Goal: Information Seeking & Learning: Learn about a topic

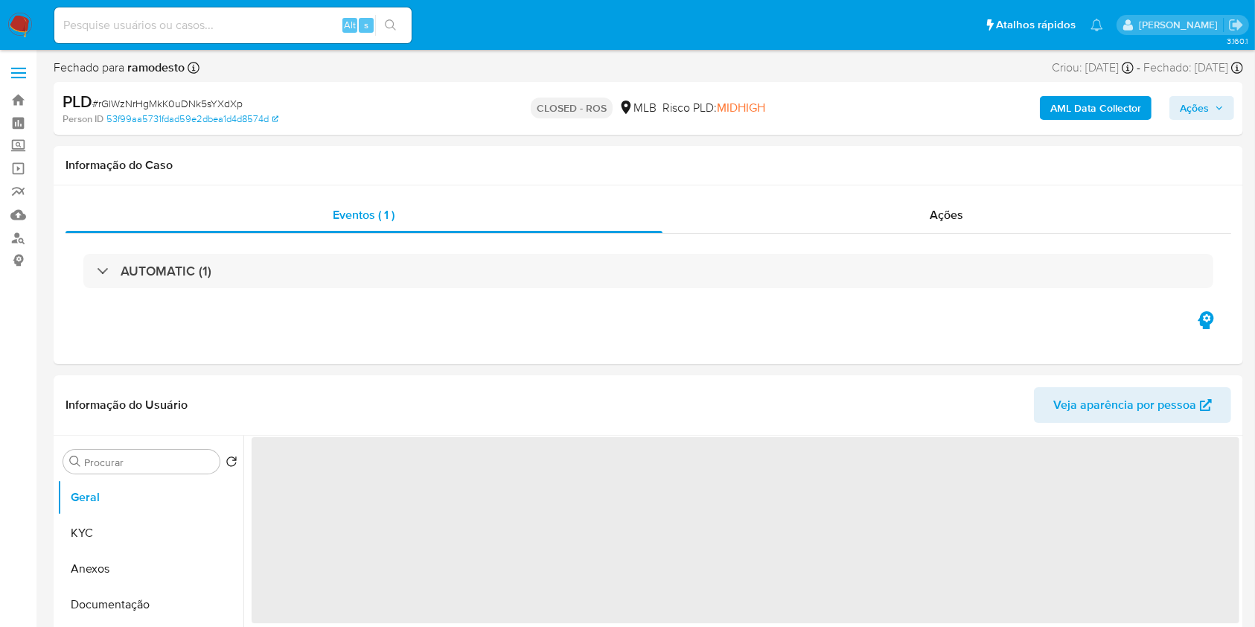
select select "10"
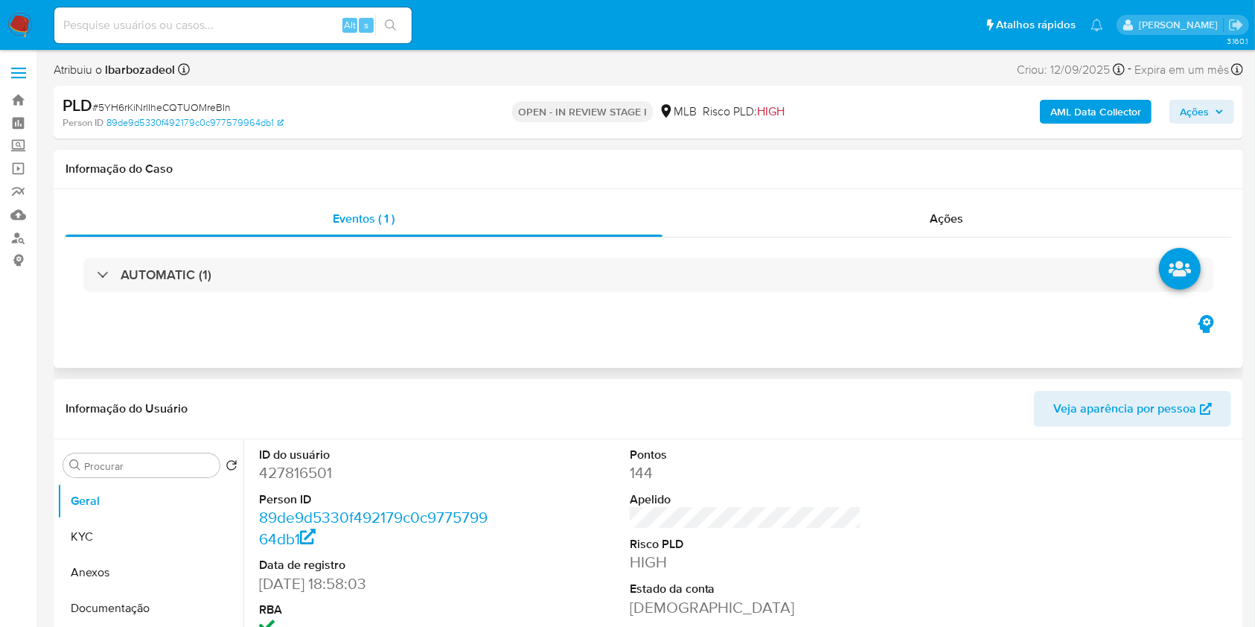
select select "10"
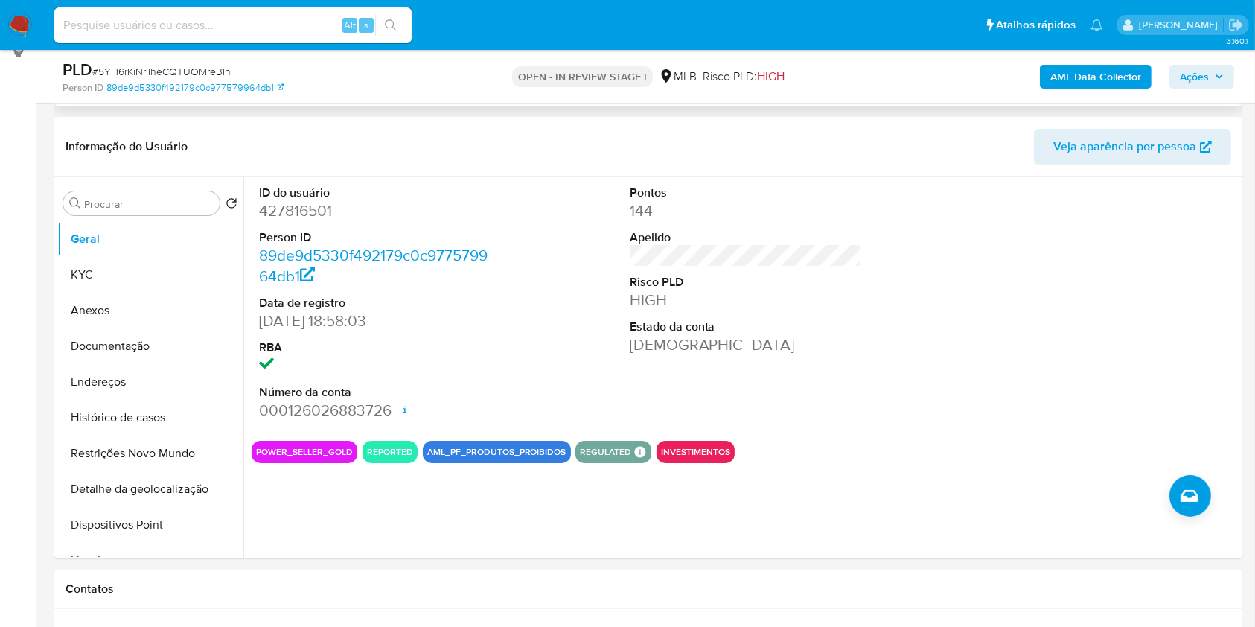
scroll to position [210, 0]
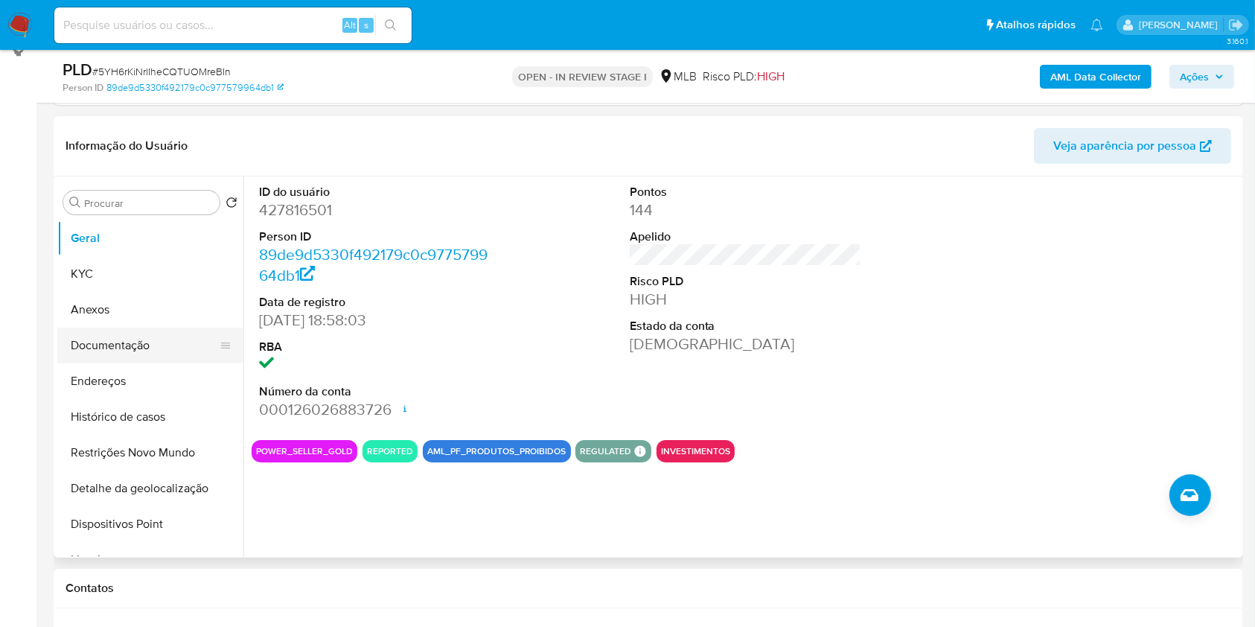
click at [154, 344] on button "Documentação" at bounding box center [144, 345] width 174 height 36
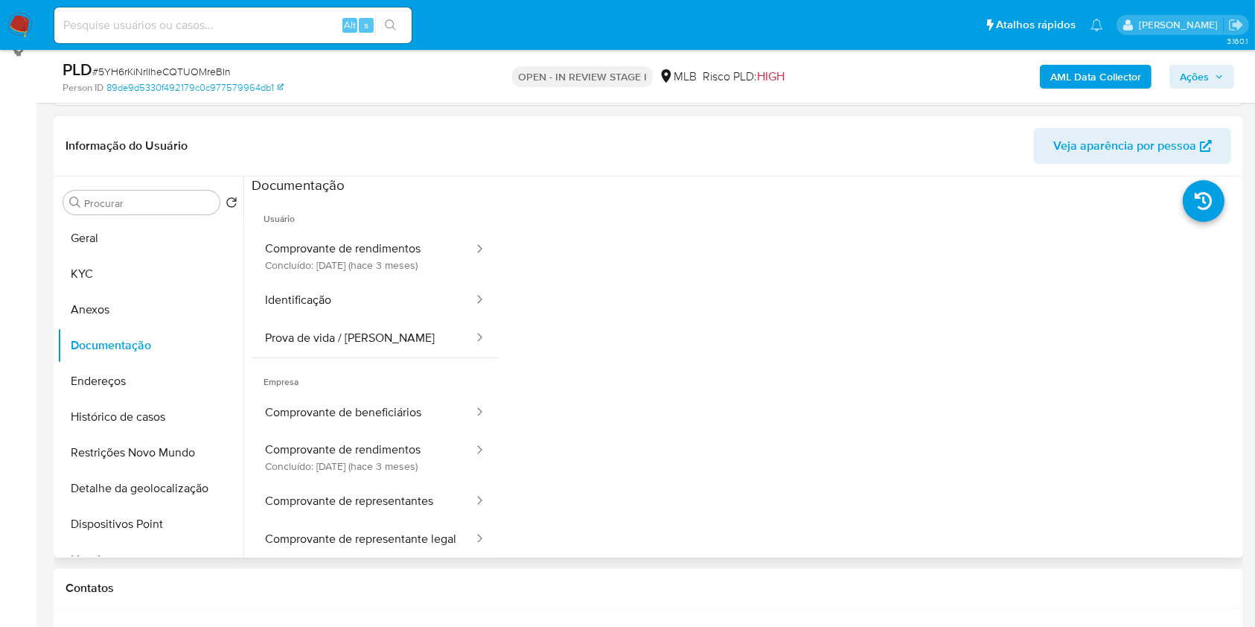
click at [354, 219] on span "Usuário" at bounding box center [375, 213] width 247 height 36
click at [361, 255] on button "Comprovante de rendimentos Concluído: 16/06/2025 (hace 3 meses)" at bounding box center [363, 256] width 223 height 51
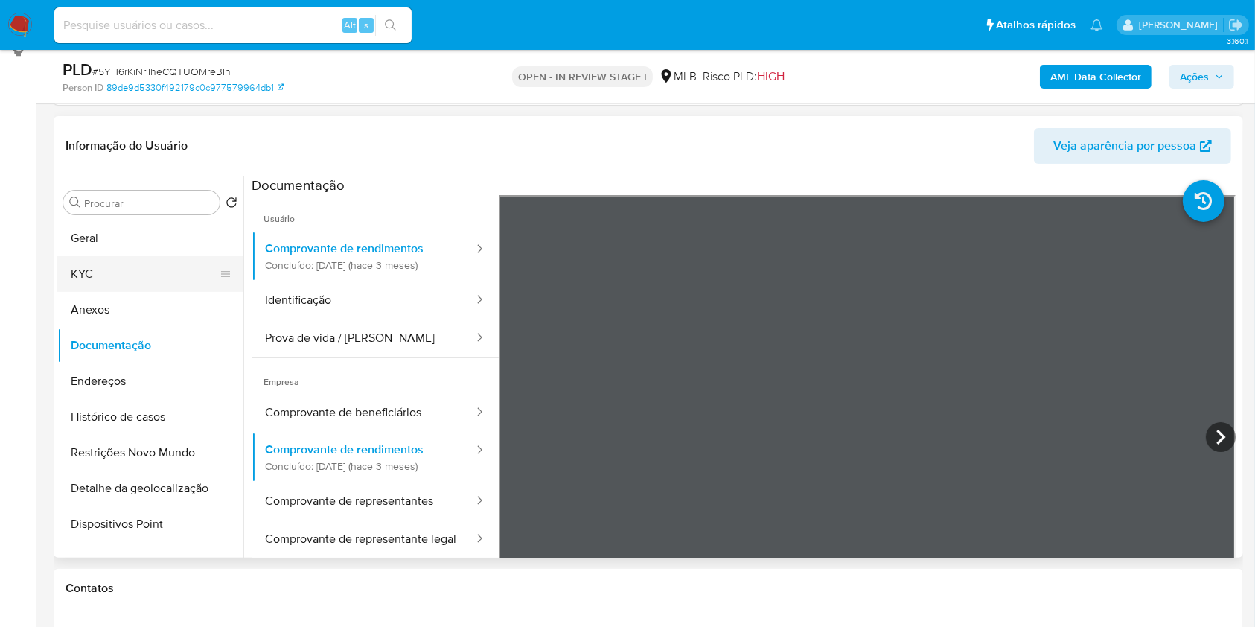
click at [131, 272] on button "KYC" at bounding box center [144, 274] width 174 height 36
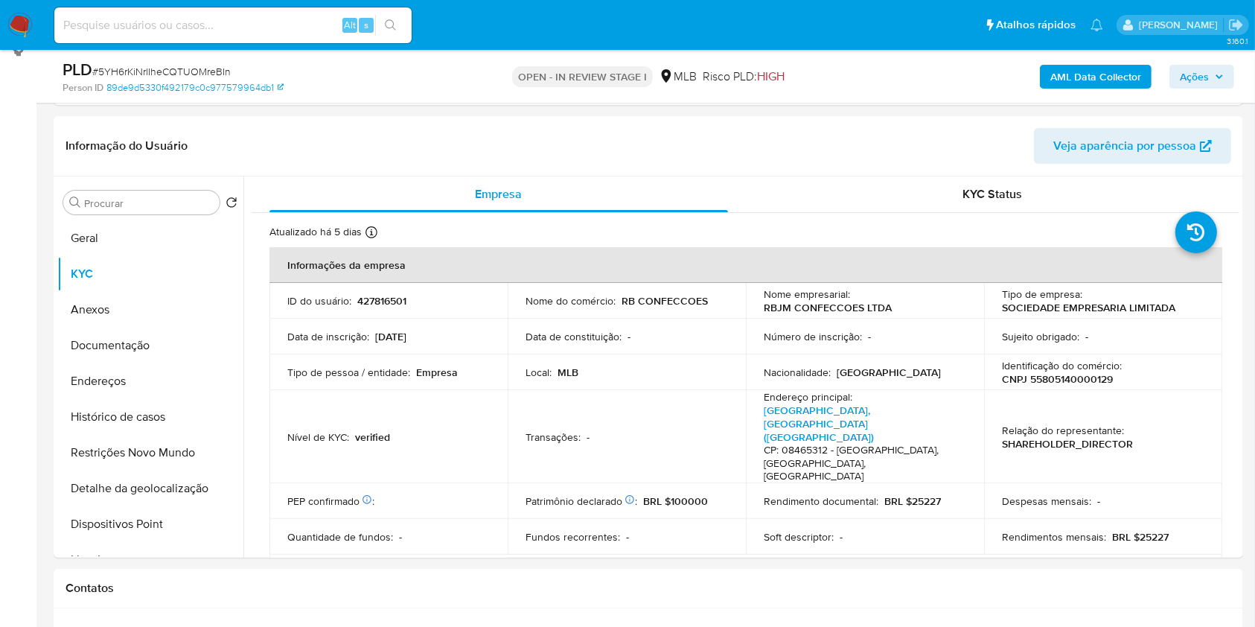
scroll to position [918, 0]
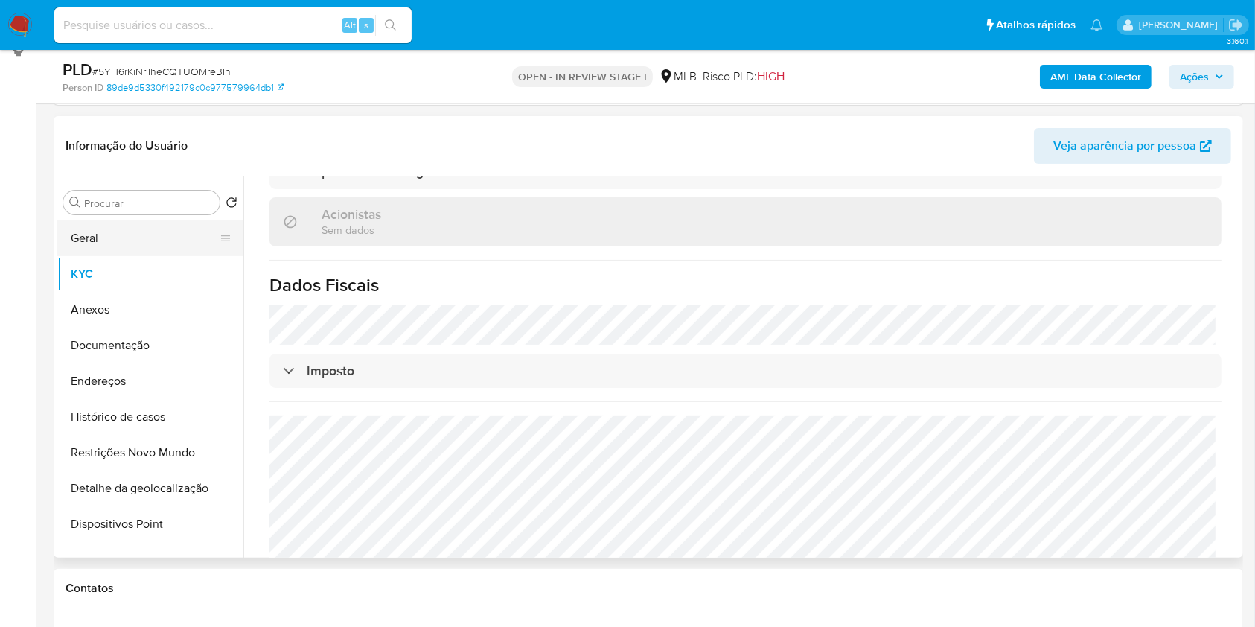
click at [96, 237] on button "Geral" at bounding box center [144, 238] width 174 height 36
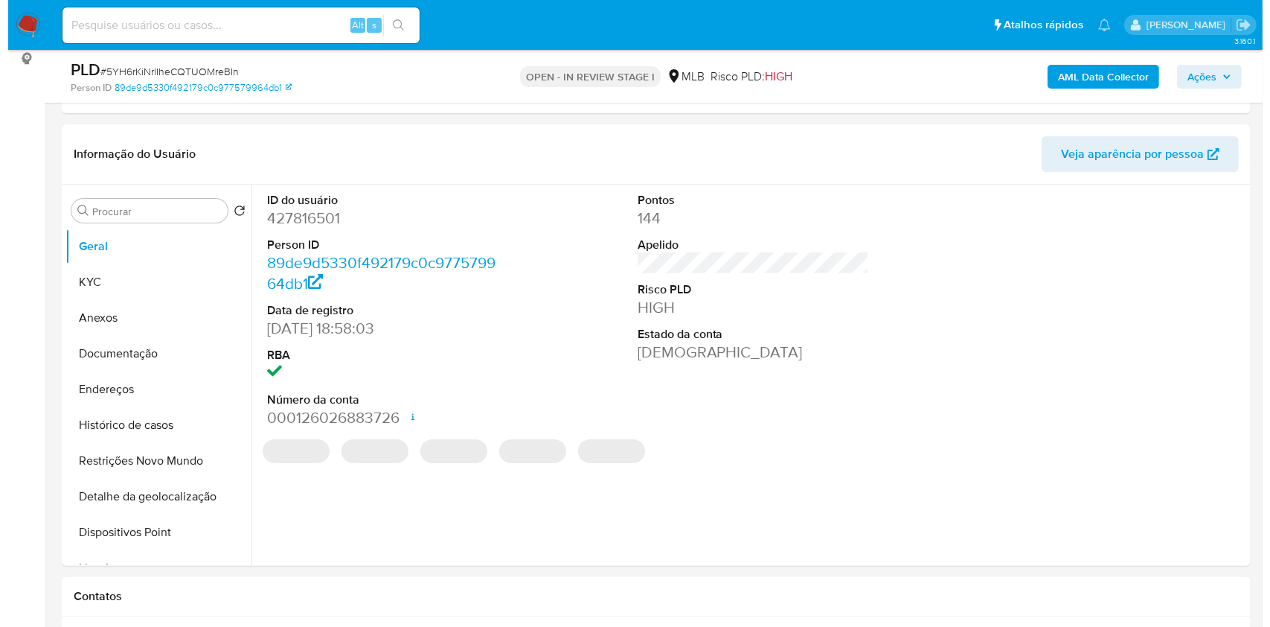
scroll to position [202, 0]
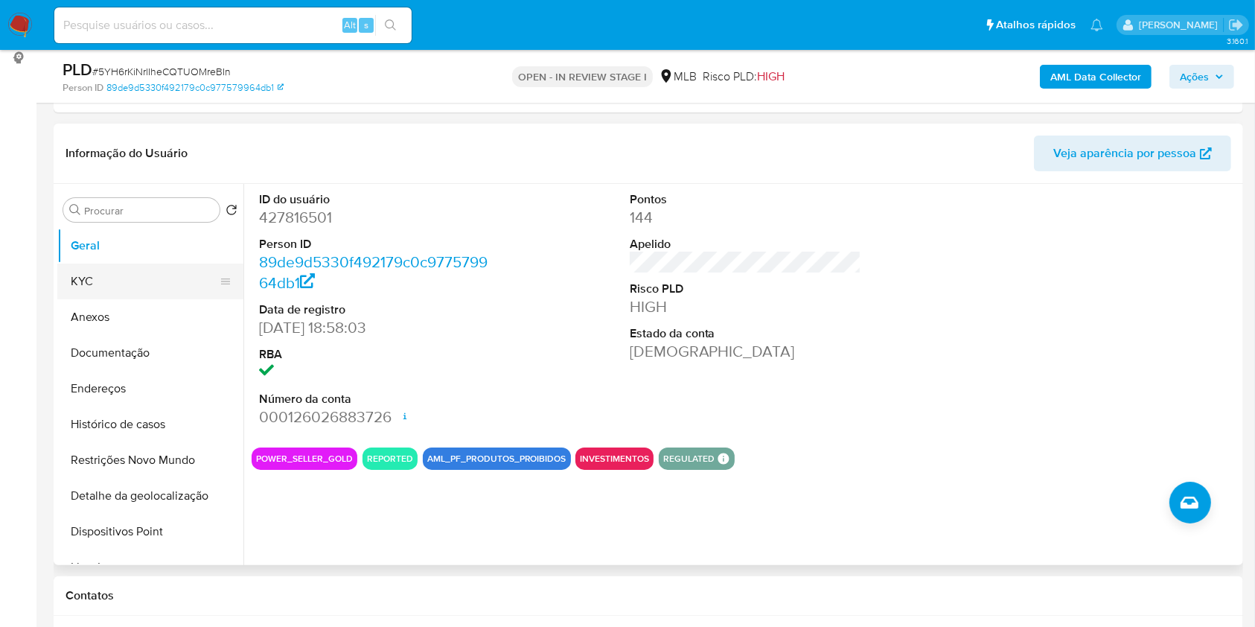
click at [121, 285] on button "KYC" at bounding box center [144, 281] width 174 height 36
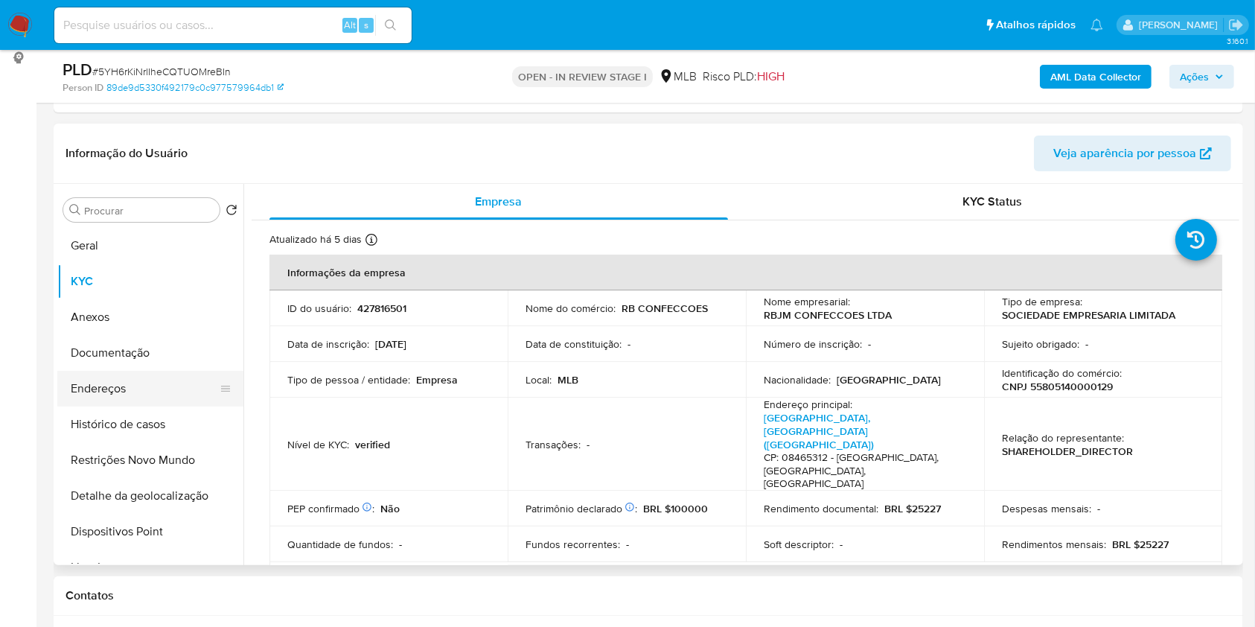
click at [137, 390] on button "Endereços" at bounding box center [144, 389] width 174 height 36
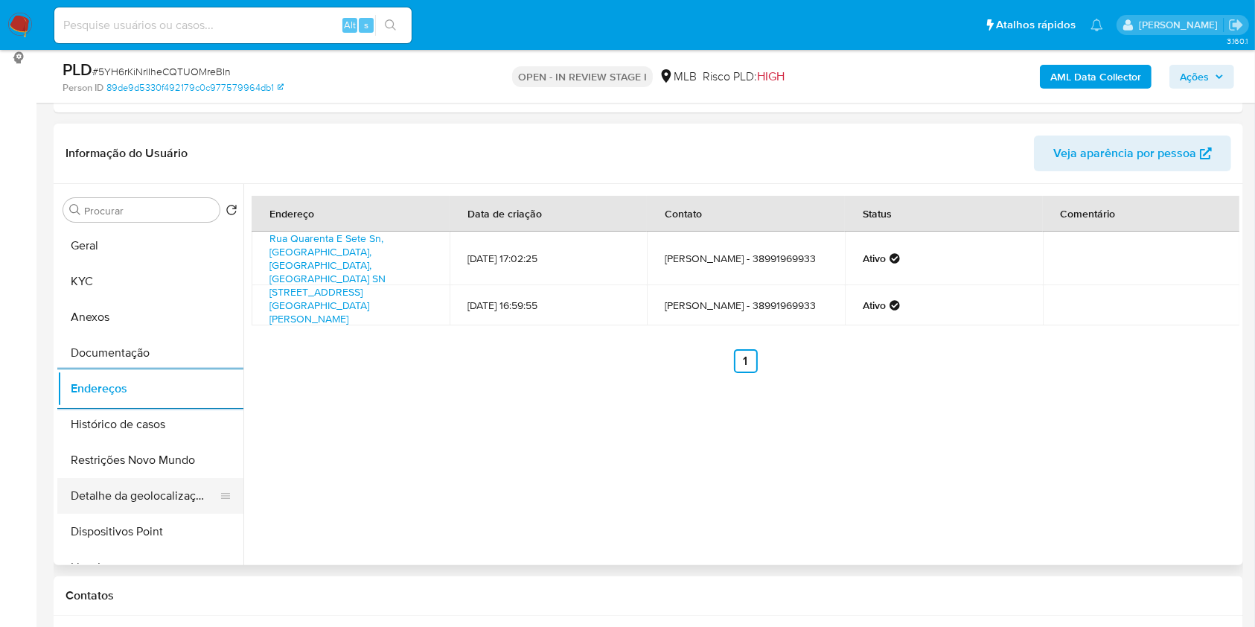
click at [167, 481] on button "Detalhe da geolocalização" at bounding box center [144, 496] width 174 height 36
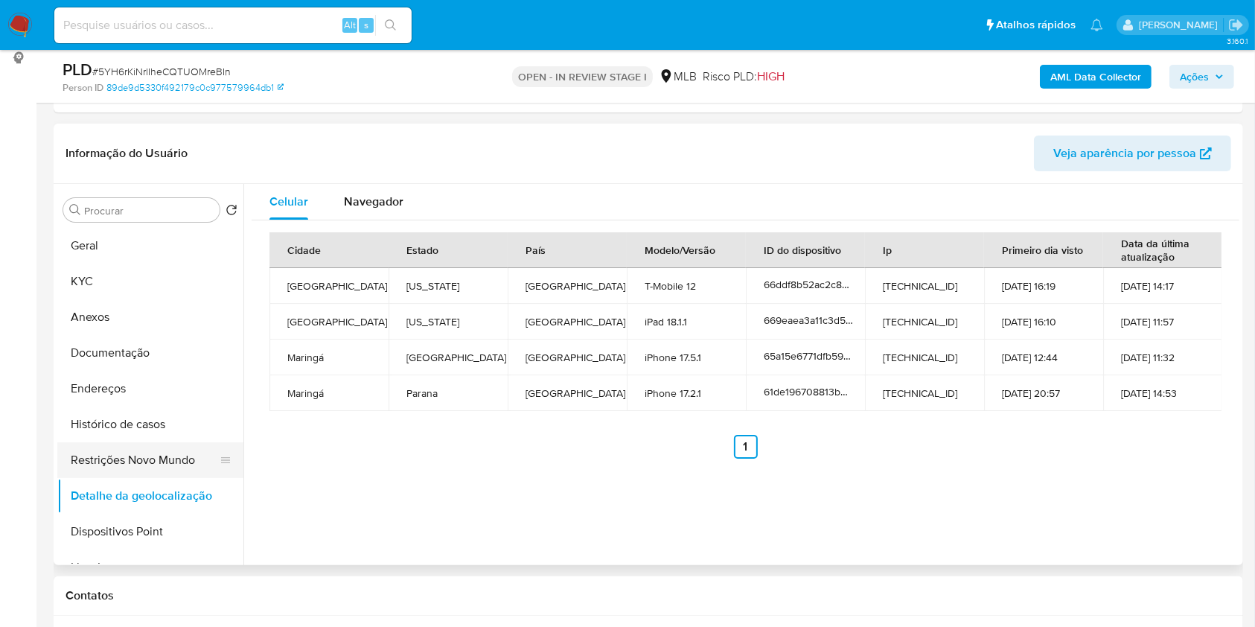
click at [164, 476] on button "Restrições Novo Mundo" at bounding box center [144, 460] width 174 height 36
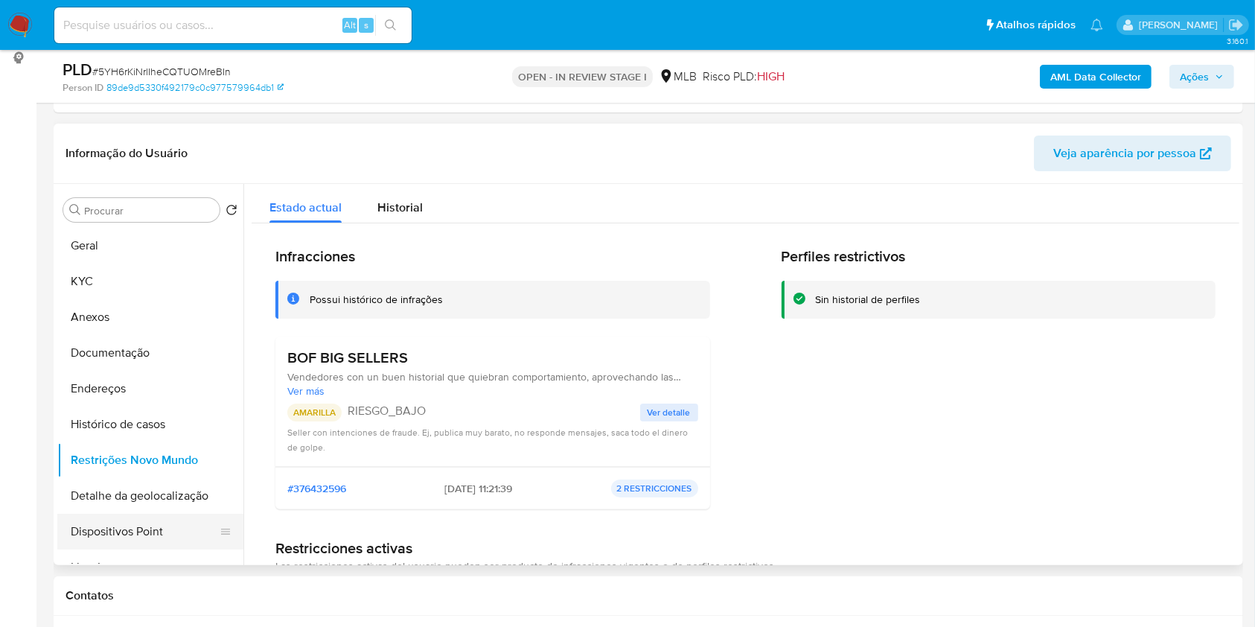
click at [166, 531] on button "Dispositivos Point" at bounding box center [144, 532] width 174 height 36
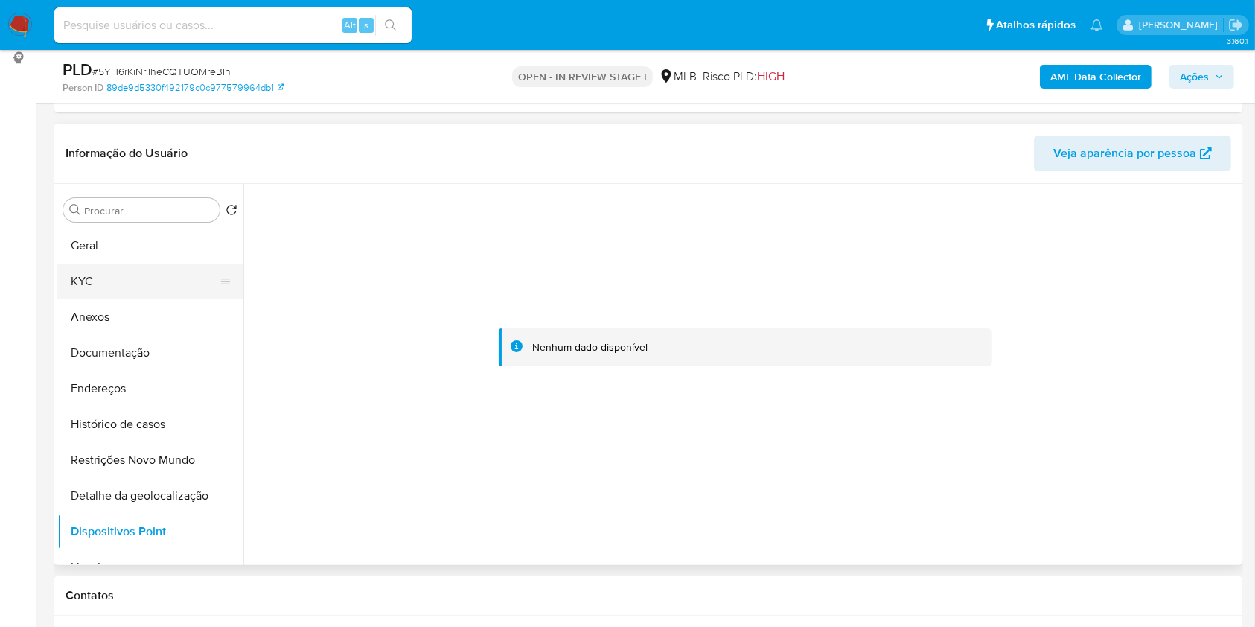
click at [142, 282] on button "KYC" at bounding box center [144, 281] width 174 height 36
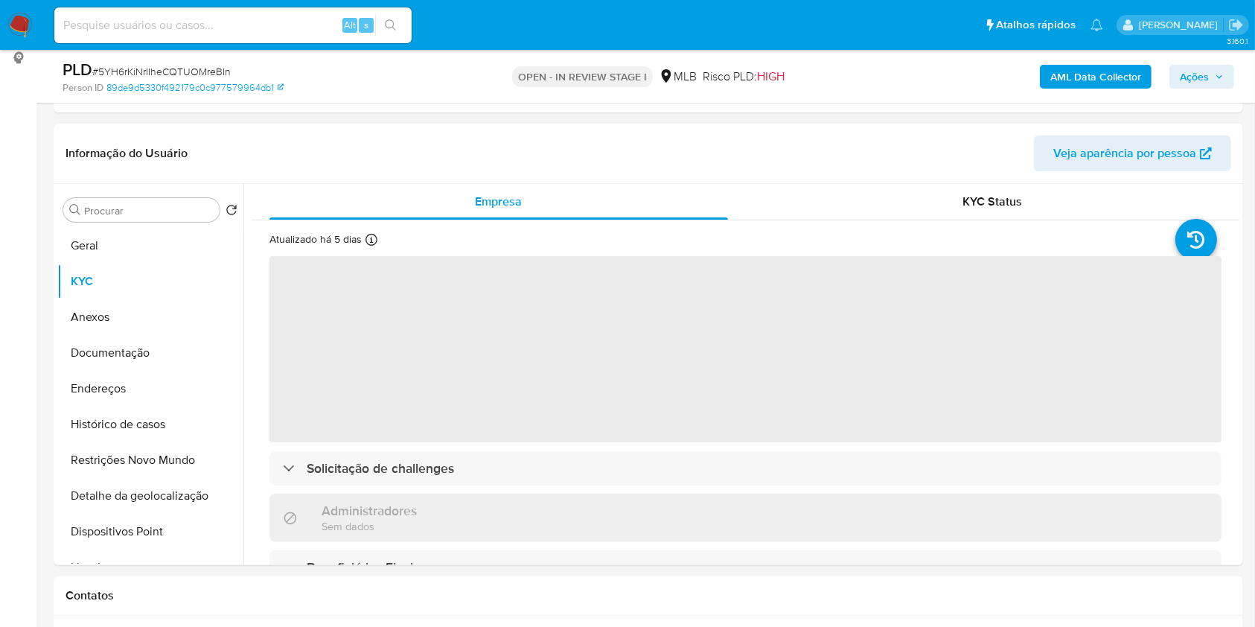
drag, startPoint x: 1193, startPoint y: 65, endPoint x: 1170, endPoint y: 86, distance: 31.1
click at [1194, 65] on span "Ações" at bounding box center [1194, 77] width 29 height 24
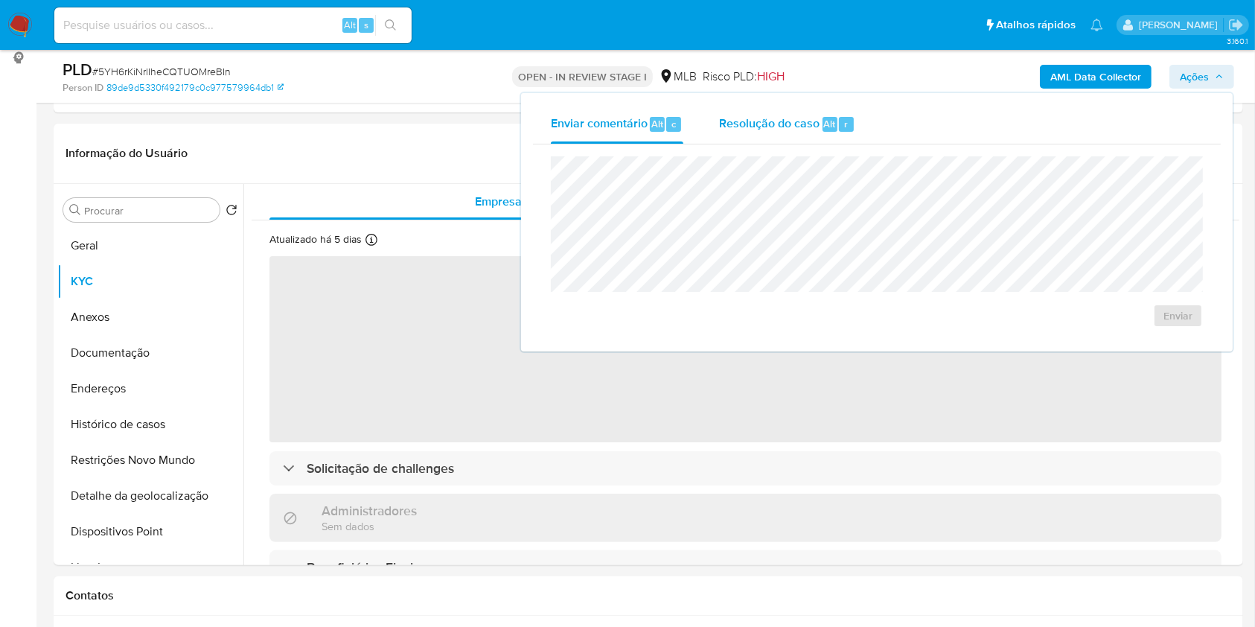
click at [795, 129] on span "Resolução do caso" at bounding box center [769, 123] width 100 height 17
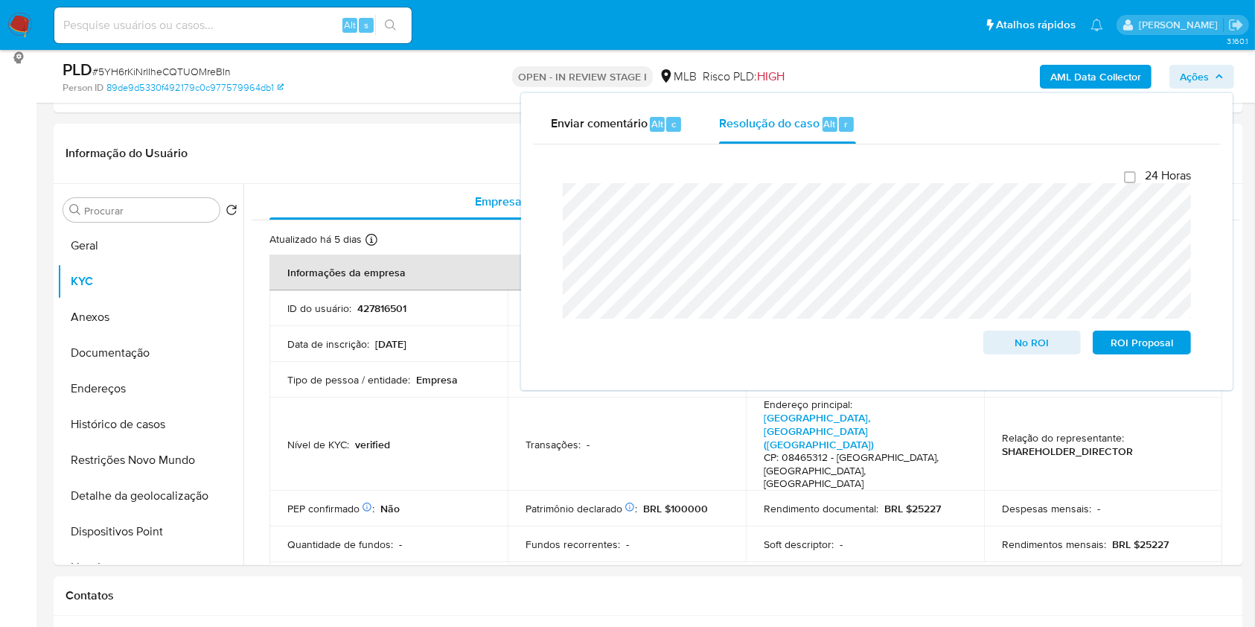
click at [917, 80] on div "AML Data Collector Ações Enviar comentário Alt c Resolução do caso Alt r Fecham…" at bounding box center [1041, 76] width 386 height 35
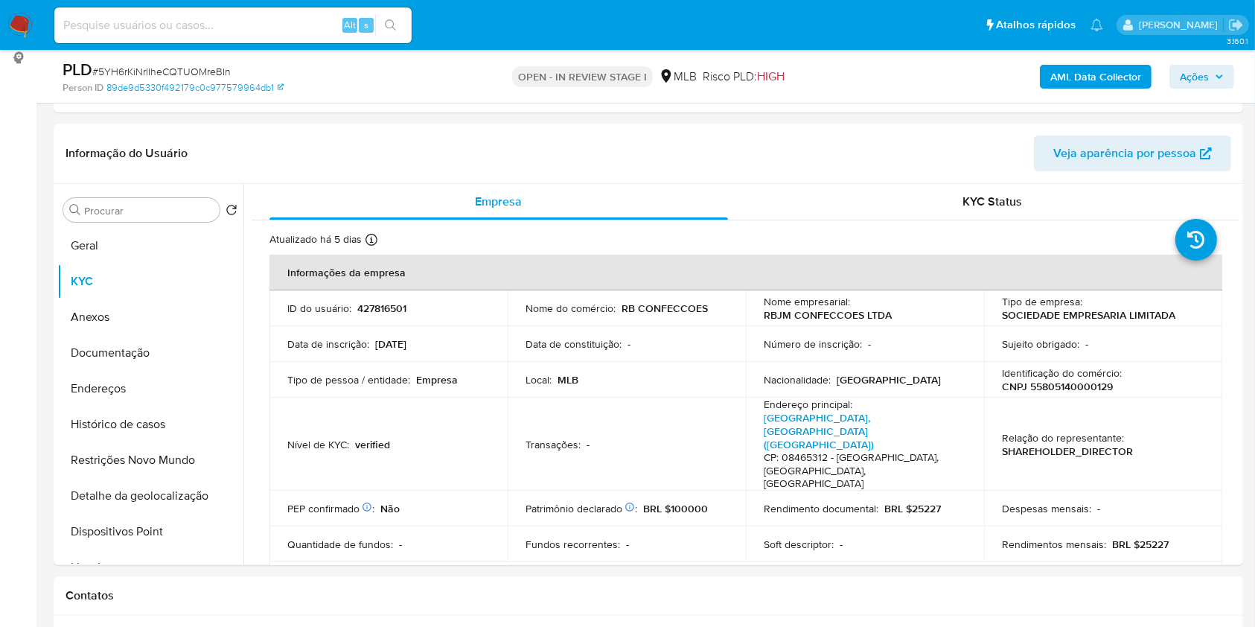
click at [1078, 72] on b "AML Data Collector" at bounding box center [1095, 77] width 91 height 24
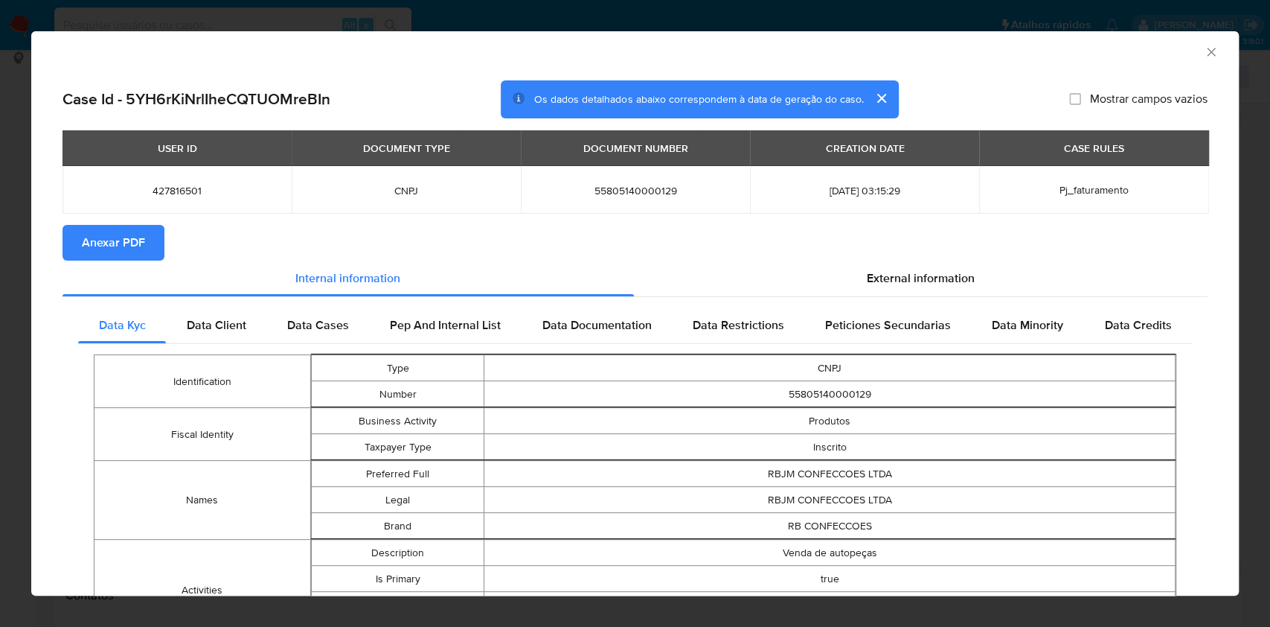
click at [115, 241] on span "Anexar PDF" at bounding box center [113, 242] width 63 height 33
click at [1204, 51] on icon "Fechar a janela" at bounding box center [1211, 52] width 15 height 15
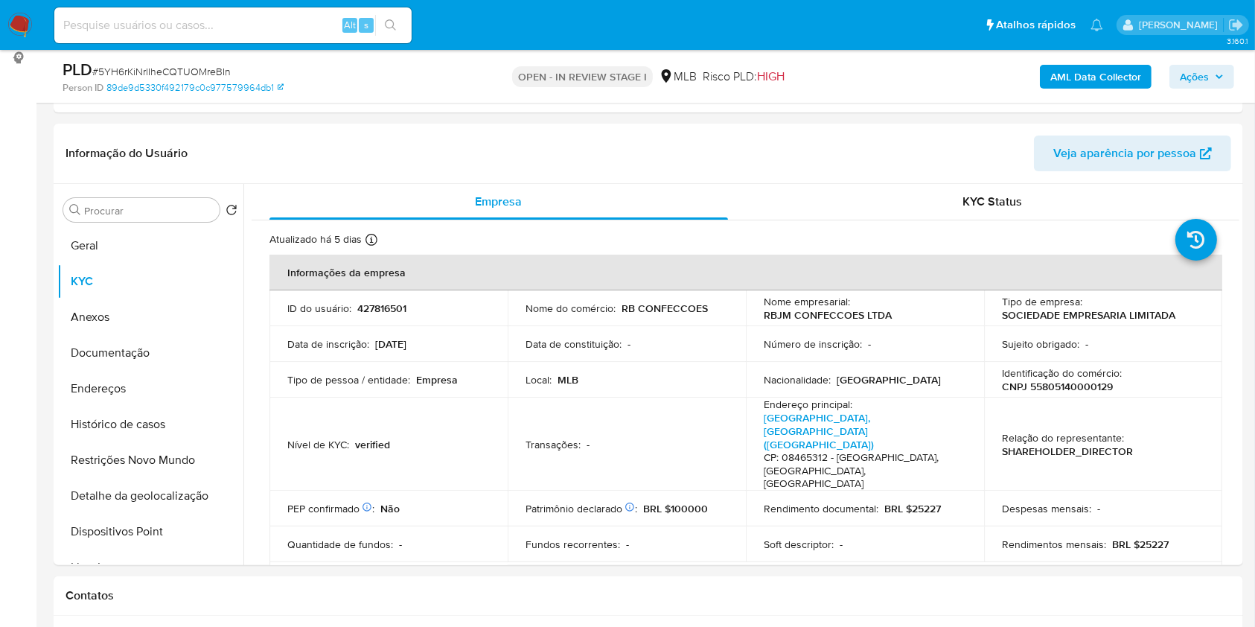
click at [1194, 72] on span "Ações" at bounding box center [1194, 77] width 29 height 24
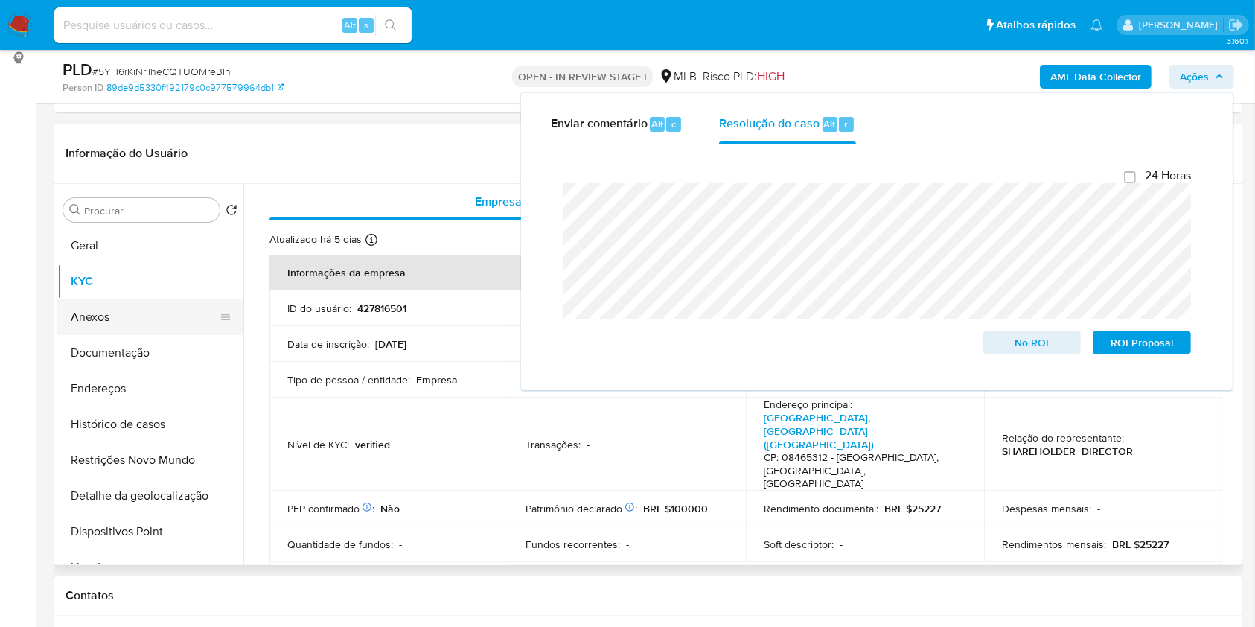
click at [125, 319] on button "Anexos" at bounding box center [144, 317] width 174 height 36
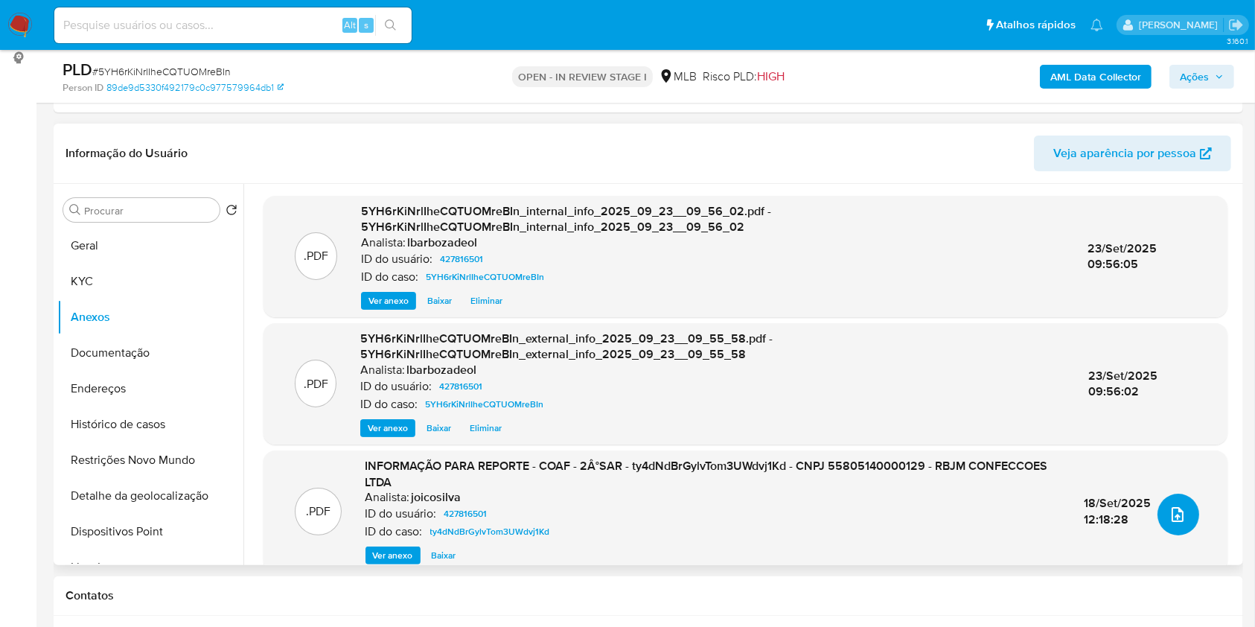
click at [1167, 503] on button "upload-file" at bounding box center [1178, 514] width 42 height 42
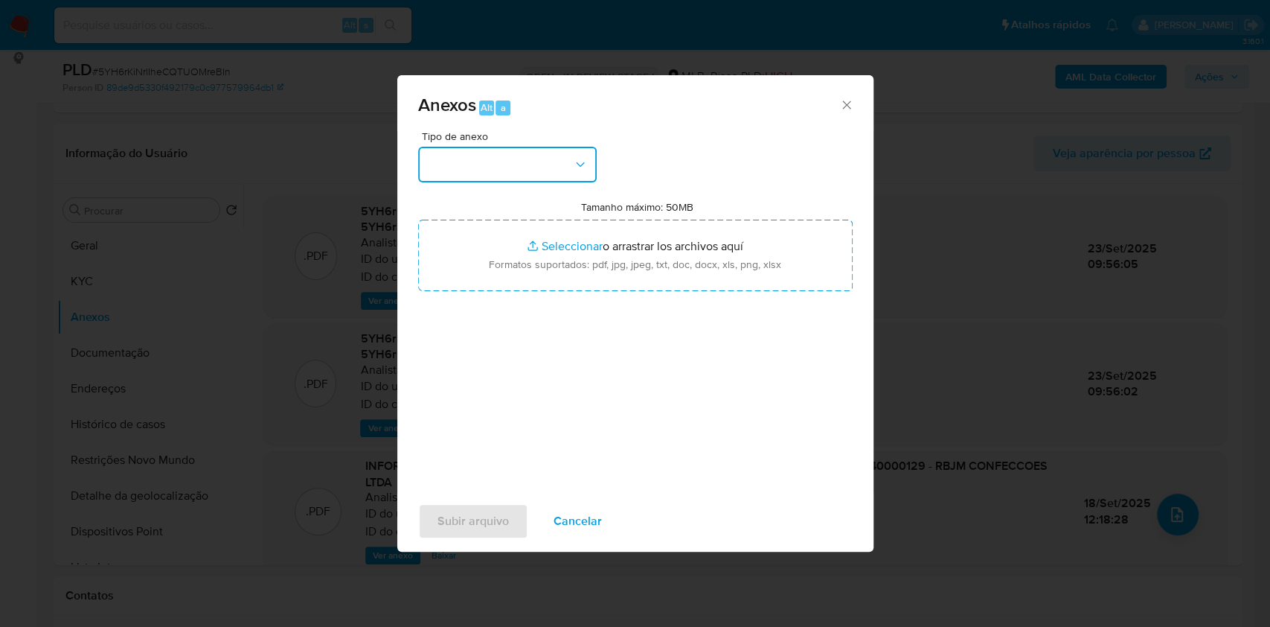
click at [547, 173] on button "button" at bounding box center [507, 165] width 179 height 36
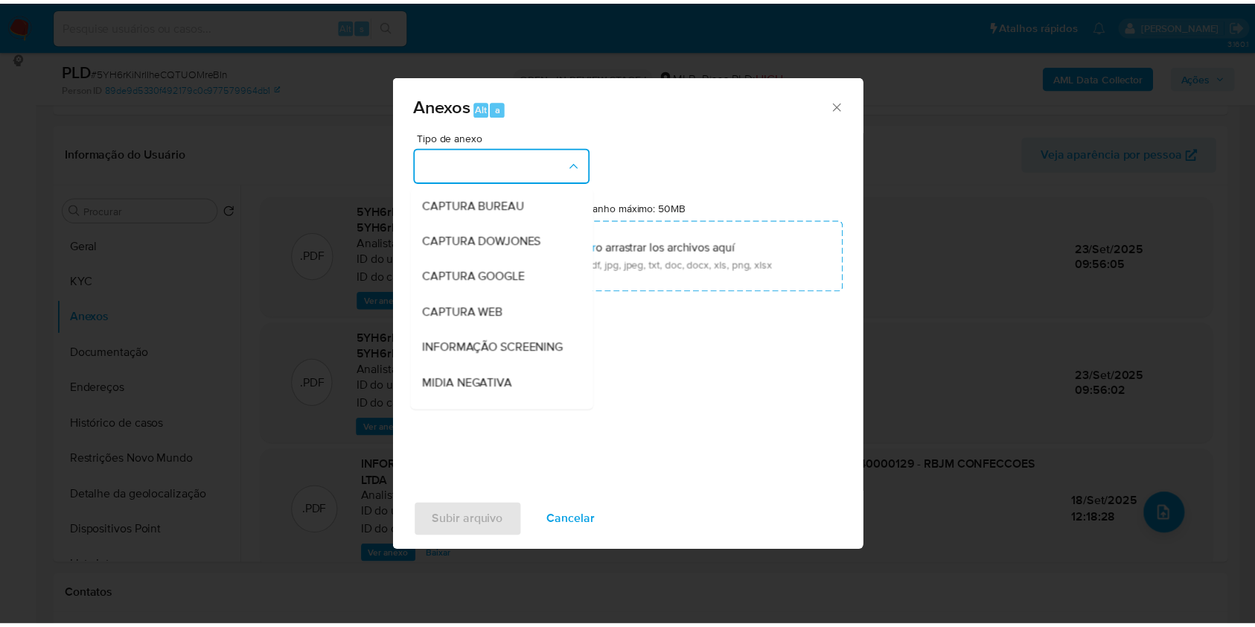
scroll to position [228, 0]
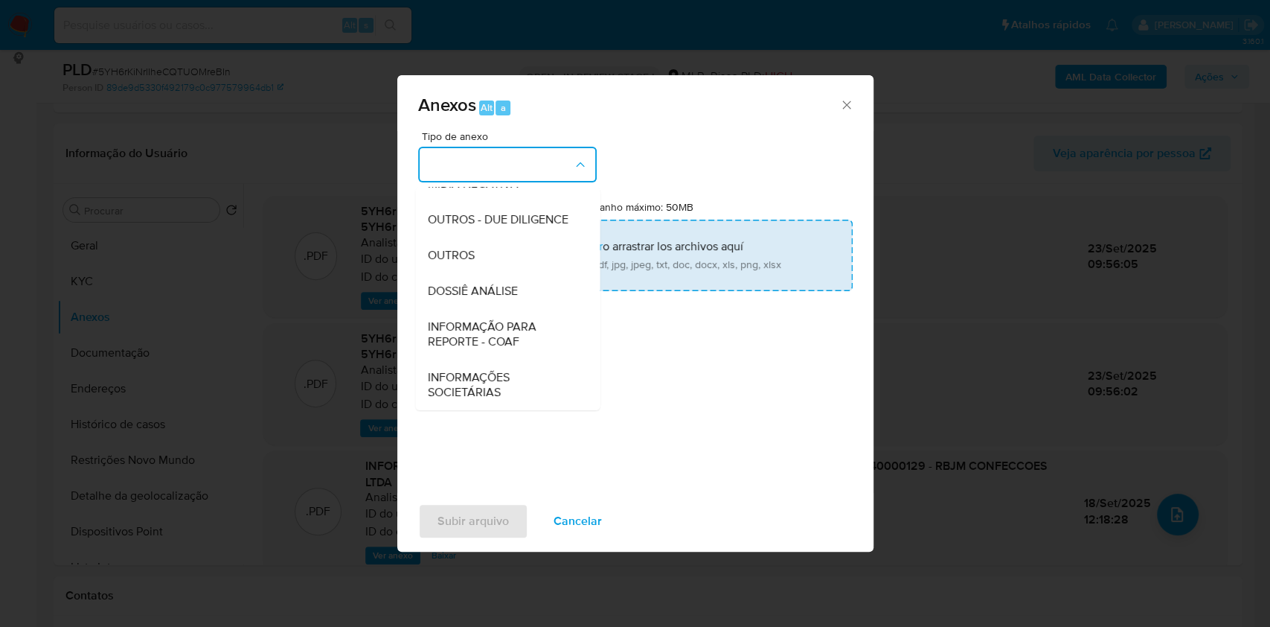
click at [496, 295] on span "DOSSIÊ ANÁLISE" at bounding box center [472, 291] width 90 height 15
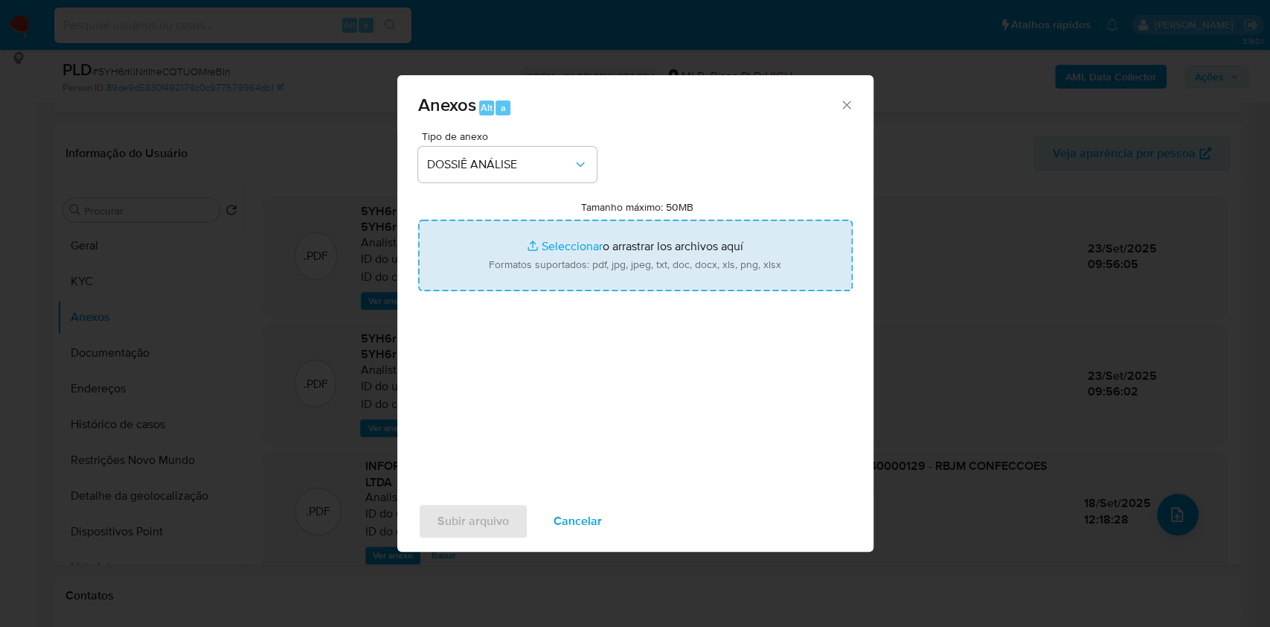
click at [523, 246] on input "Tamanho máximo: 50MB Seleccionar archivos" at bounding box center [635, 255] width 435 height 71
type input "C:\fakepath\Declinio - XXXX - CNPJ 55805140000129 - RBJM CONFECCOES LTDA.pdf"
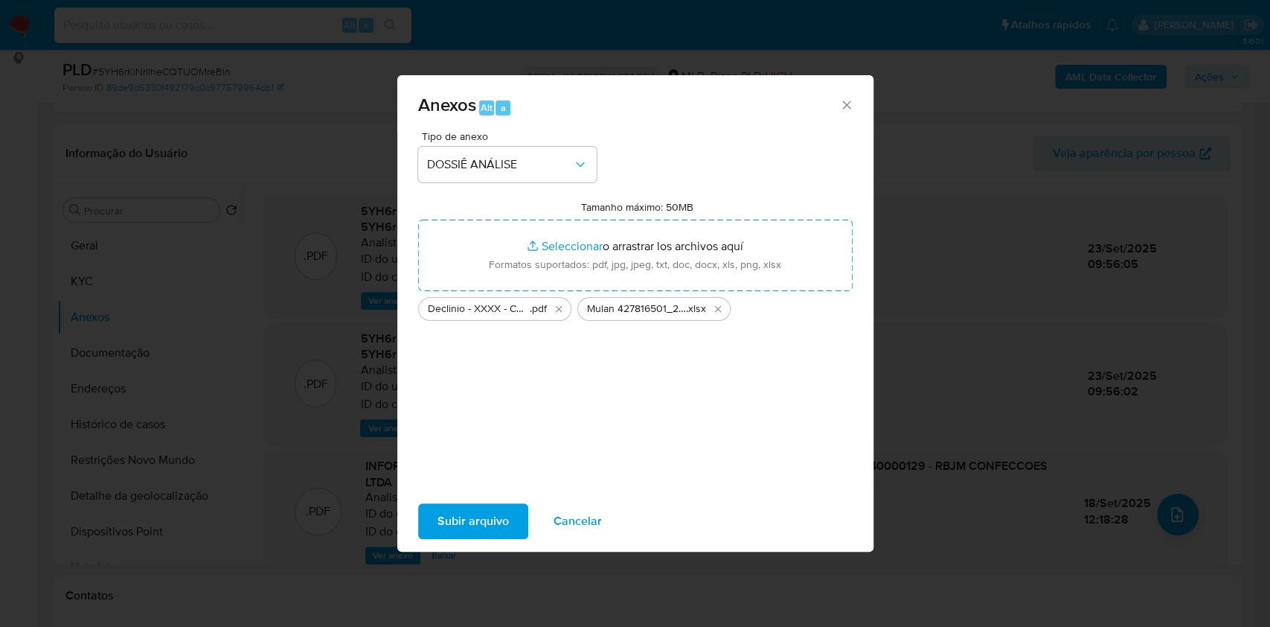
click at [455, 524] on span "Subir arquivo" at bounding box center [473, 521] width 71 height 33
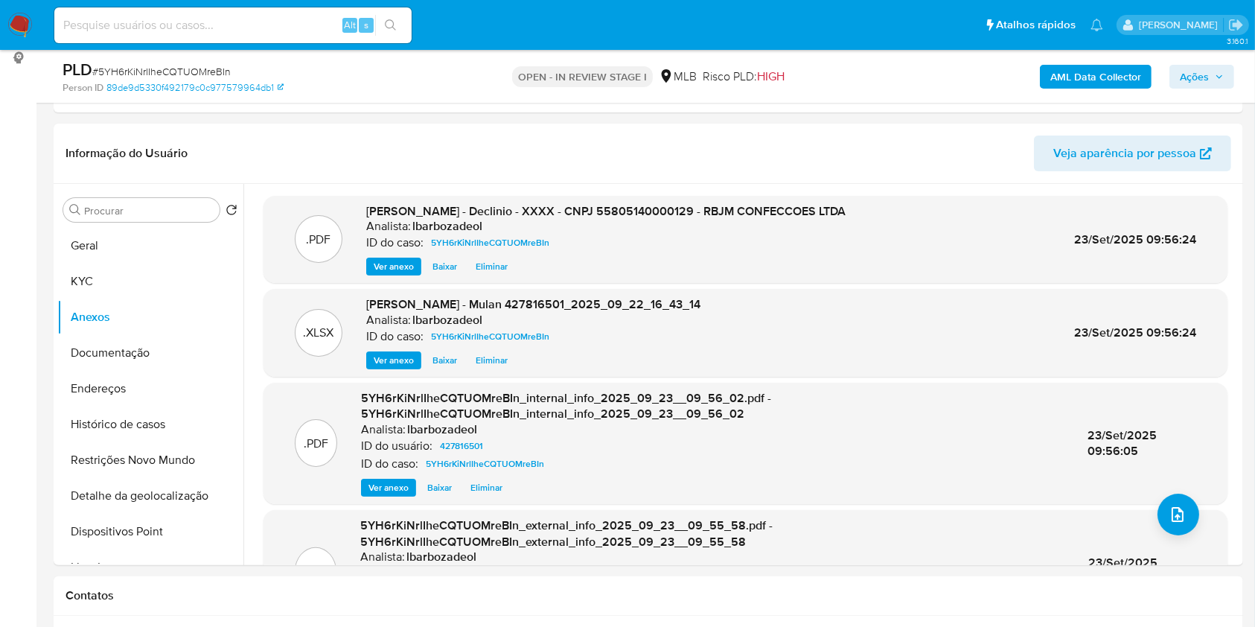
click at [1199, 74] on span "Ações" at bounding box center [1194, 77] width 29 height 24
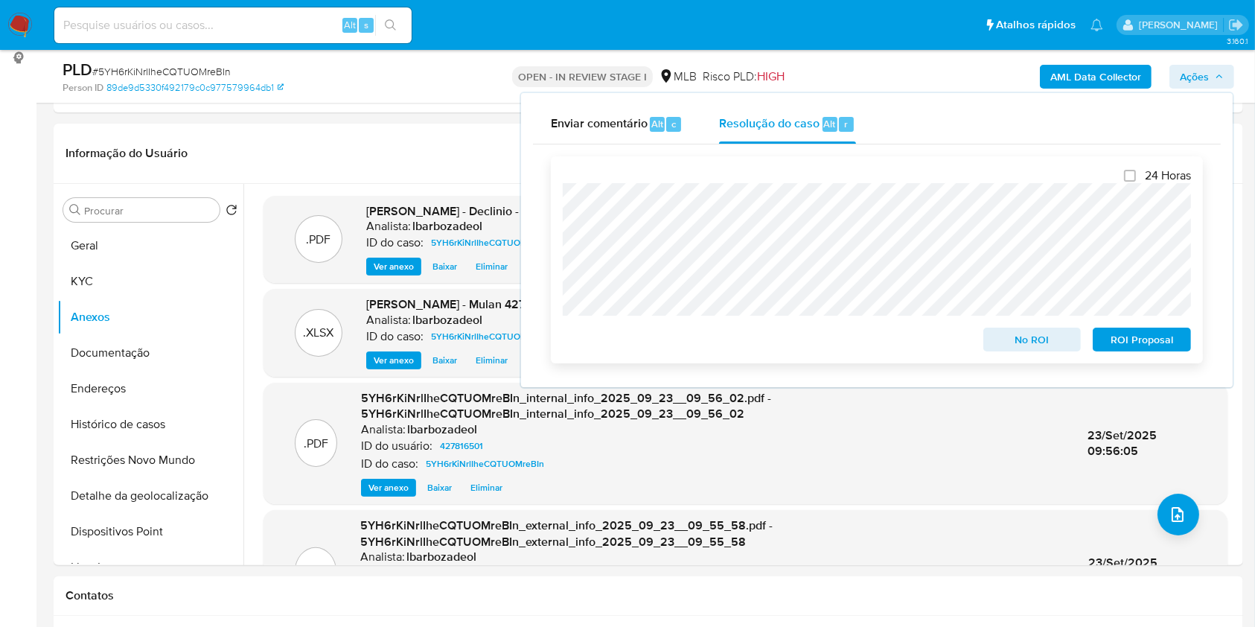
click at [1010, 342] on span "No ROI" at bounding box center [1032, 339] width 77 height 21
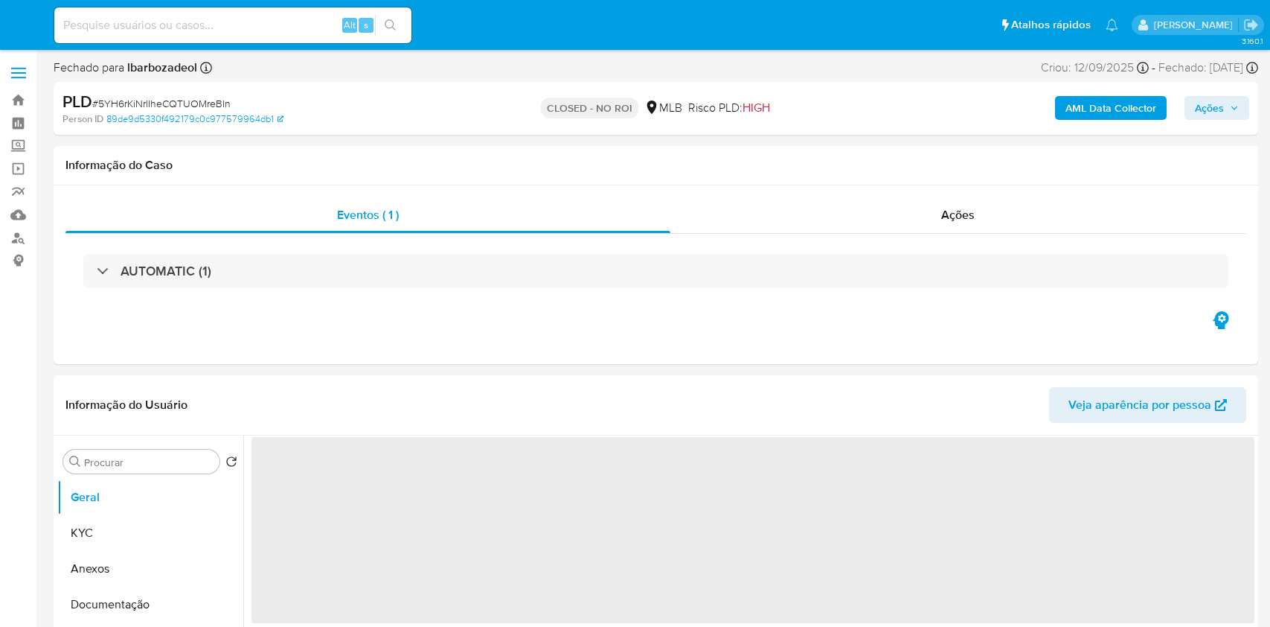
select select "10"
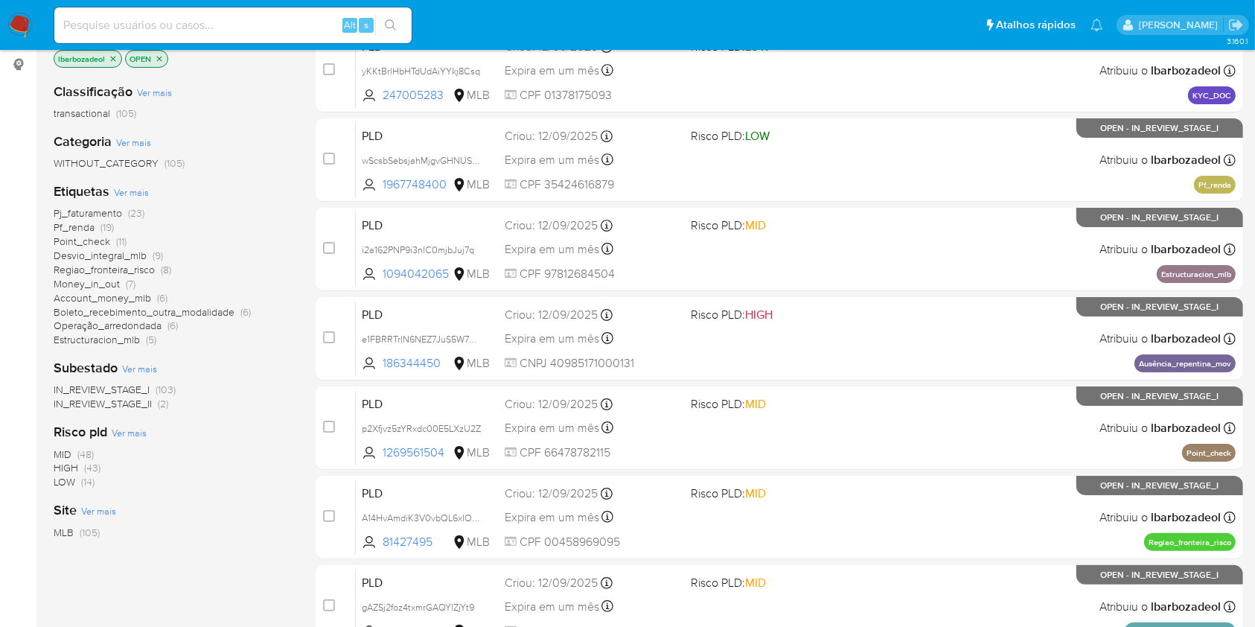
scroll to position [196, 0]
click at [88, 463] on span "(43)" at bounding box center [92, 466] width 16 height 15
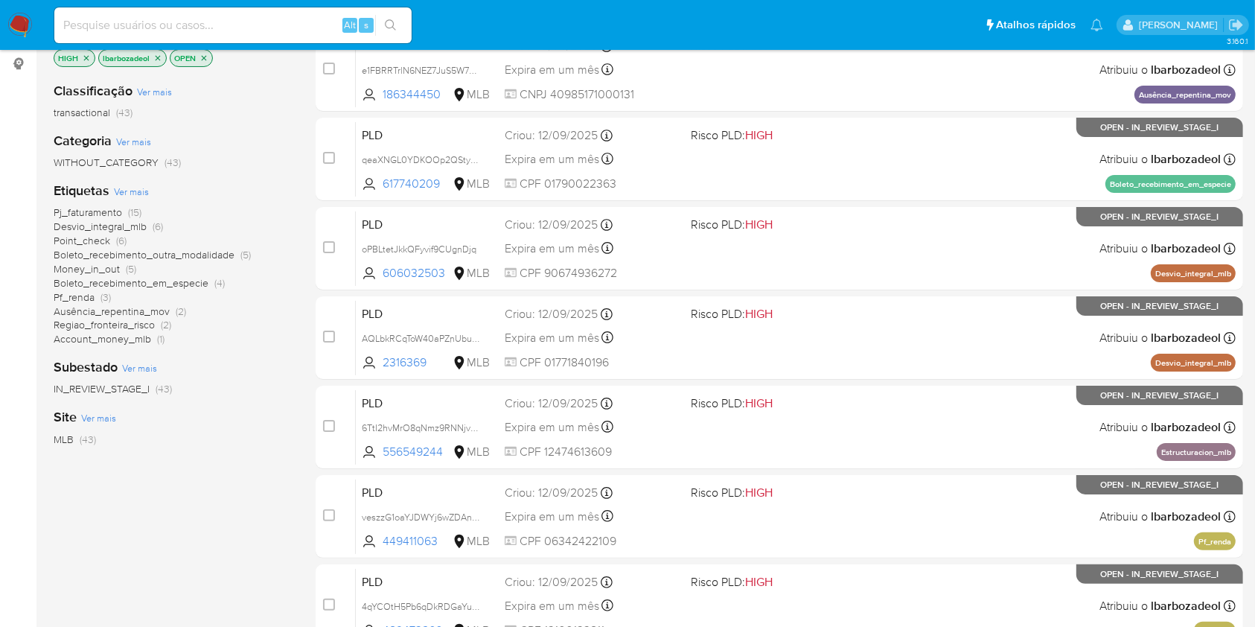
click at [141, 228] on span "Desvio_integral_mlb" at bounding box center [100, 226] width 93 height 15
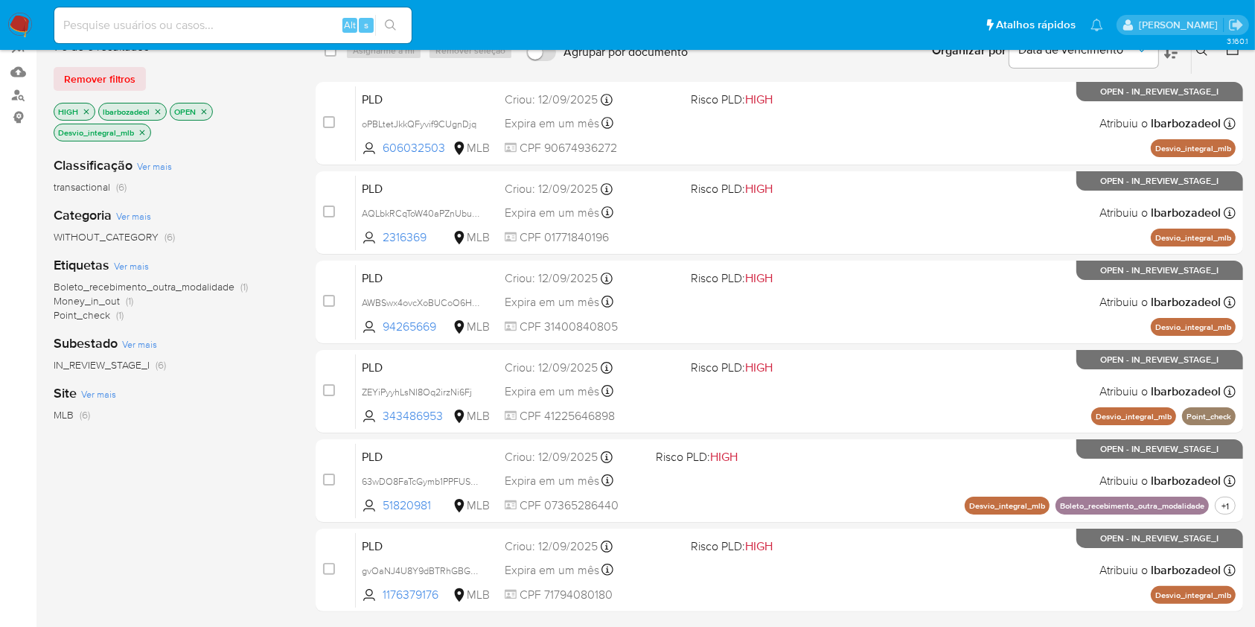
scroll to position [143, 0]
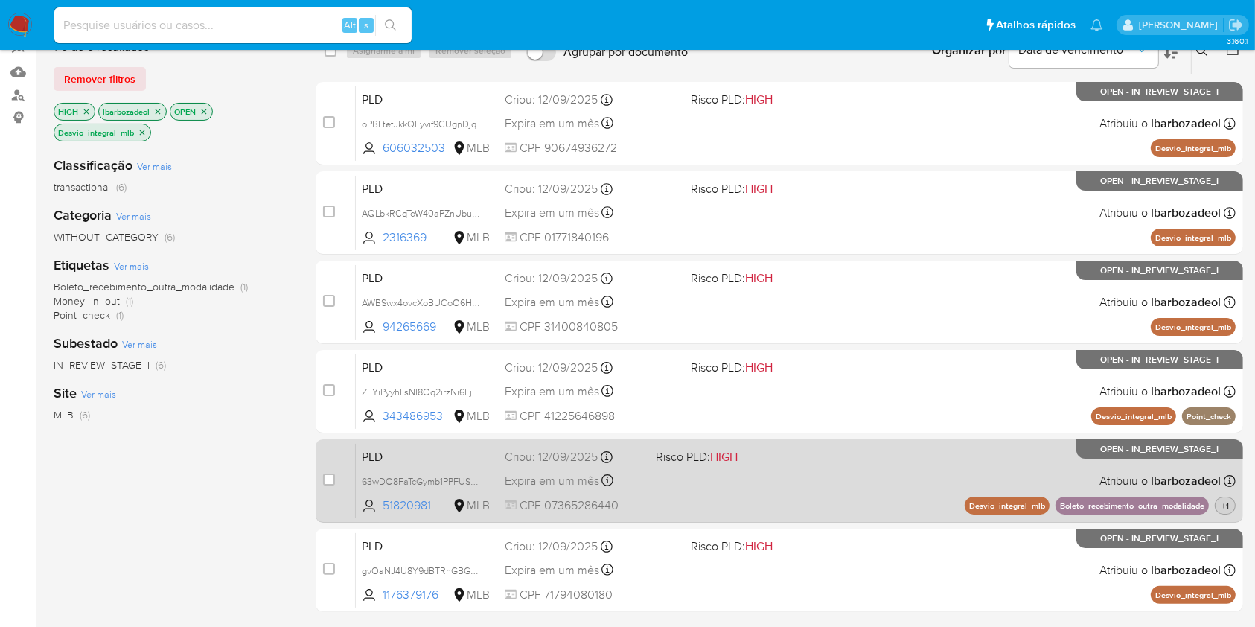
click at [1227, 508] on span "+1" at bounding box center [1224, 505] width 13 height 13
click at [906, 467] on div "PLD 63wDO8FaTcGymb1PPFUSykeZ 51820981 MLB Risco PLD: HIGH Criou: 12/09/2025 Cri…" at bounding box center [796, 480] width 880 height 75
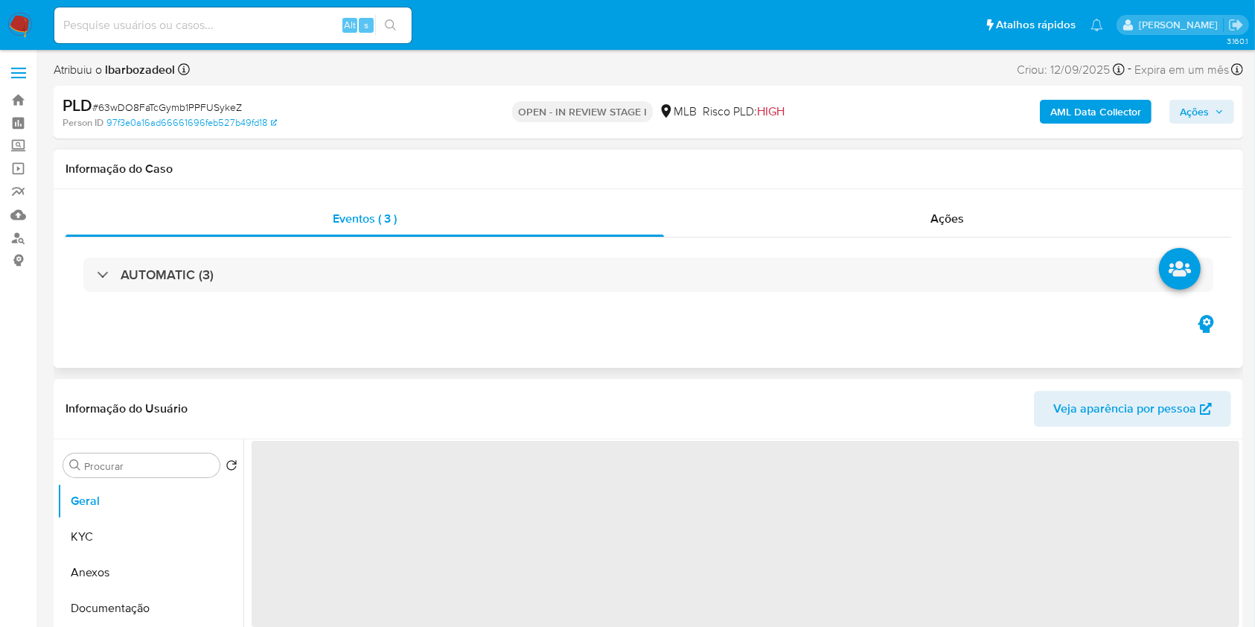
select select "10"
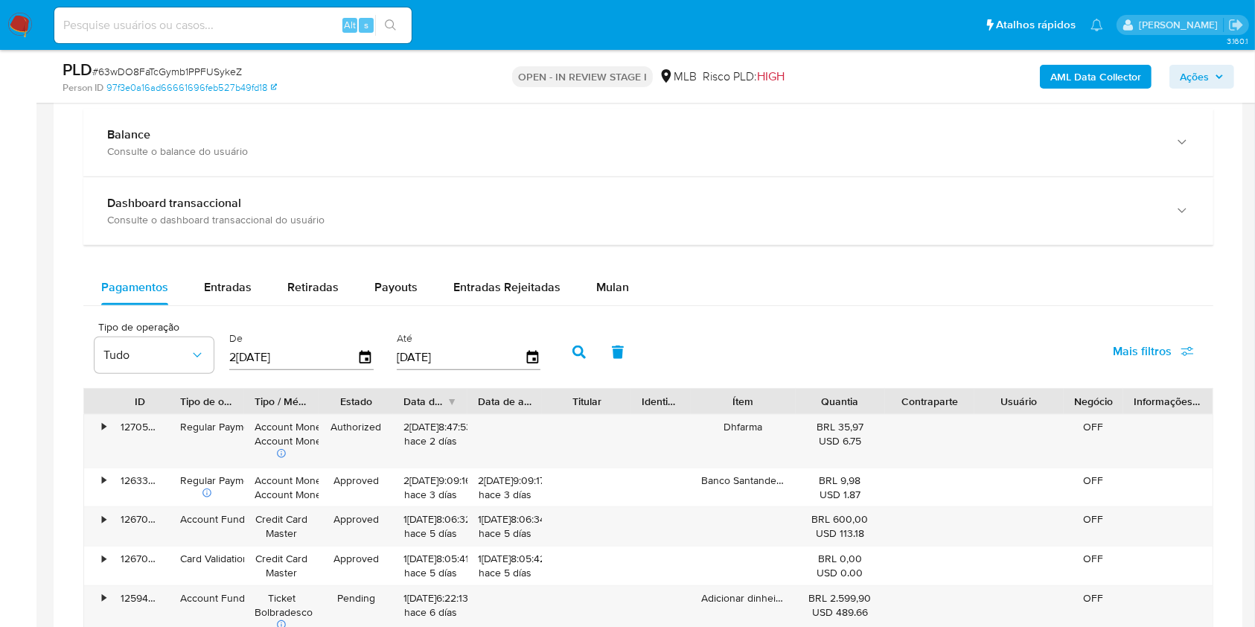
scroll to position [1089, 0]
click at [596, 271] on div "Mulan" at bounding box center [612, 285] width 33 height 36
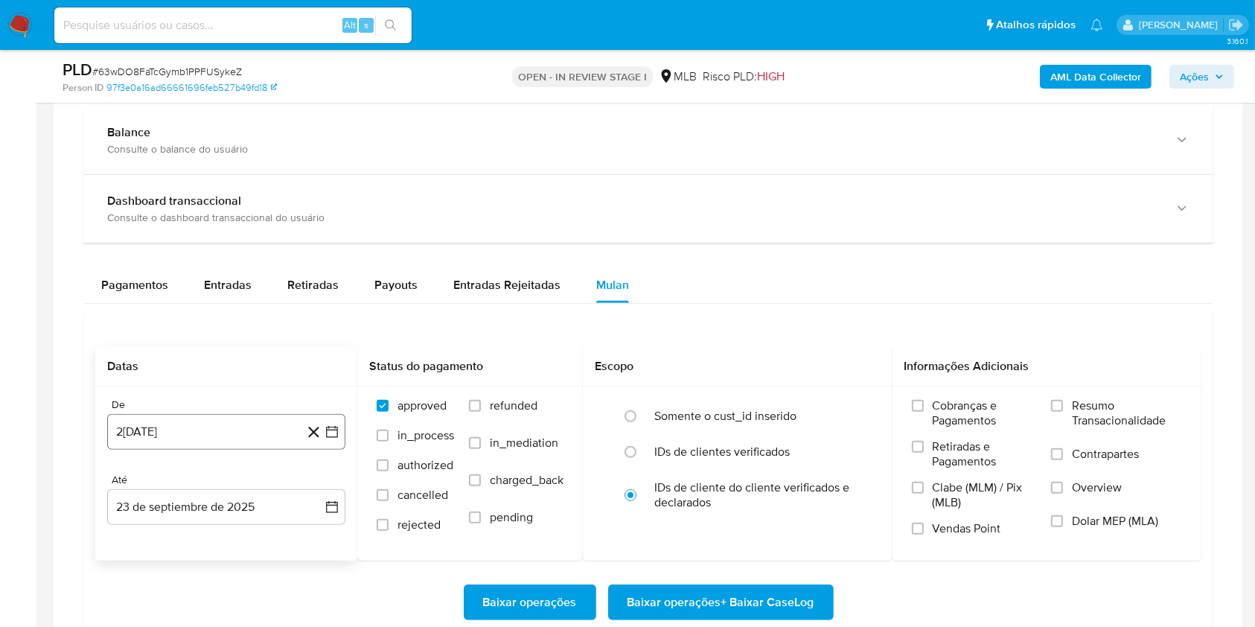
click at [192, 432] on button "23 de agosto de 2024" at bounding box center [226, 432] width 238 height 36
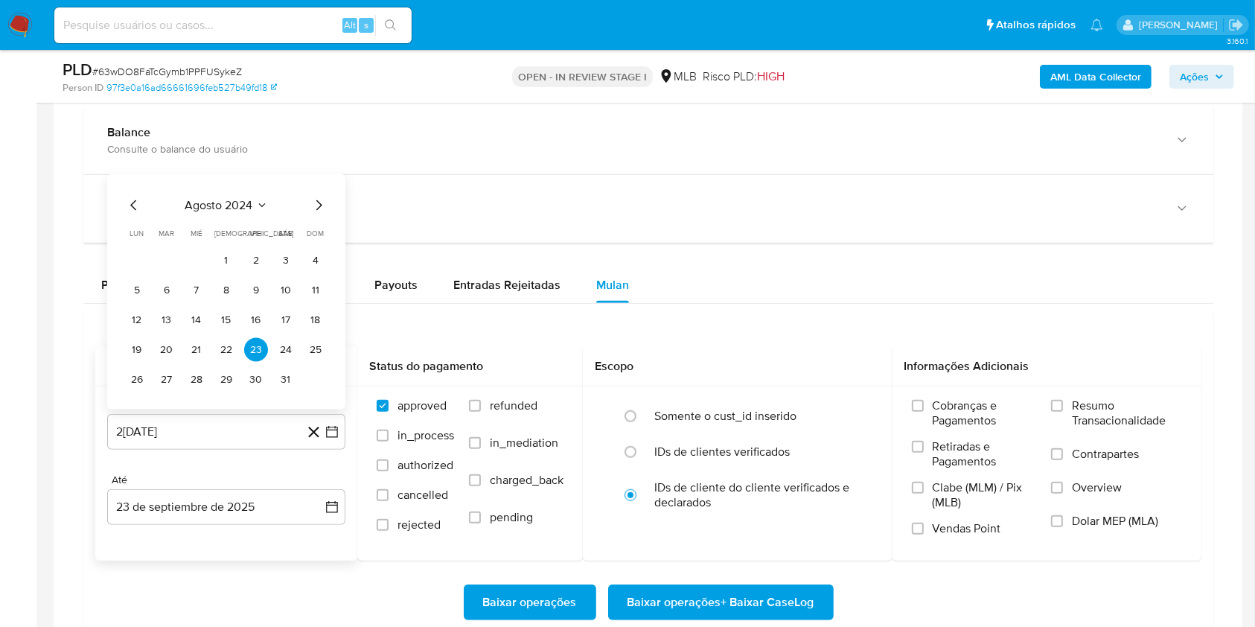
click at [205, 199] on span "agosto 2024" at bounding box center [219, 205] width 68 height 15
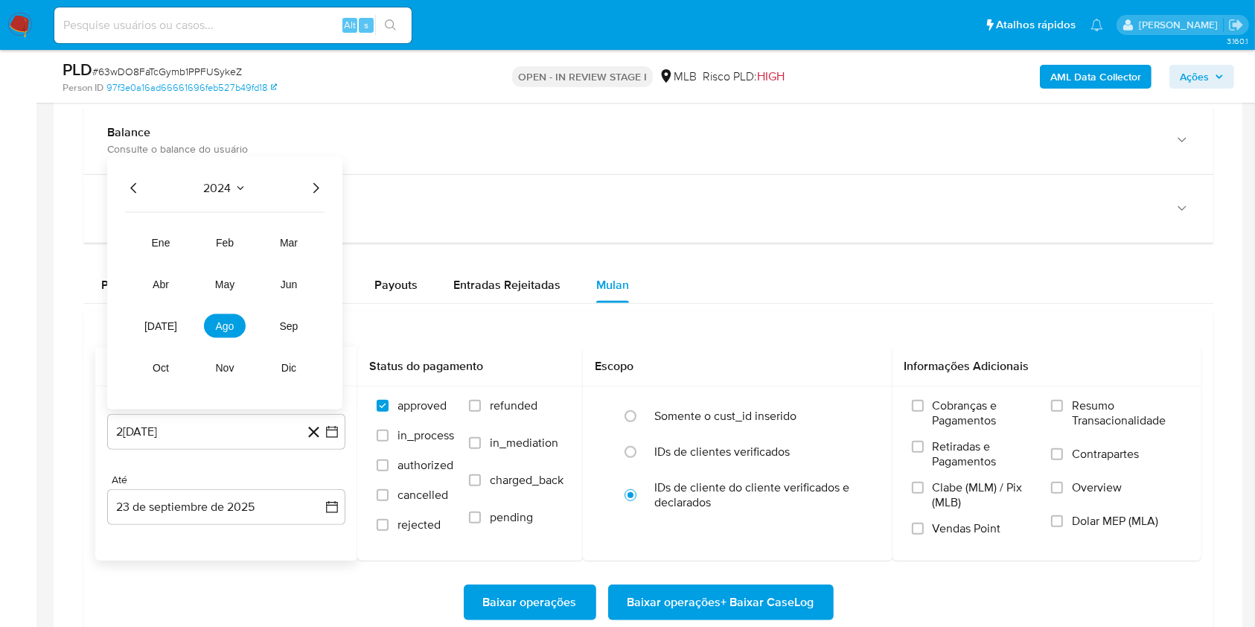
click at [312, 191] on icon "Año siguiente" at bounding box center [316, 188] width 18 height 18
click at [223, 322] on span "ago" at bounding box center [225, 326] width 19 height 12
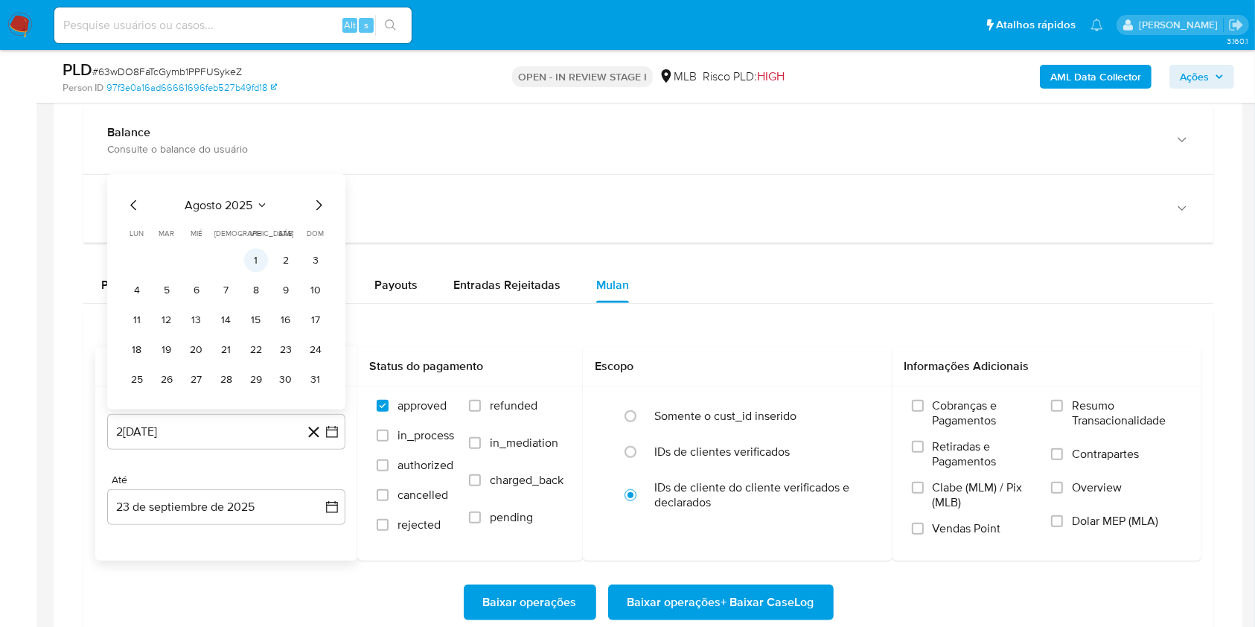
click at [247, 255] on button "1" at bounding box center [256, 261] width 24 height 24
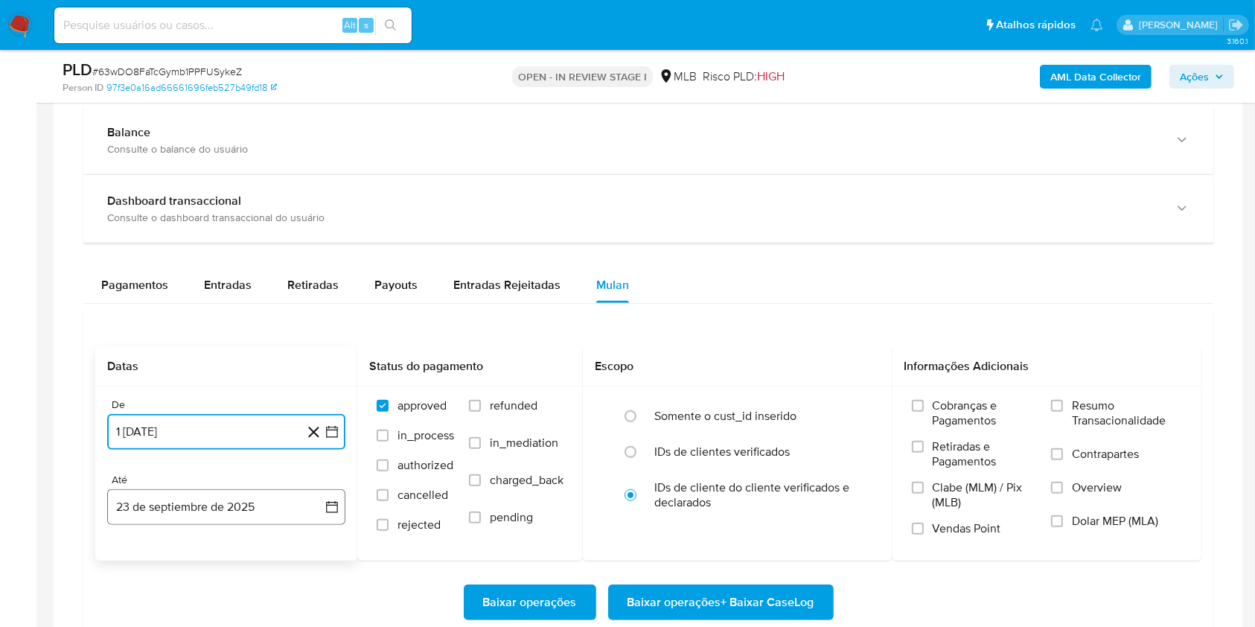
click at [210, 508] on button "23 de septiembre de 2025" at bounding box center [226, 507] width 238 height 36
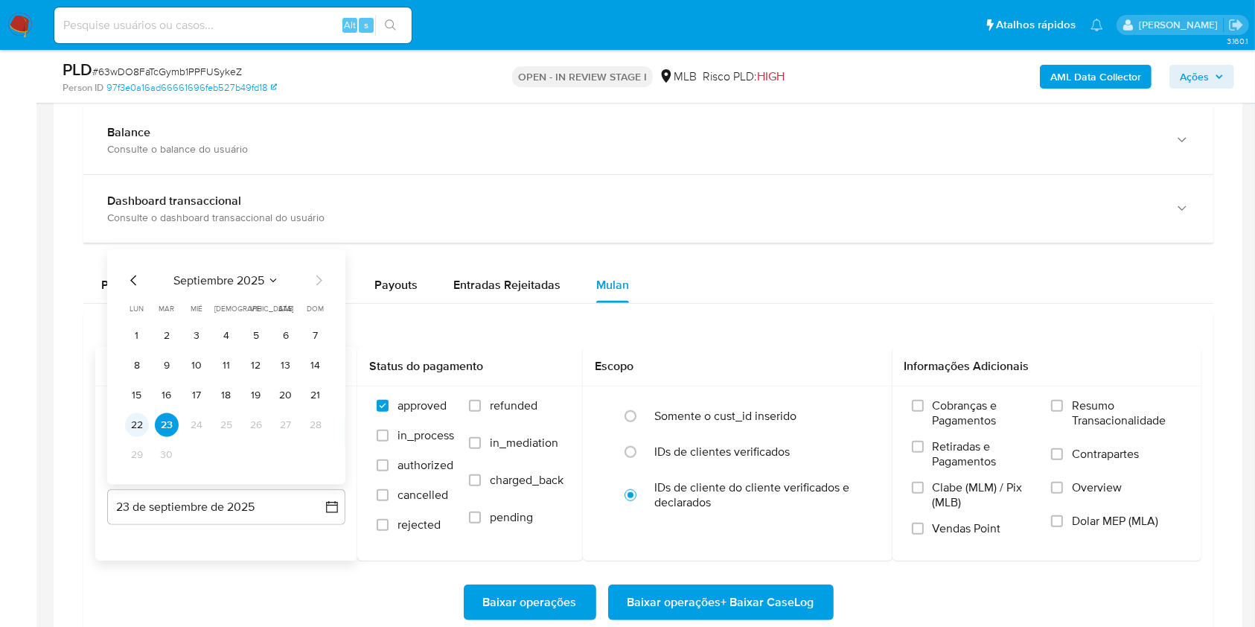
click at [135, 420] on button "22" at bounding box center [137, 425] width 24 height 24
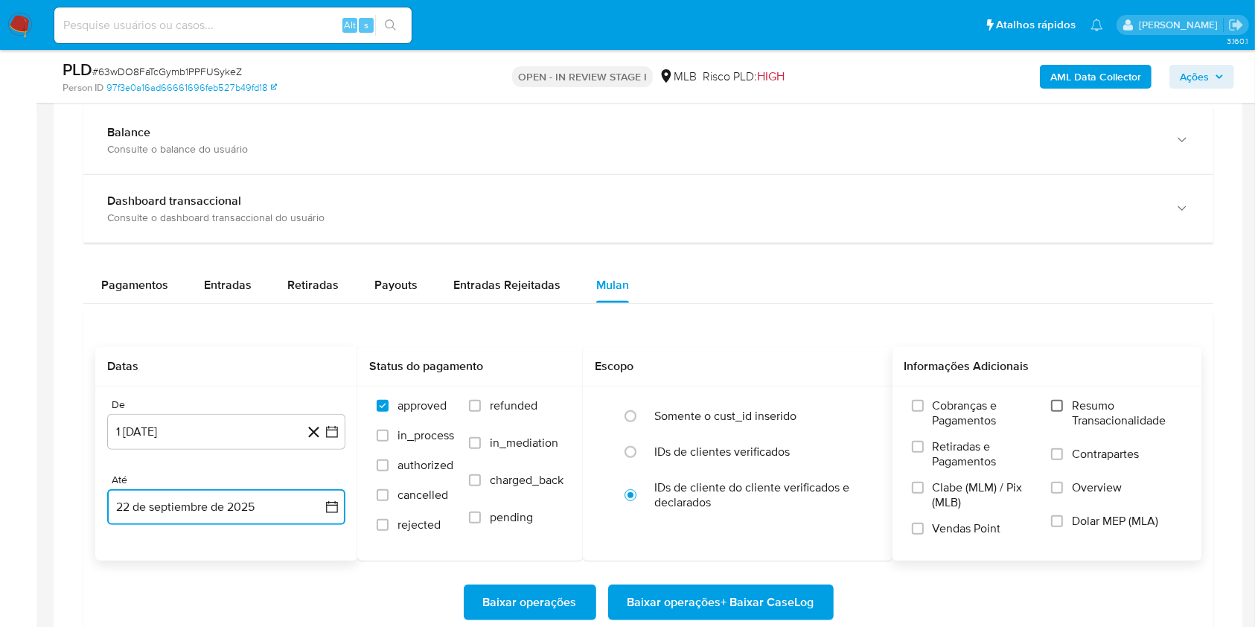
click at [1063, 403] on input "Resumo Transacionalidade" at bounding box center [1057, 406] width 12 height 12
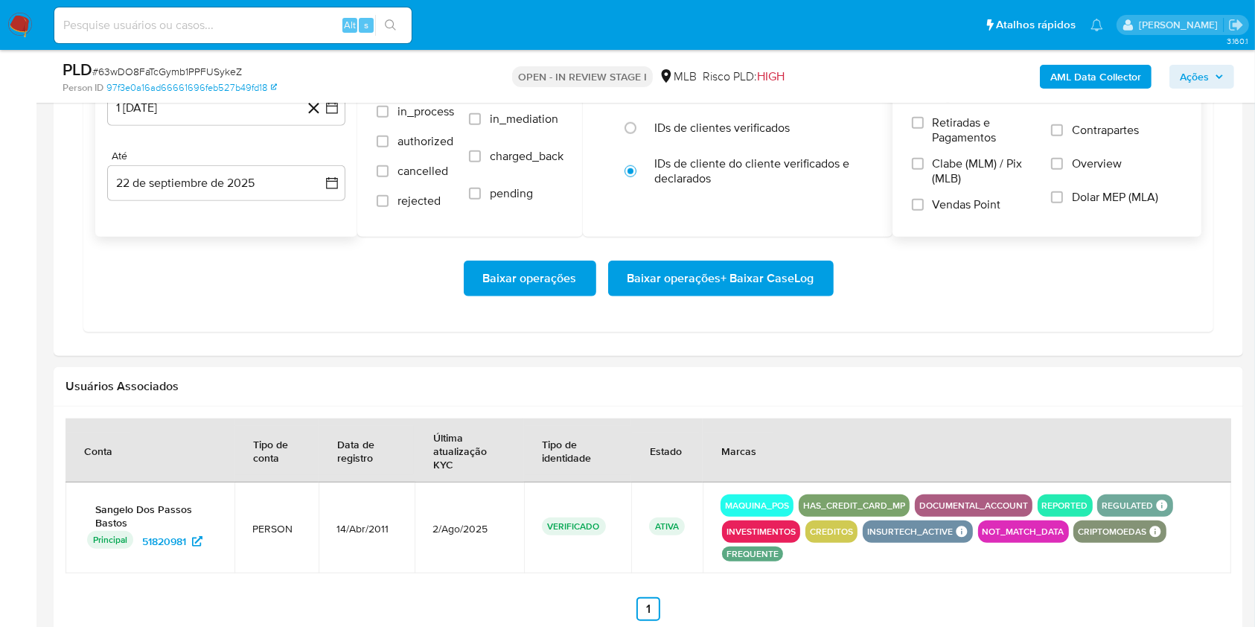
scroll to position [1415, 0]
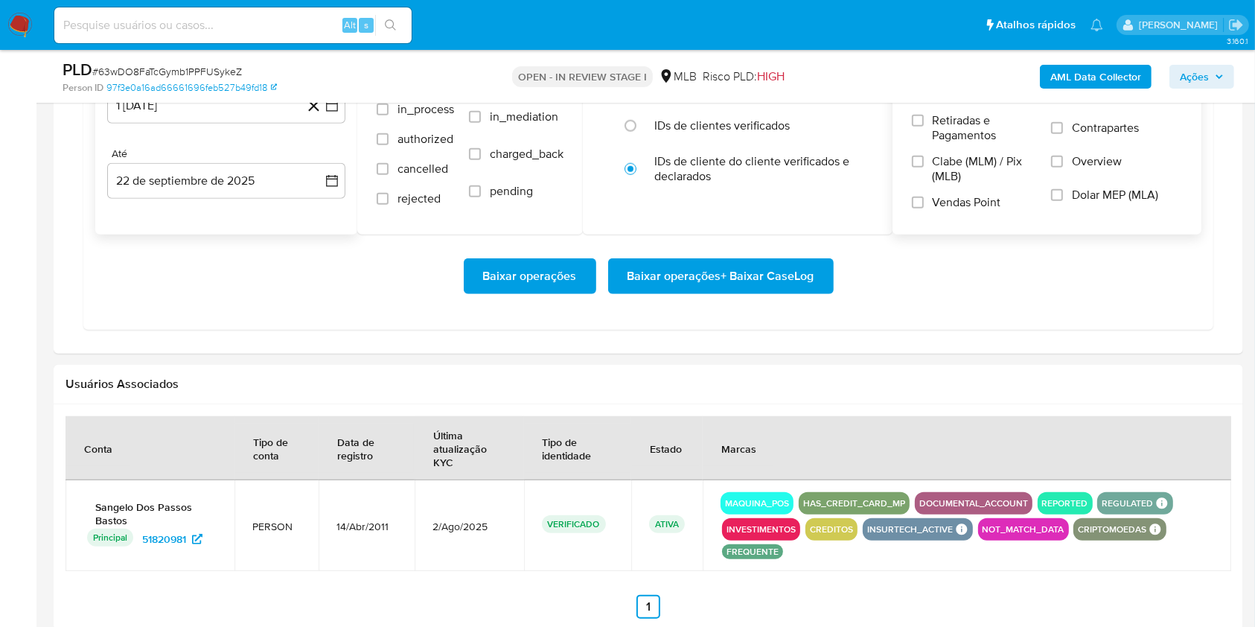
click at [774, 285] on span "Baixar operações + Baixar CaseLog" at bounding box center [720, 276] width 187 height 33
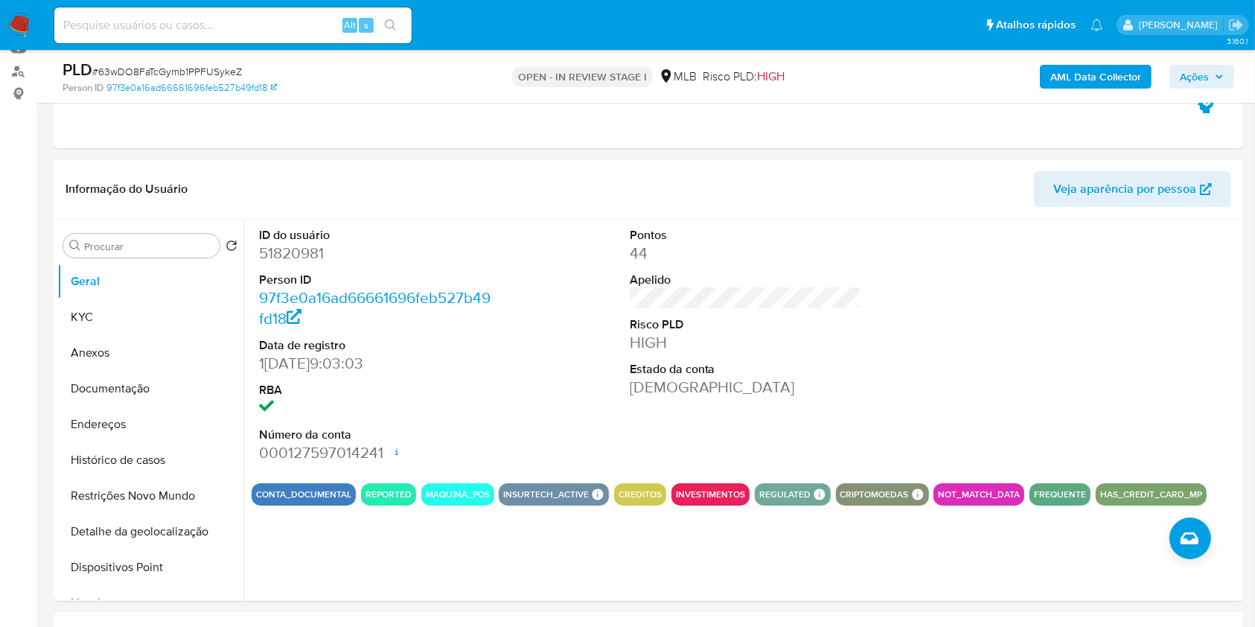
scroll to position [0, 0]
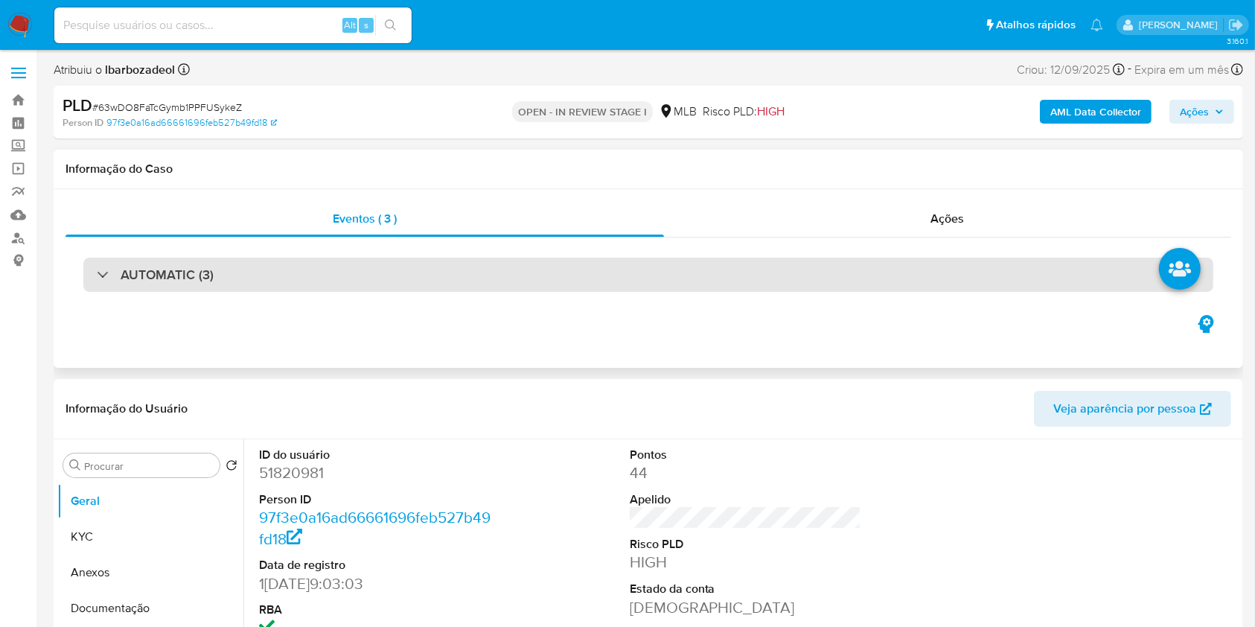
click at [548, 274] on div "AUTOMATIC (3)" at bounding box center [648, 275] width 1130 height 34
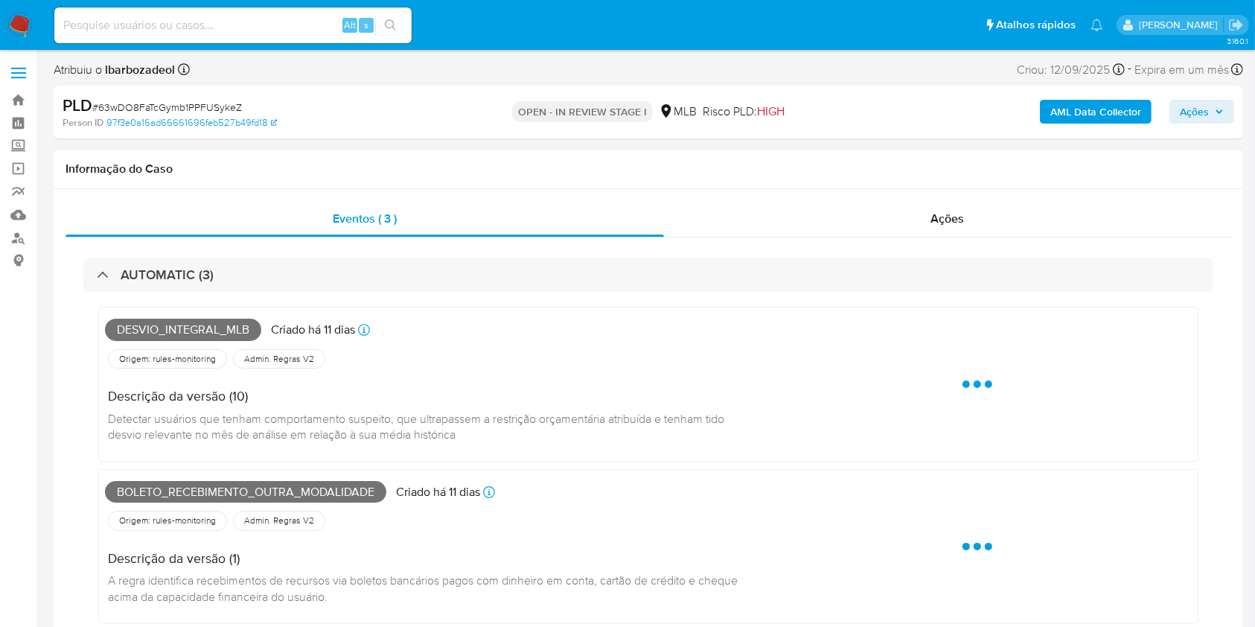
click at [200, 325] on span "Desvio_integral_mlb" at bounding box center [183, 330] width 156 height 22
drag, startPoint x: 200, startPoint y: 325, endPoint x: 230, endPoint y: 327, distance: 29.9
click at [200, 325] on span "Desvio_integral_mlb" at bounding box center [183, 330] width 156 height 22
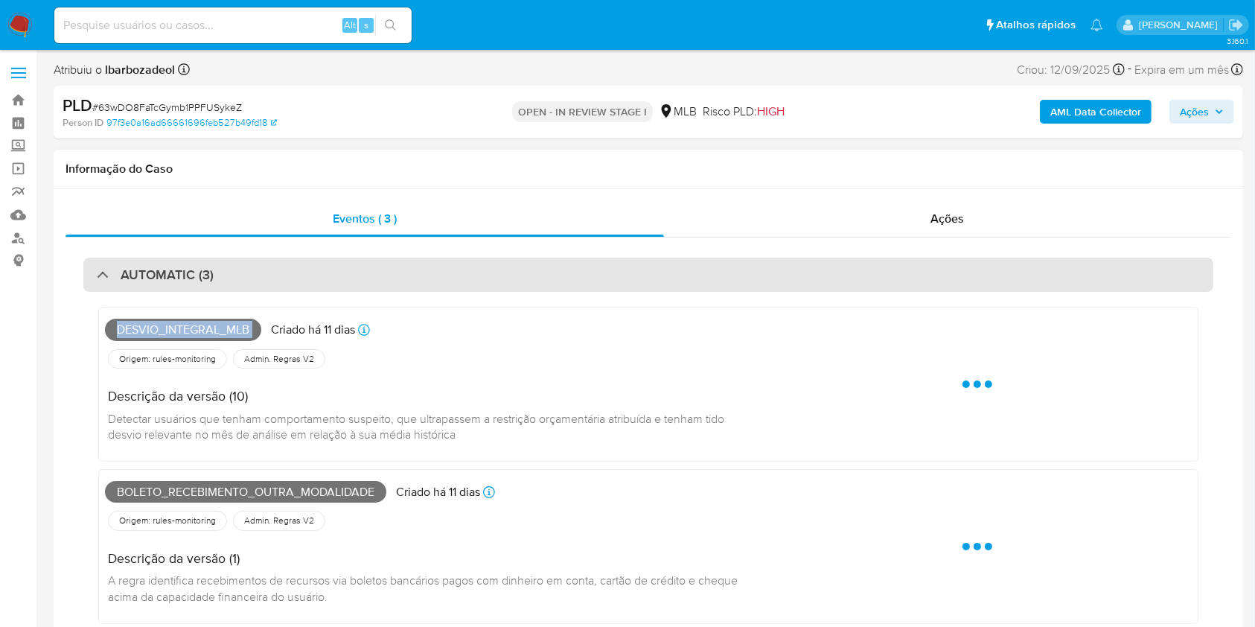
copy span "Desvio_integral_mlb"
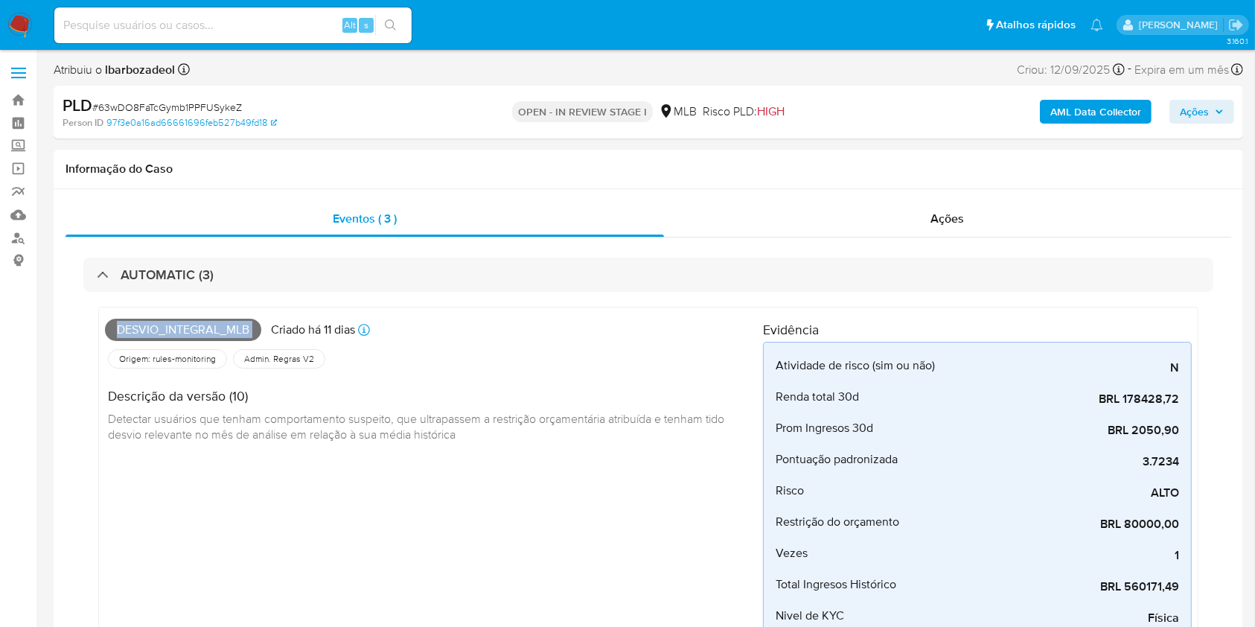
click at [1215, 109] on span "Ações" at bounding box center [1202, 111] width 44 height 21
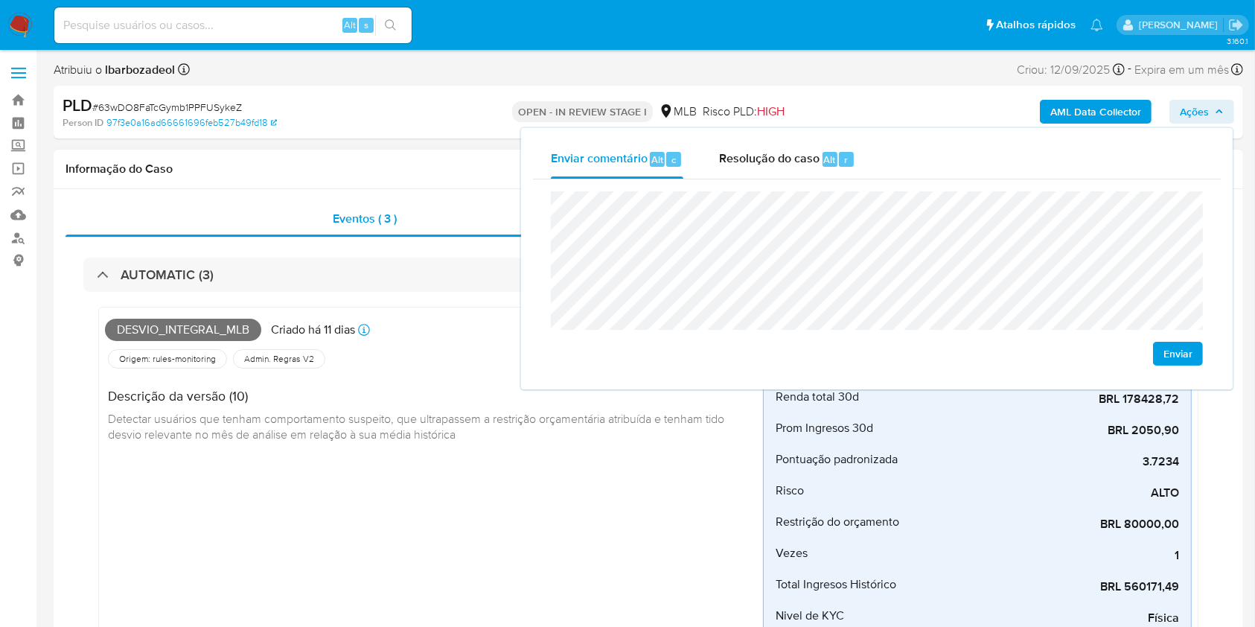
click at [436, 428] on span "Detectar usuários que tenham comportamento suspeito, que ultrapassem a restriçã…" at bounding box center [417, 426] width 619 height 33
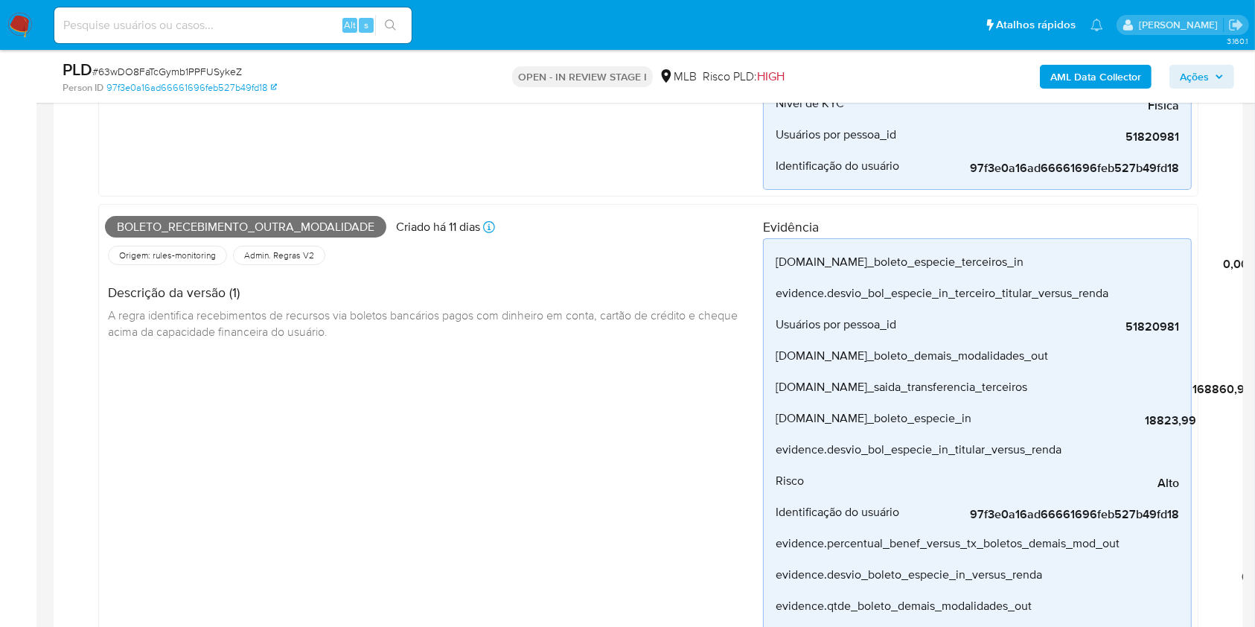
scroll to position [460, 0]
click at [316, 223] on span "Boleto_recebimento_outra_modalidade" at bounding box center [245, 226] width 281 height 22
click at [317, 223] on span "Boleto_recebimento_outra_modalidade" at bounding box center [245, 226] width 281 height 22
copy span "Boleto_recebimento_outra_modalidade"
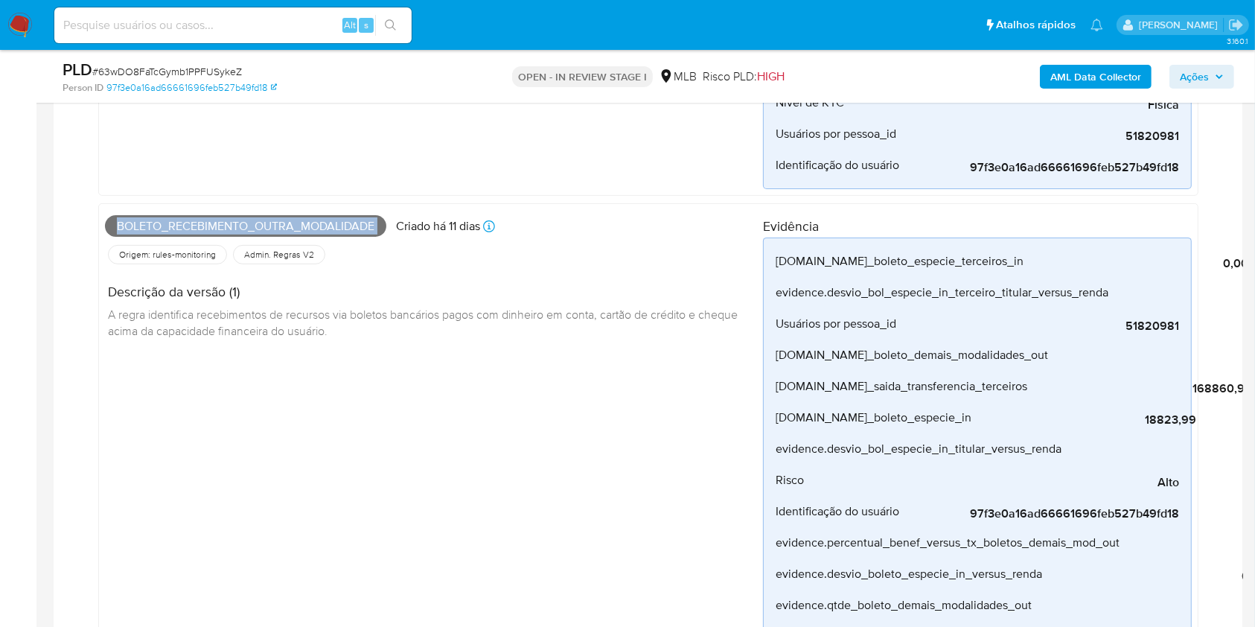
click at [1202, 77] on span "Ações" at bounding box center [1194, 77] width 29 height 24
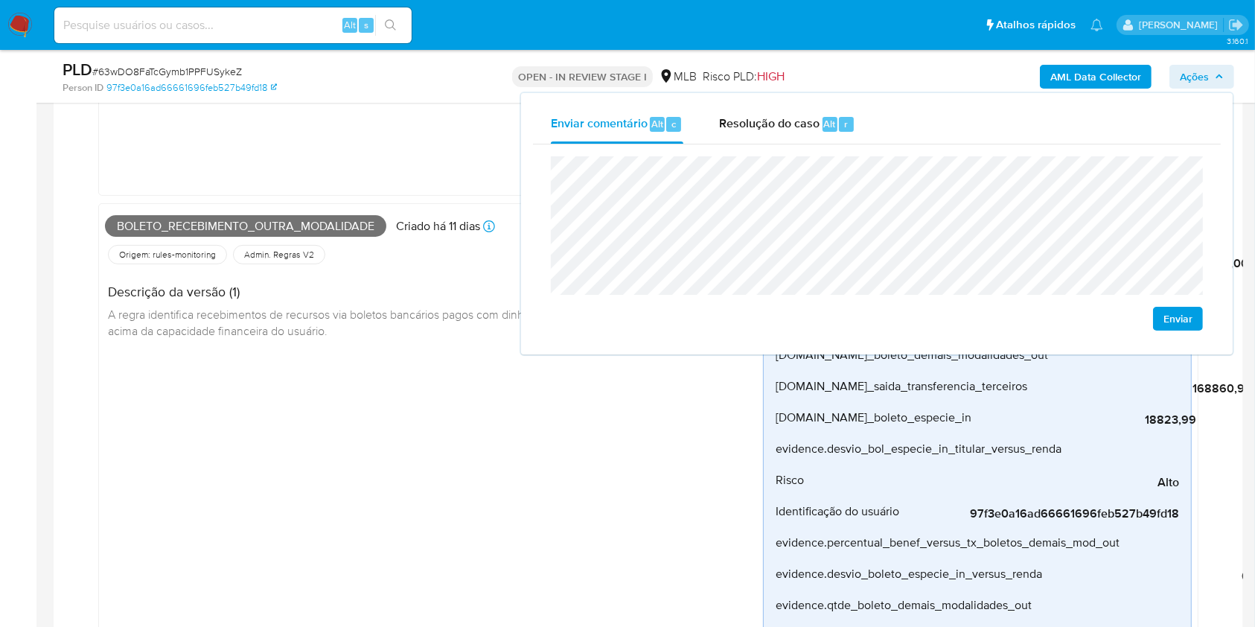
click at [374, 423] on div "Boleto_recebimento_outra_modalidade Criado há 11 dias Criado: 12/09/2025 00:28:…" at bounding box center [434, 607] width 658 height 795
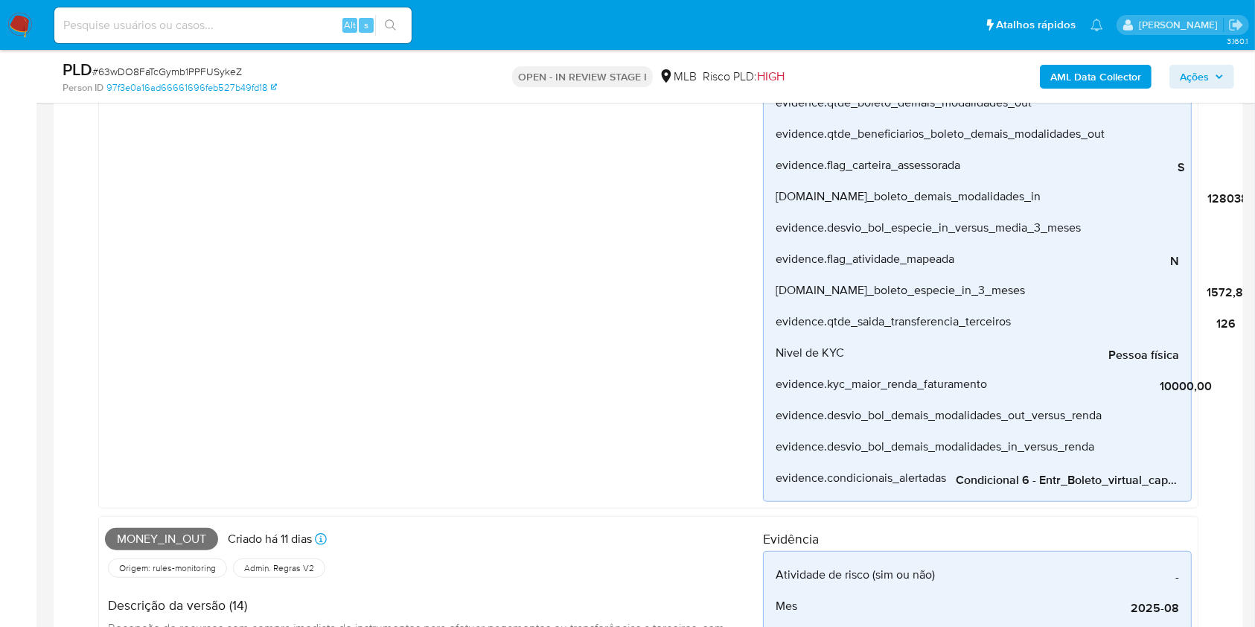
scroll to position [1201, 0]
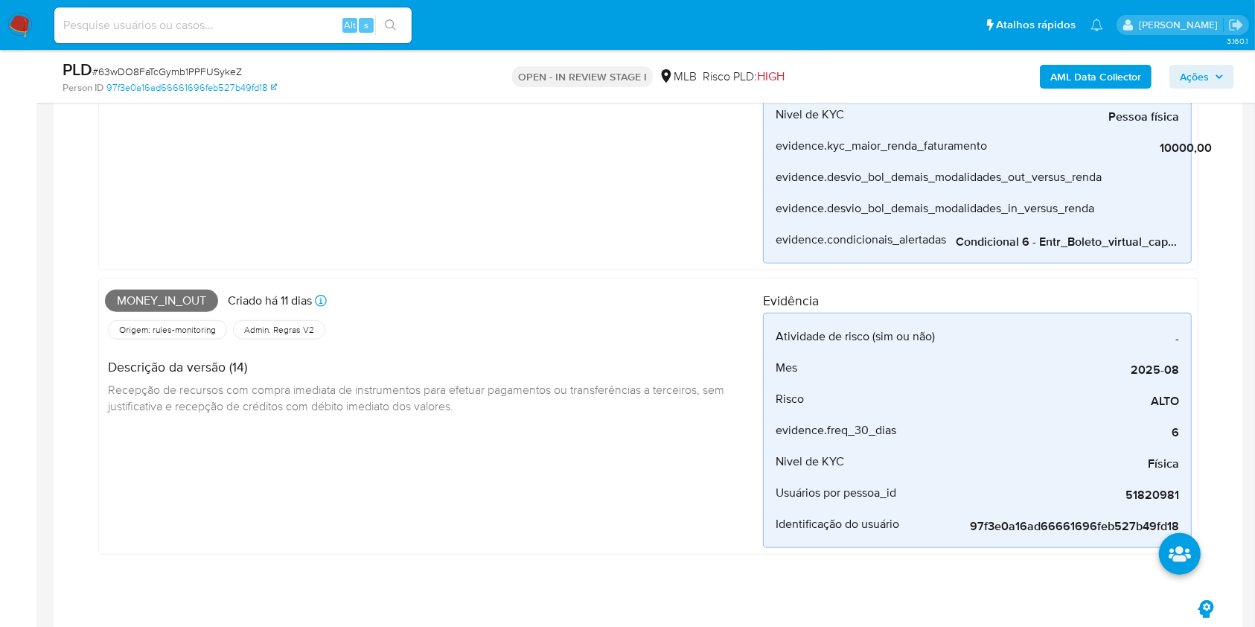
click at [170, 301] on span "Money_in_out" at bounding box center [161, 301] width 113 height 22
click at [171, 301] on span "Money_in_out" at bounding box center [161, 301] width 113 height 22
click at [171, 302] on span "Money_in_out" at bounding box center [161, 301] width 113 height 22
copy span "Money_in_out"
click at [1206, 72] on span "Ações" at bounding box center [1194, 77] width 29 height 24
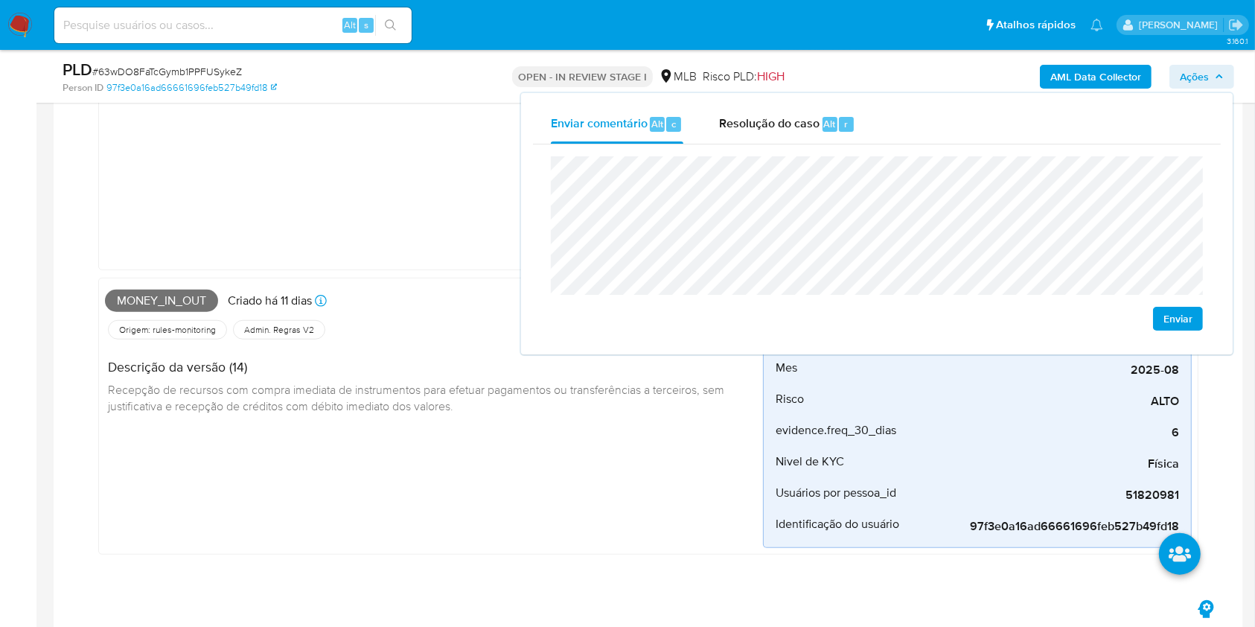
click at [382, 281] on div "Money_in_out Criado há 11 dias Criado: 12/09/2025 00:15:04 Origem: rules-monito…" at bounding box center [648, 416] width 1100 height 277
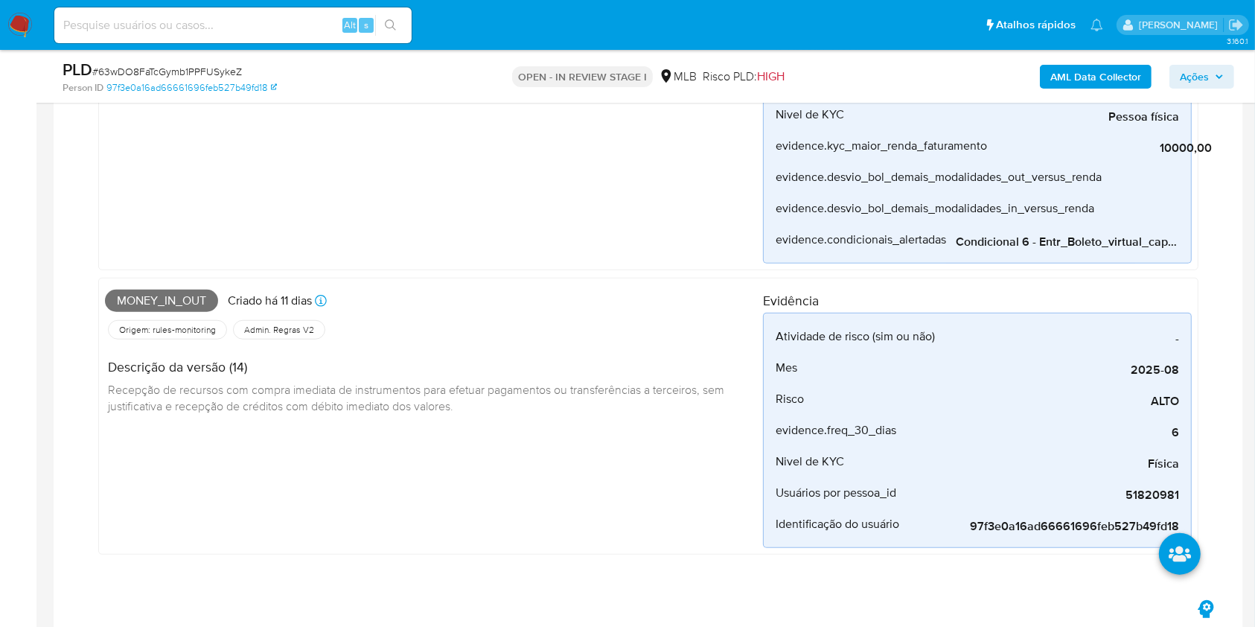
click at [383, 281] on div "Money_in_out Criado há 11 dias Criado: 12/09/2025 00:15:04 Origem: rules-monito…" at bounding box center [648, 416] width 1100 height 277
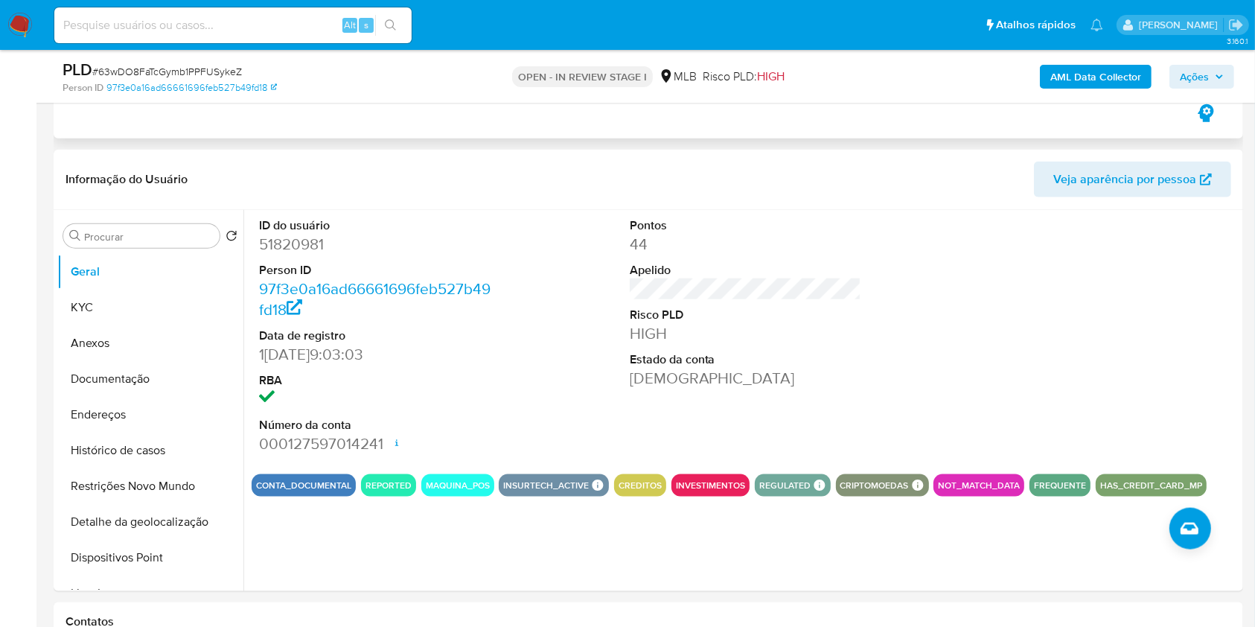
scroll to position [1697, 0]
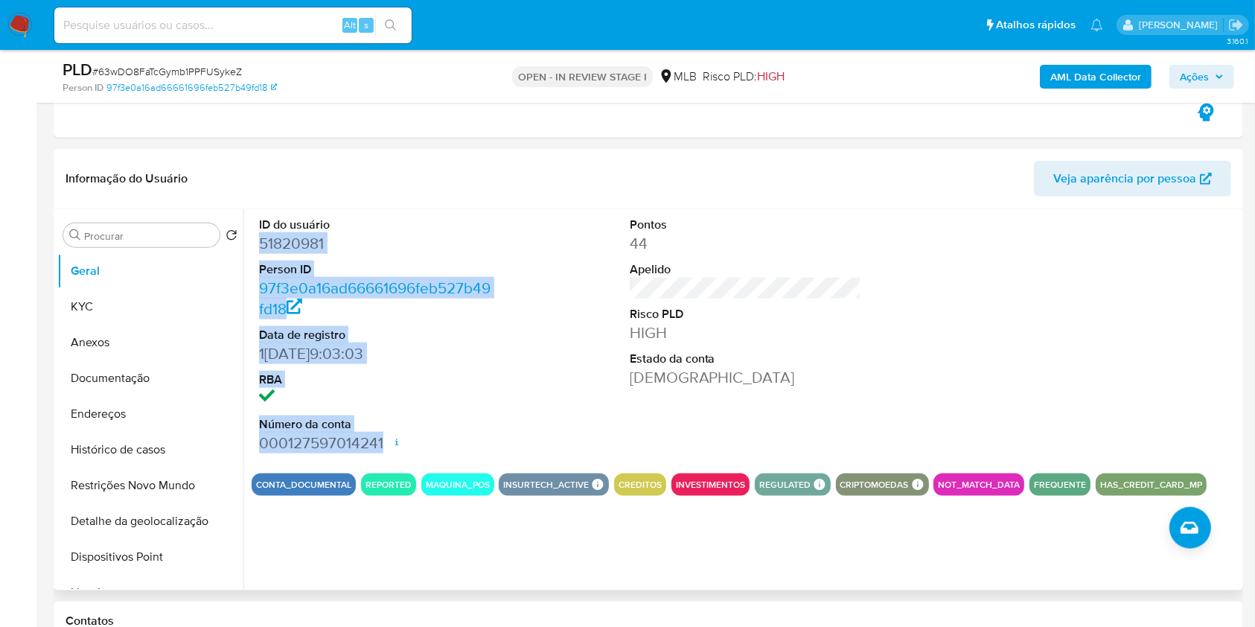
drag, startPoint x: 255, startPoint y: 242, endPoint x: 385, endPoint y: 444, distance: 239.7
click at [385, 444] on div "ID do usuário 51820981 Person ID 97f3e0a16ad66661696feb527b49fd18 Data de regis…" at bounding box center [375, 335] width 247 height 252
copy dl "51820981 Person ID 97f3e0a16ad66661696feb527b49fd18 Data de registro 14/04/2011…"
click at [1210, 74] on span "Ações" at bounding box center [1202, 76] width 44 height 21
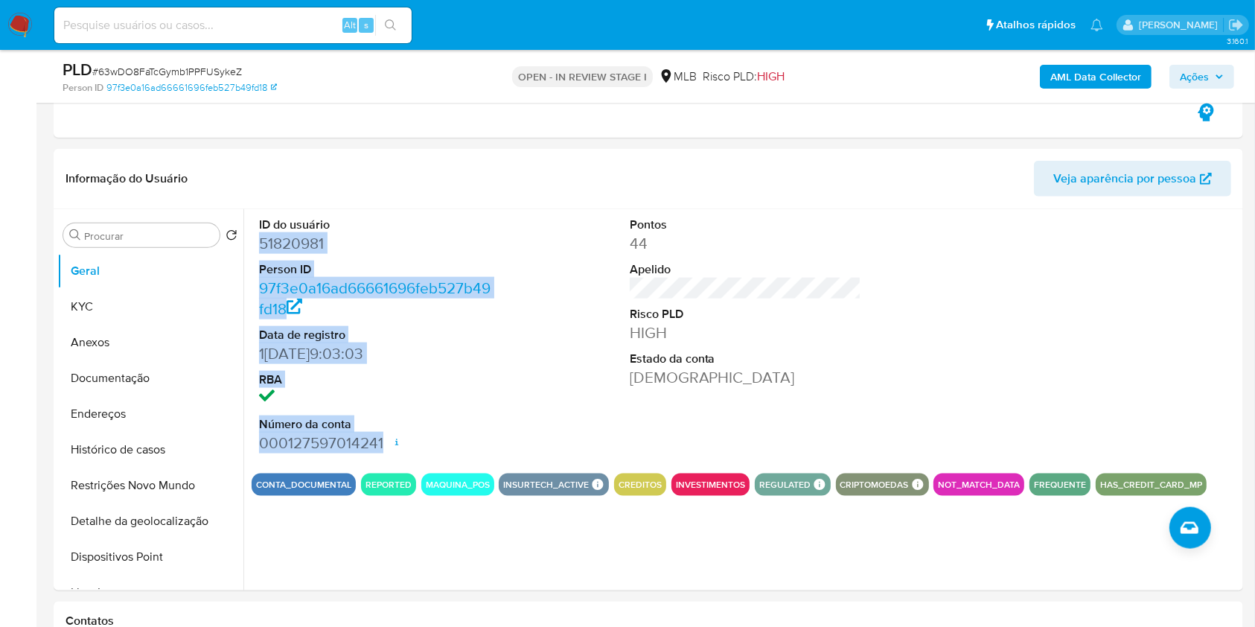
click at [1192, 78] on span "Ações" at bounding box center [1194, 77] width 29 height 24
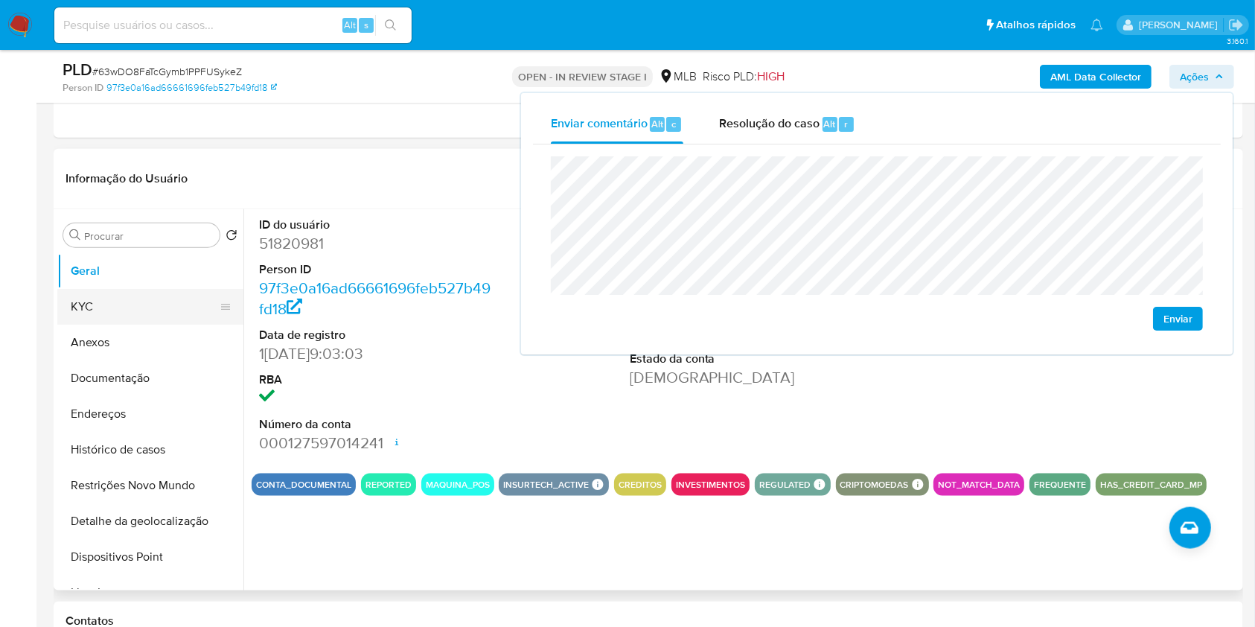
click at [107, 296] on button "KYC" at bounding box center [144, 307] width 174 height 36
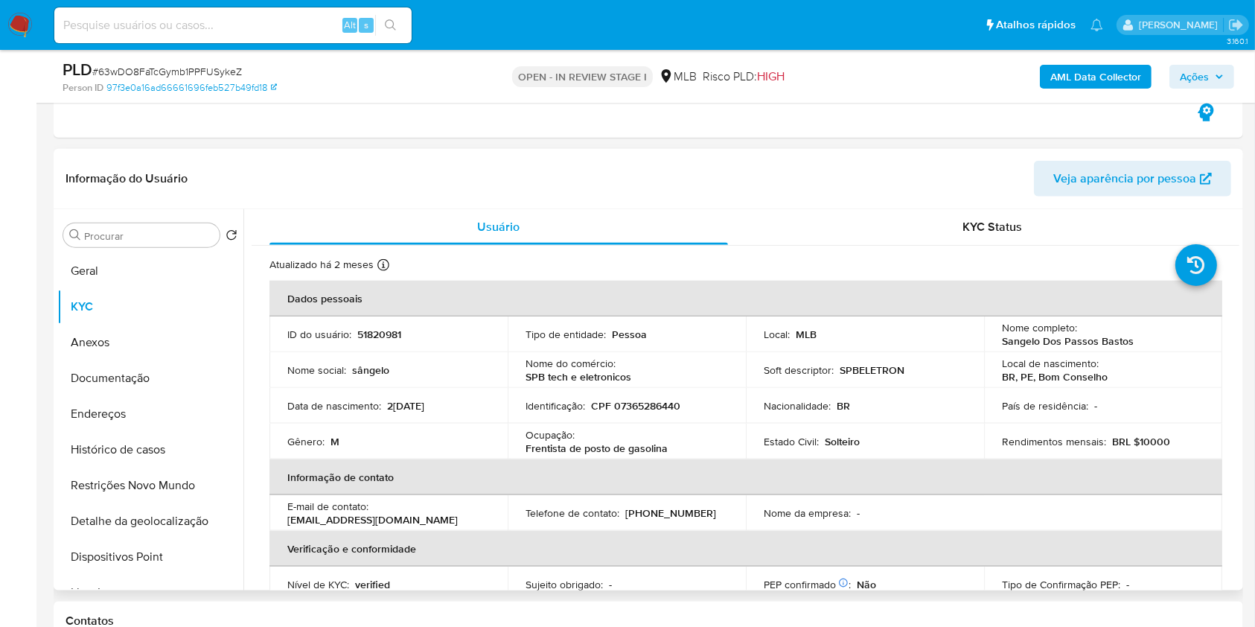
click at [657, 399] on p "CPF 07365286440" at bounding box center [635, 405] width 89 height 13
click at [656, 402] on p "CPF 07365286440" at bounding box center [635, 405] width 89 height 13
click at [655, 402] on p "CPF 07365286440" at bounding box center [635, 405] width 89 height 13
copy p "07365286440"
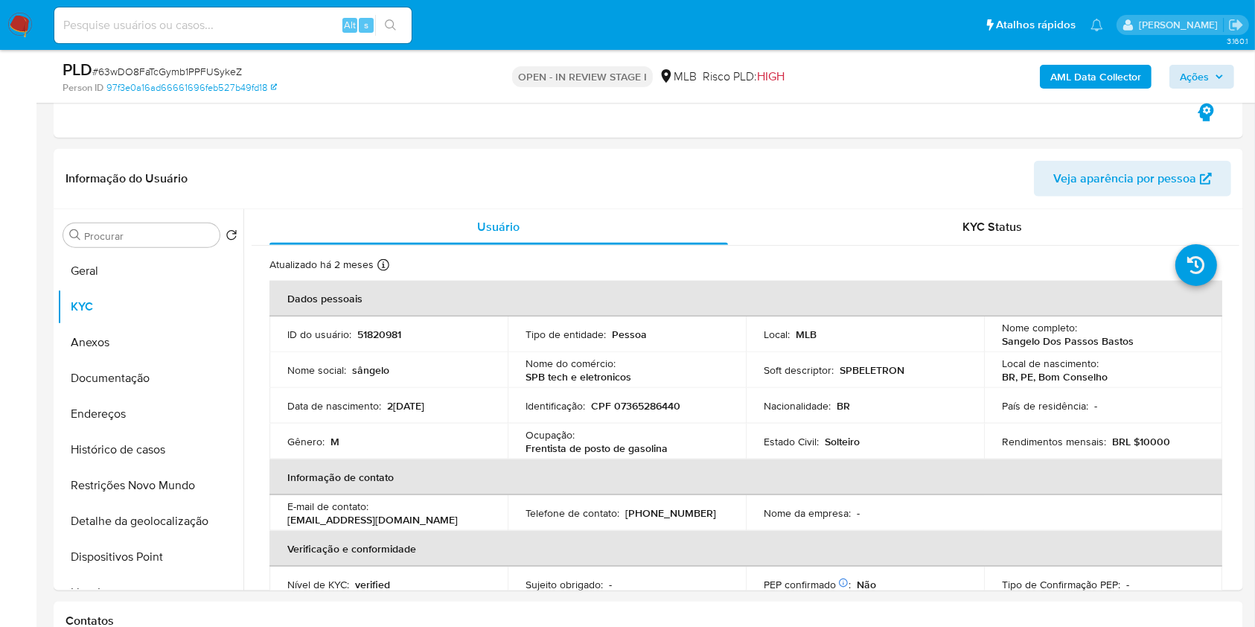
drag, startPoint x: 1203, startPoint y: 88, endPoint x: 1201, endPoint y: 74, distance: 14.3
click at [1203, 87] on div "AML Data Collector Ações" at bounding box center [1041, 76] width 386 height 35
click at [1201, 74] on span "Ações" at bounding box center [1194, 77] width 29 height 24
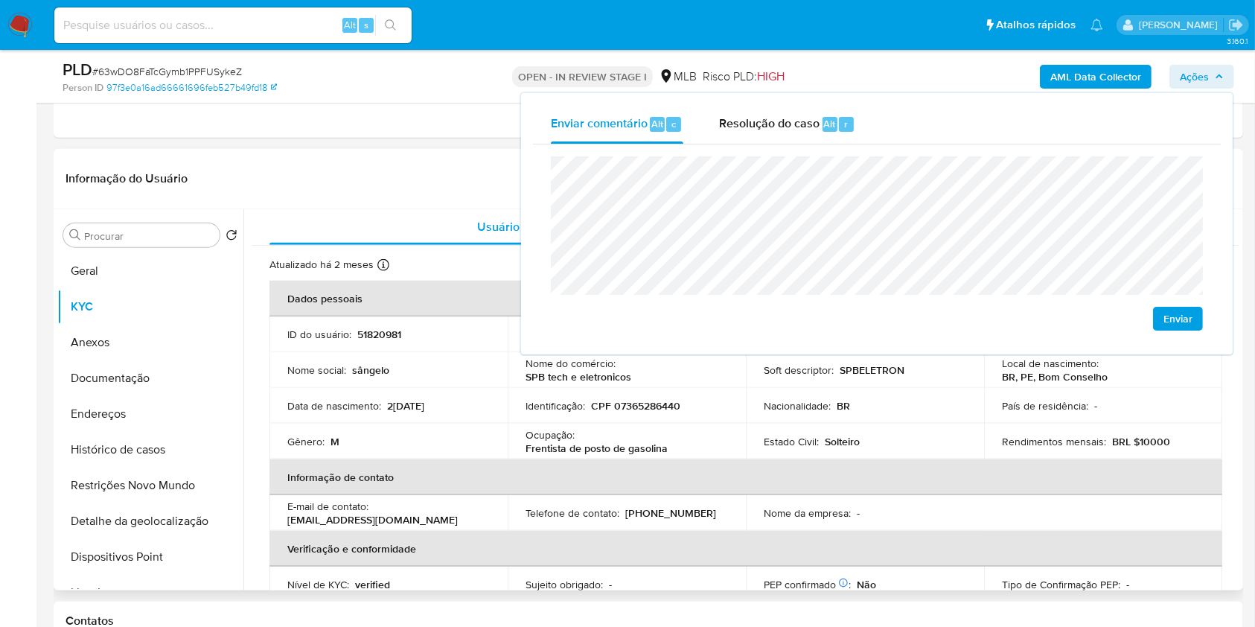
click at [717, 432] on div "Ocupação : Frentista de posto de gasolina" at bounding box center [626, 441] width 202 height 27
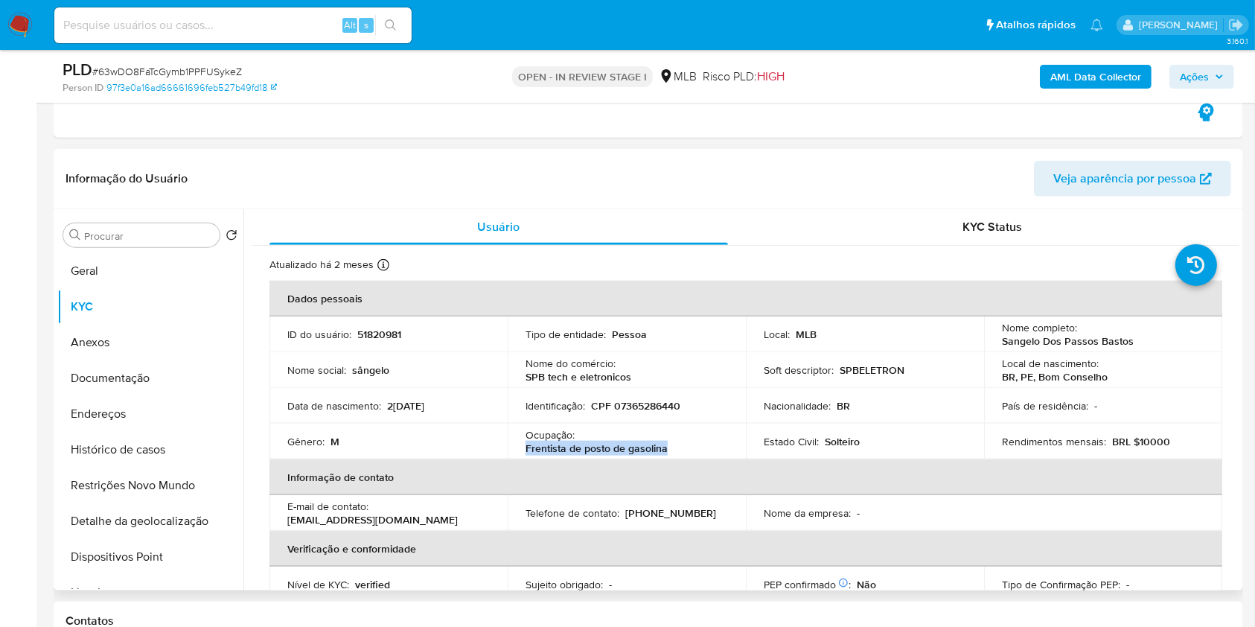
drag, startPoint x: 524, startPoint y: 450, endPoint x: 703, endPoint y: 451, distance: 179.4
click at [703, 451] on td "Ocupação : Frentista de posto de gasolina" at bounding box center [627, 441] width 238 height 36
copy p "Frentista de posto de gasolina"
click at [1192, 74] on span "Ações" at bounding box center [1194, 77] width 29 height 24
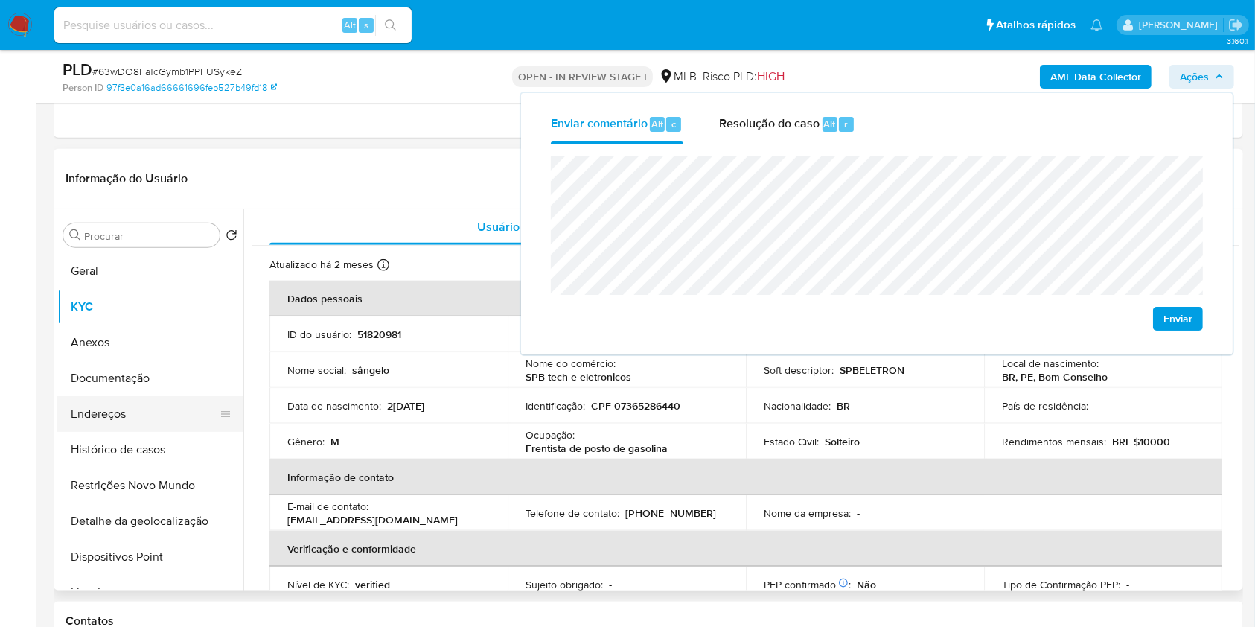
click at [161, 412] on button "Endereços" at bounding box center [144, 414] width 174 height 36
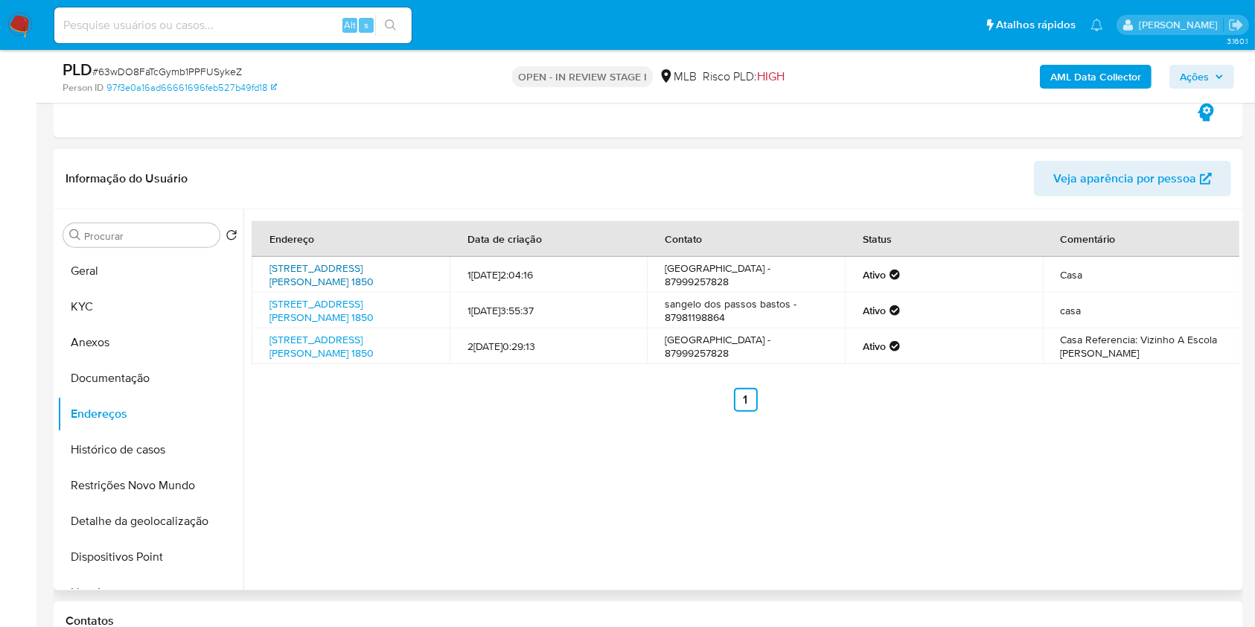
click at [322, 265] on link "Rua Vidal De Negreiros 1850, Bom Conselho, Pernambuco, 55330000, Brasil 1850" at bounding box center [321, 274] width 104 height 28
click at [168, 375] on button "Documentação" at bounding box center [144, 378] width 174 height 36
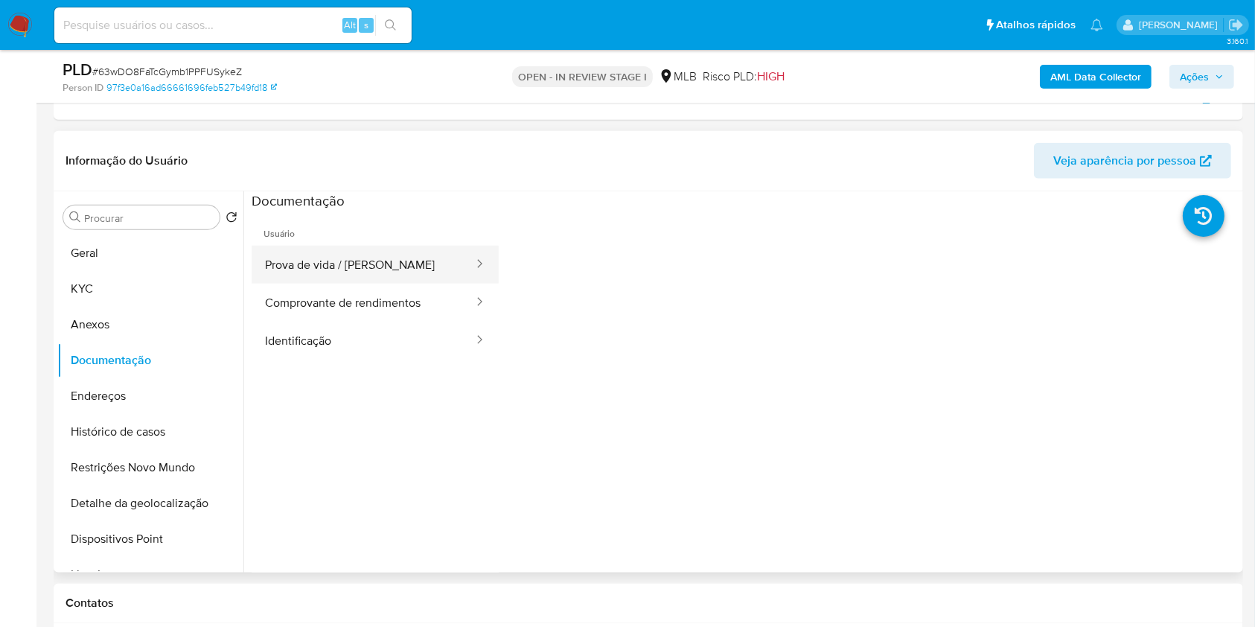
click at [355, 266] on button "Prova de vida / Selfie" at bounding box center [363, 265] width 223 height 38
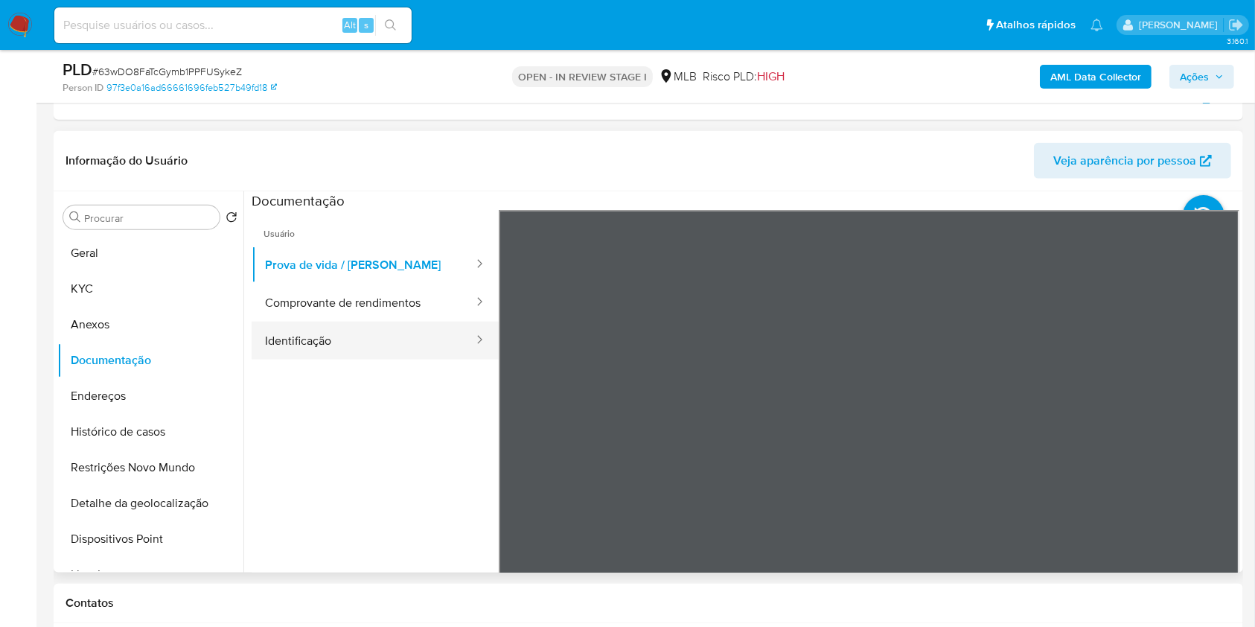
click at [292, 328] on button "Identificação" at bounding box center [363, 341] width 223 height 38
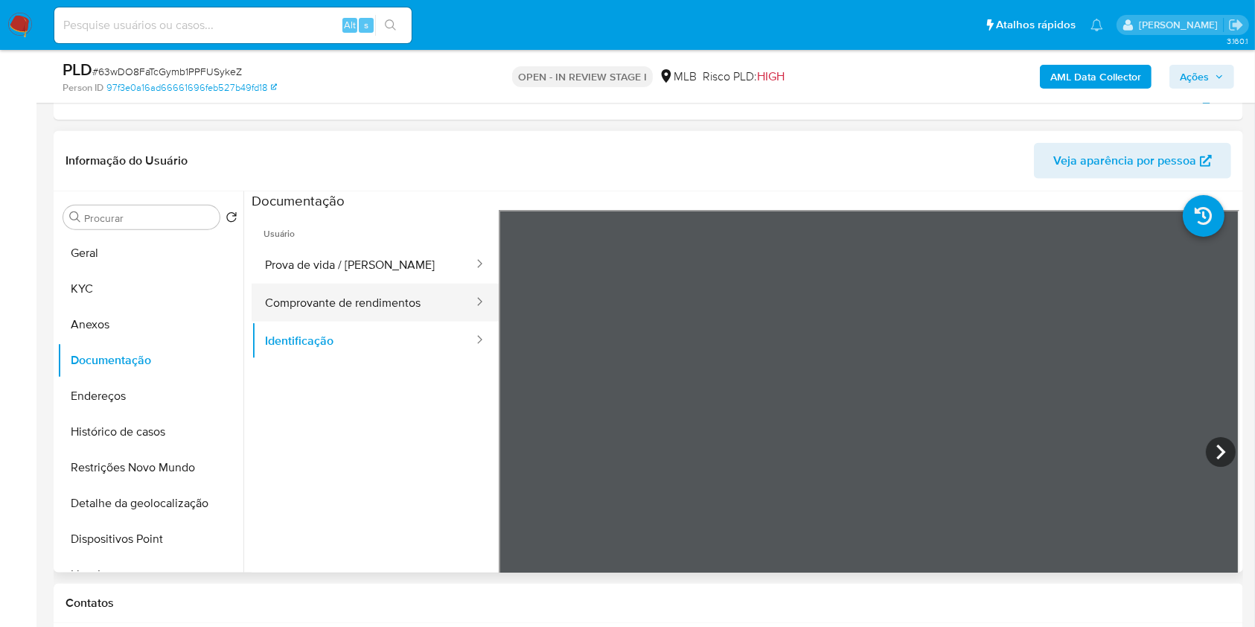
click at [393, 288] on button "Comprovante de rendimentos" at bounding box center [363, 303] width 223 height 38
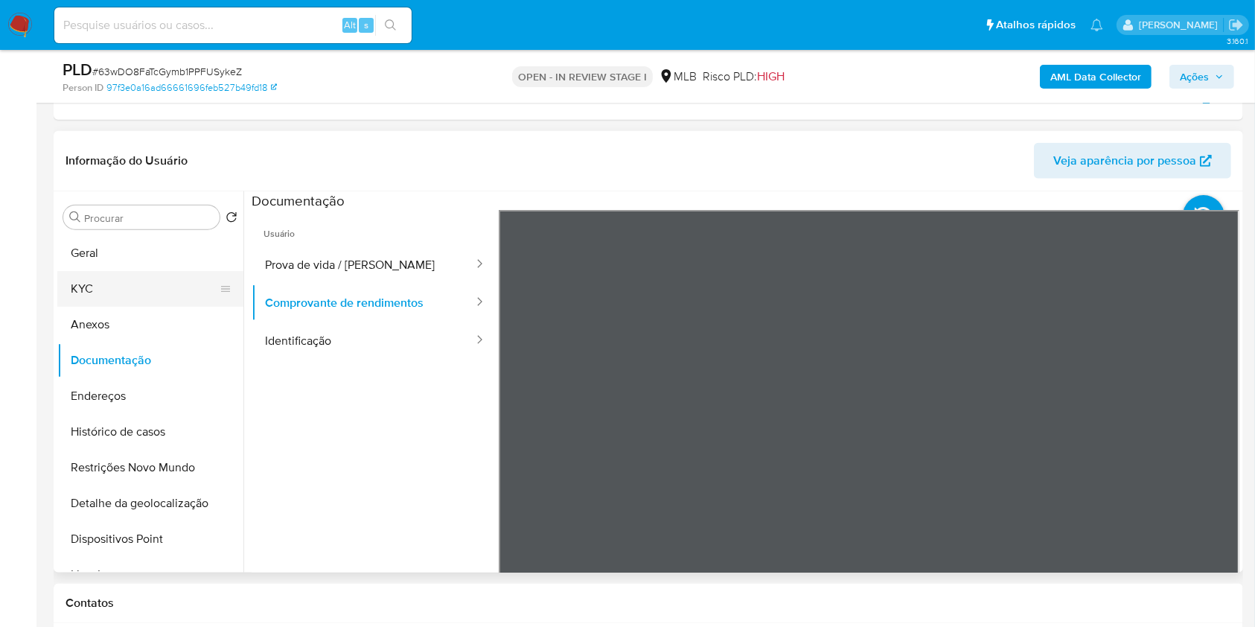
click at [112, 295] on button "KYC" at bounding box center [144, 289] width 174 height 36
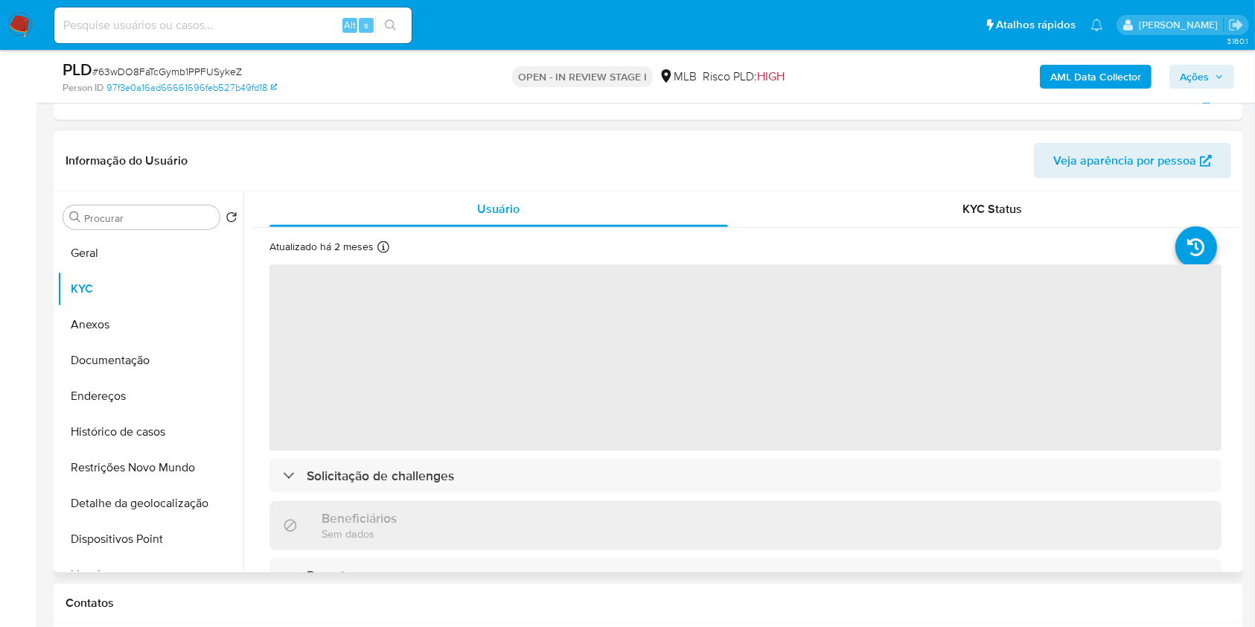
click at [904, 173] on header "Informação do Usuário Veja aparência por pessoa" at bounding box center [648, 161] width 1166 height 36
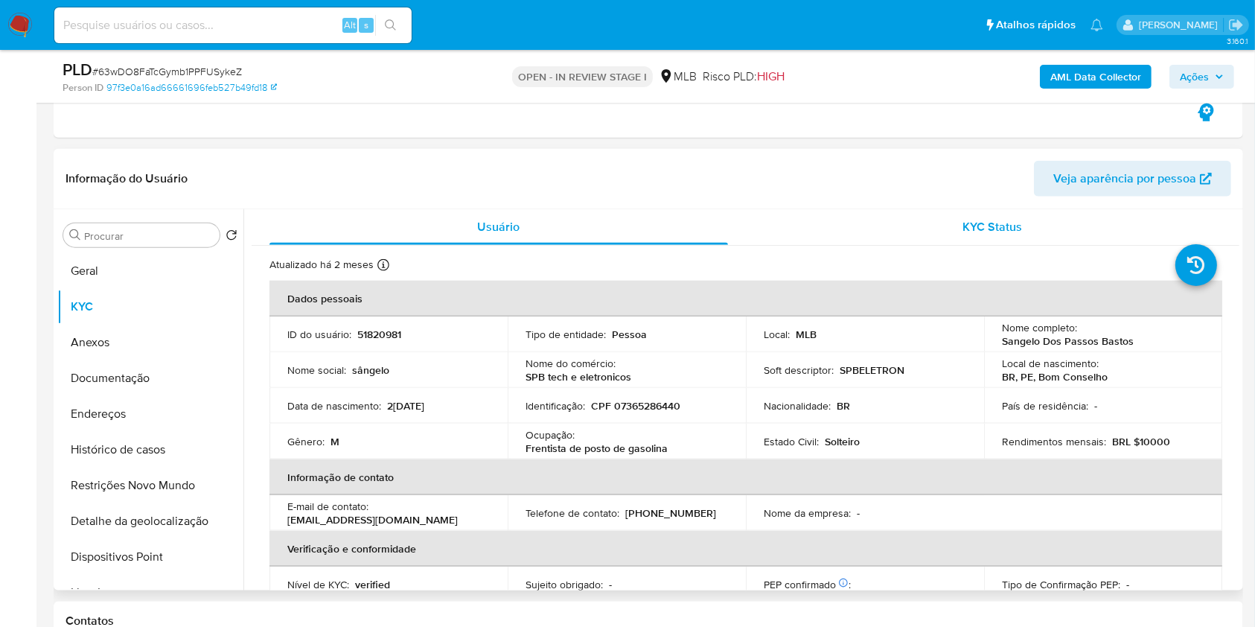
click at [905, 223] on div "KYC Status" at bounding box center [993, 227] width 458 height 36
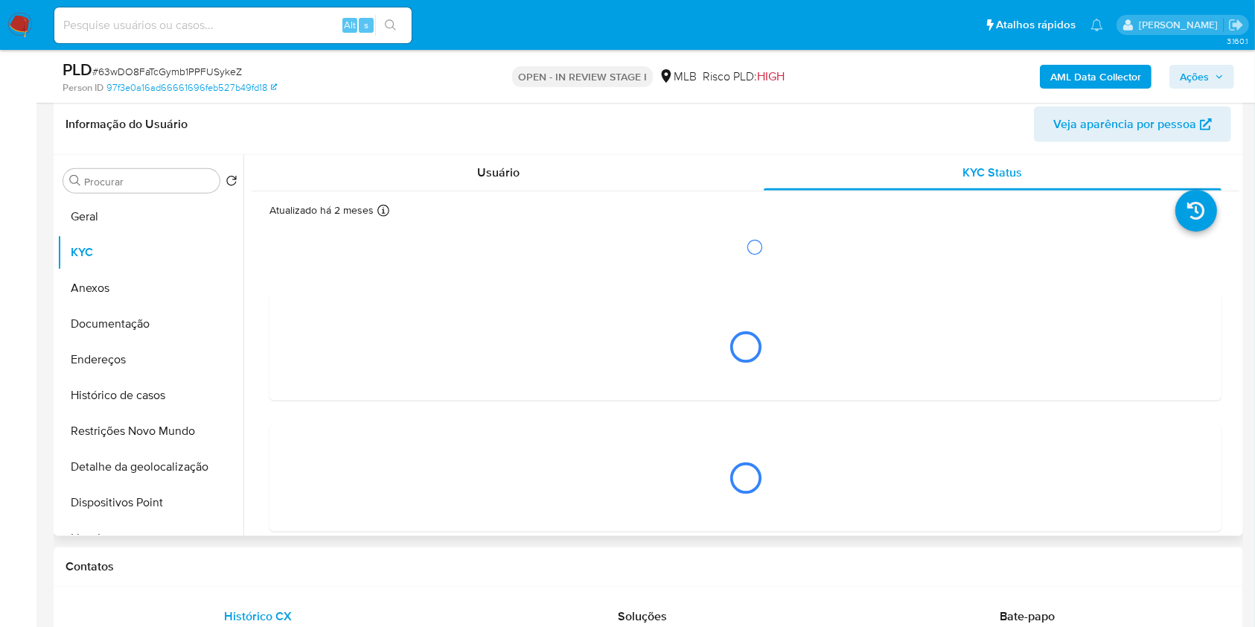
scroll to position [1733, 0]
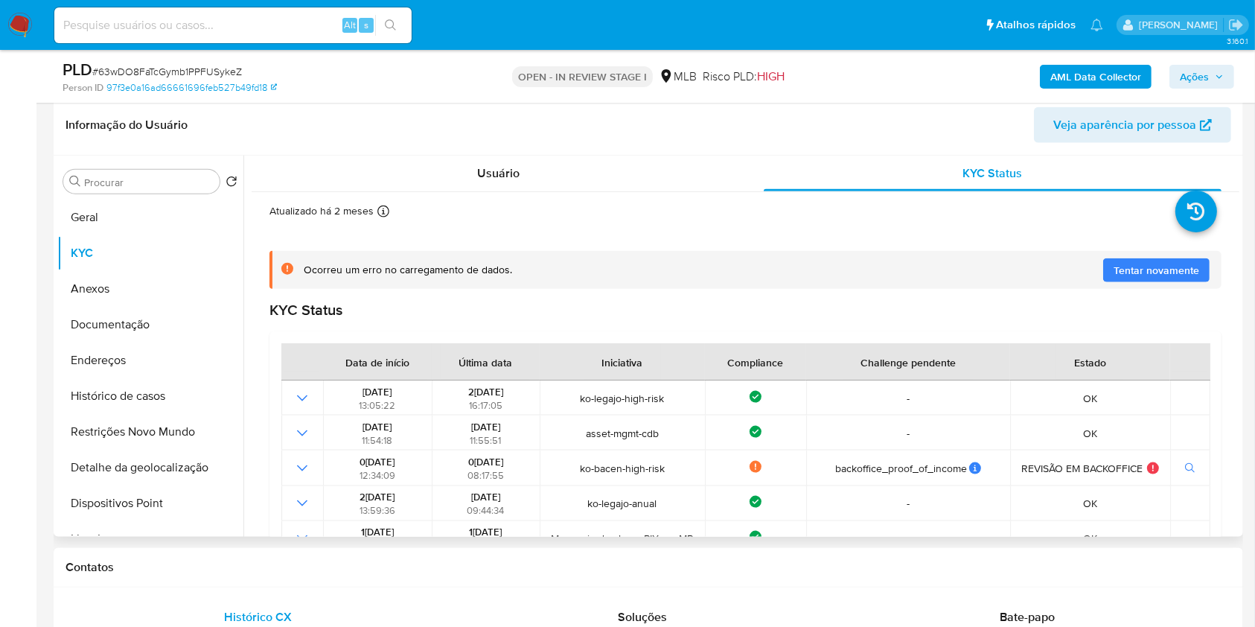
click at [905, 325] on div "KYC Status Data de início Última data Iniciativa Compliance Challenge pendente …" at bounding box center [745, 557] width 952 height 513
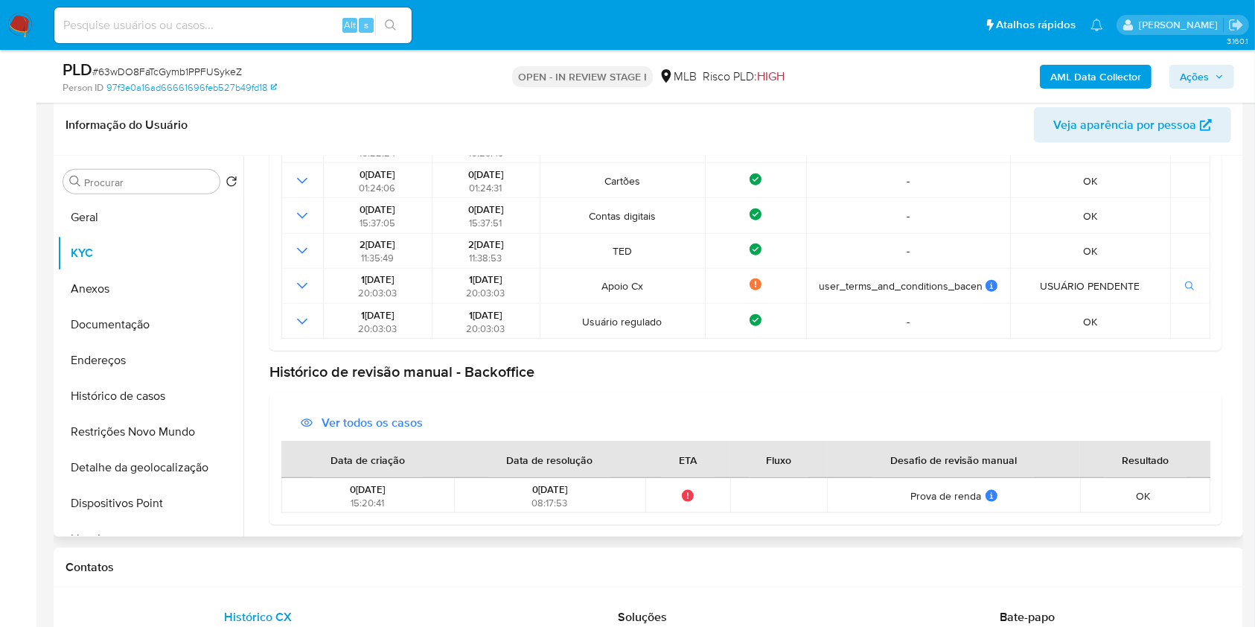
scroll to position [462, 0]
click at [1201, 82] on span "Ações" at bounding box center [1194, 77] width 29 height 24
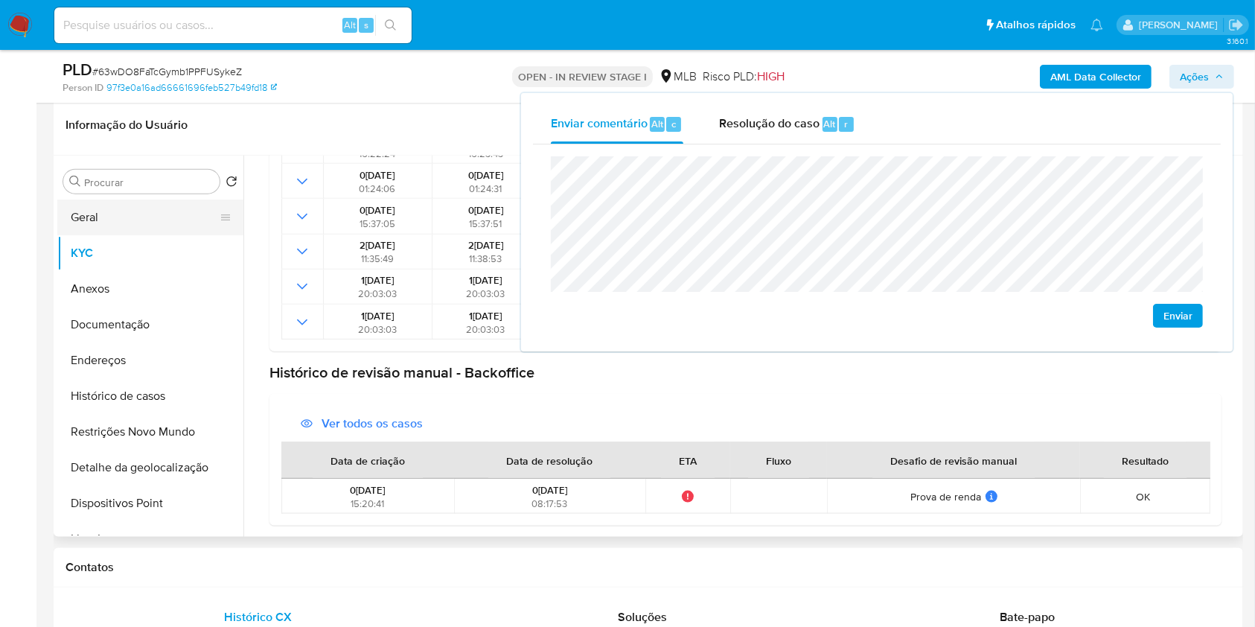
click at [119, 214] on button "Geral" at bounding box center [144, 217] width 174 height 36
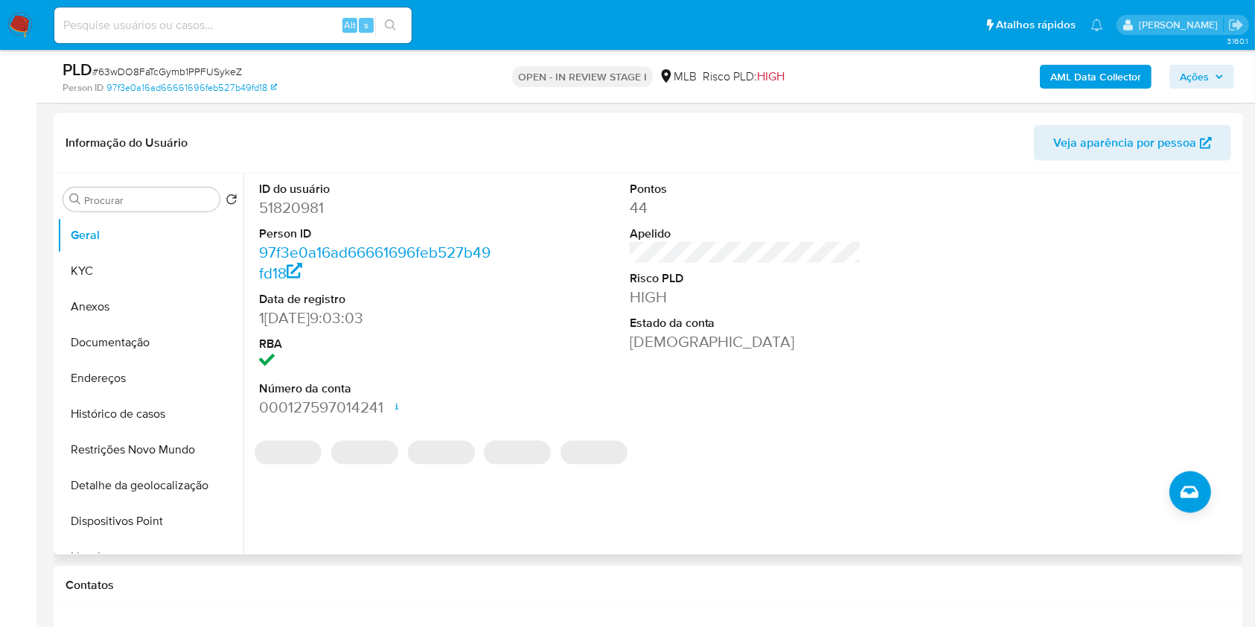
click at [305, 208] on dd "51820981" at bounding box center [375, 207] width 232 height 21
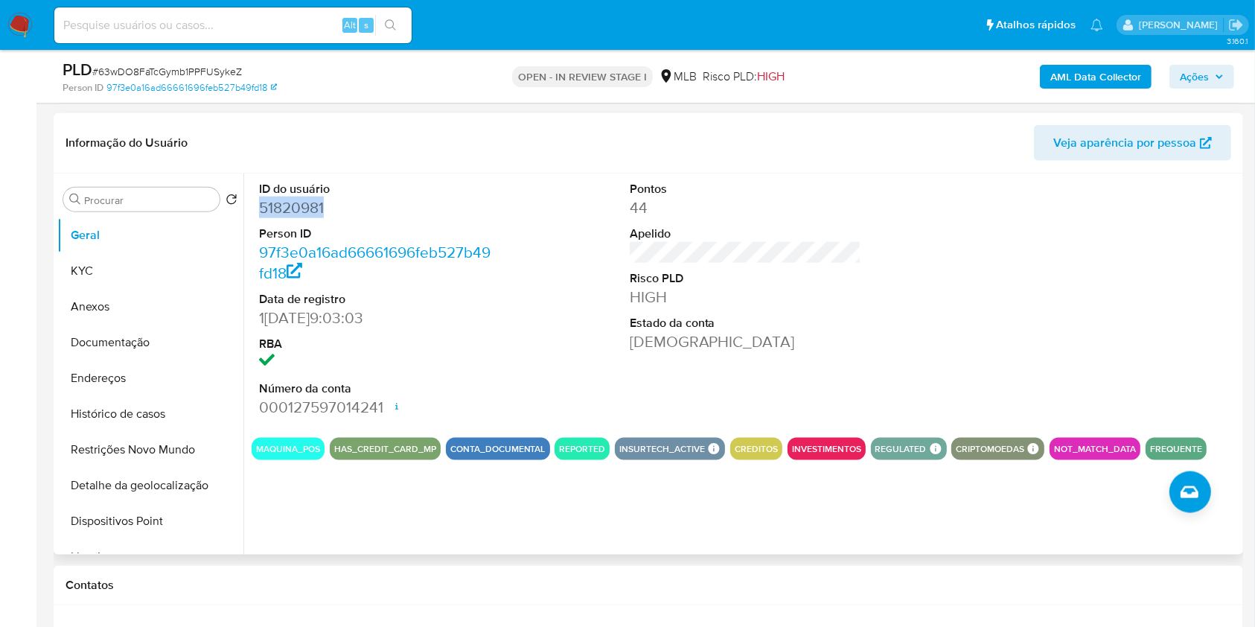
copy dd "51820981"
click at [92, 289] on button "Anexos" at bounding box center [144, 307] width 174 height 36
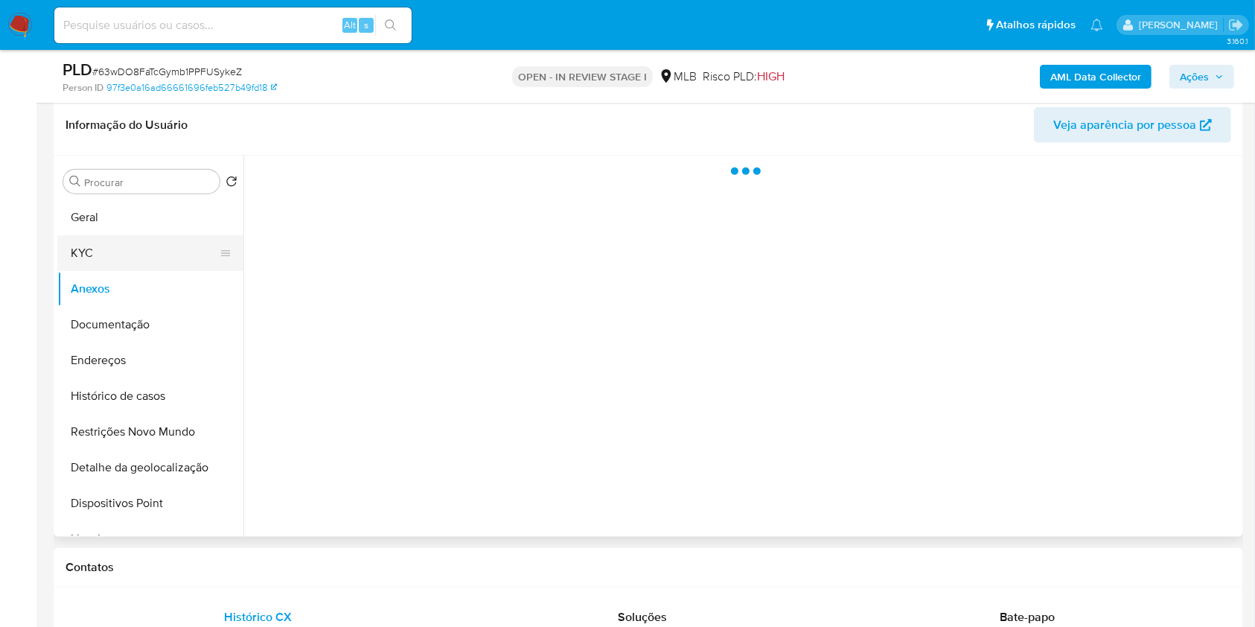
click at [137, 243] on button "KYC" at bounding box center [144, 253] width 174 height 36
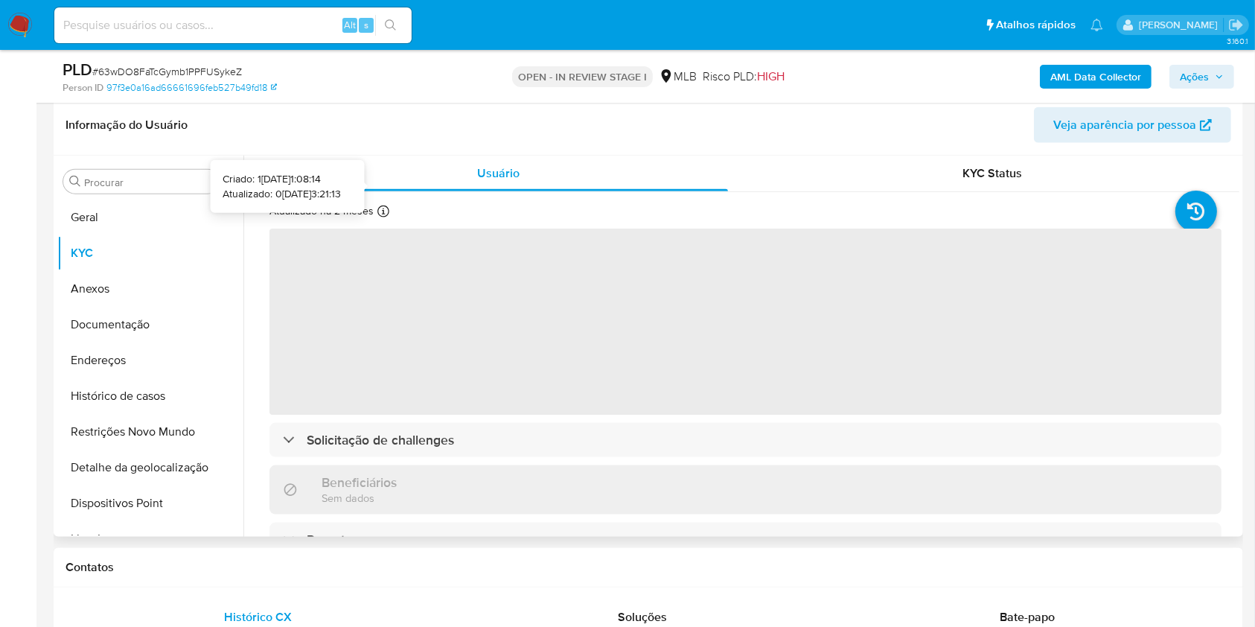
scroll to position [99, 0]
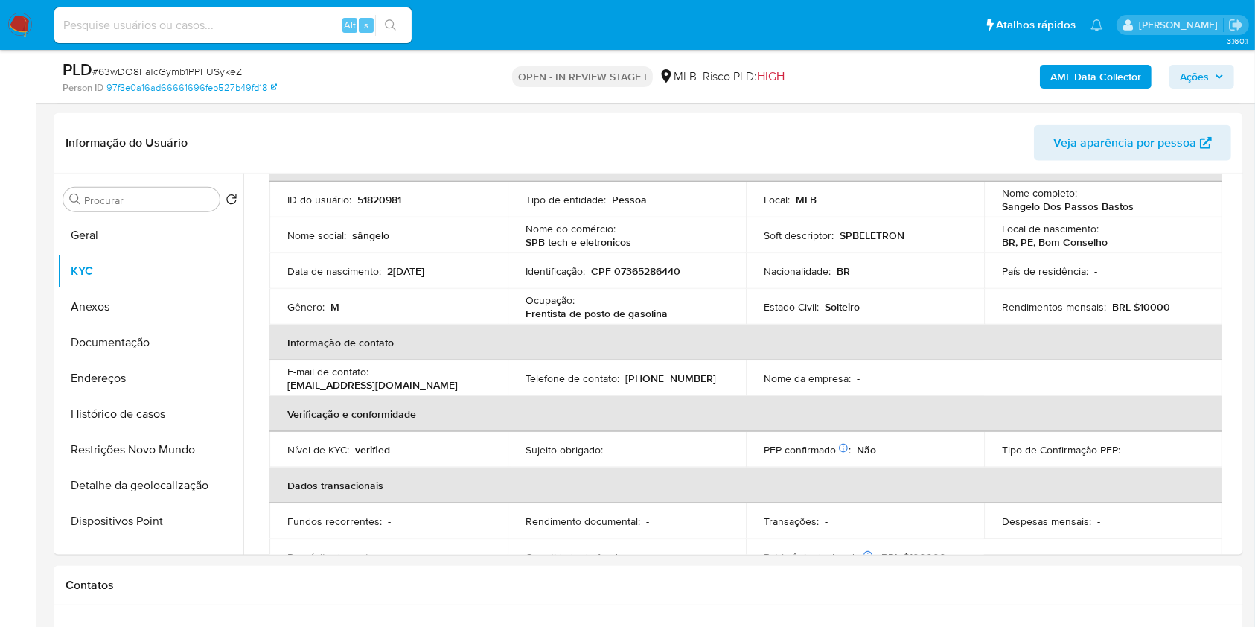
drag, startPoint x: 368, startPoint y: 266, endPoint x: 621, endPoint y: 673, distance: 479.4
click at [621, 626] on html "Pausado Ver notificaciones Alt s Atalhos rápidos Presiona las siguientes teclas…" at bounding box center [627, 319] width 1255 height 4104
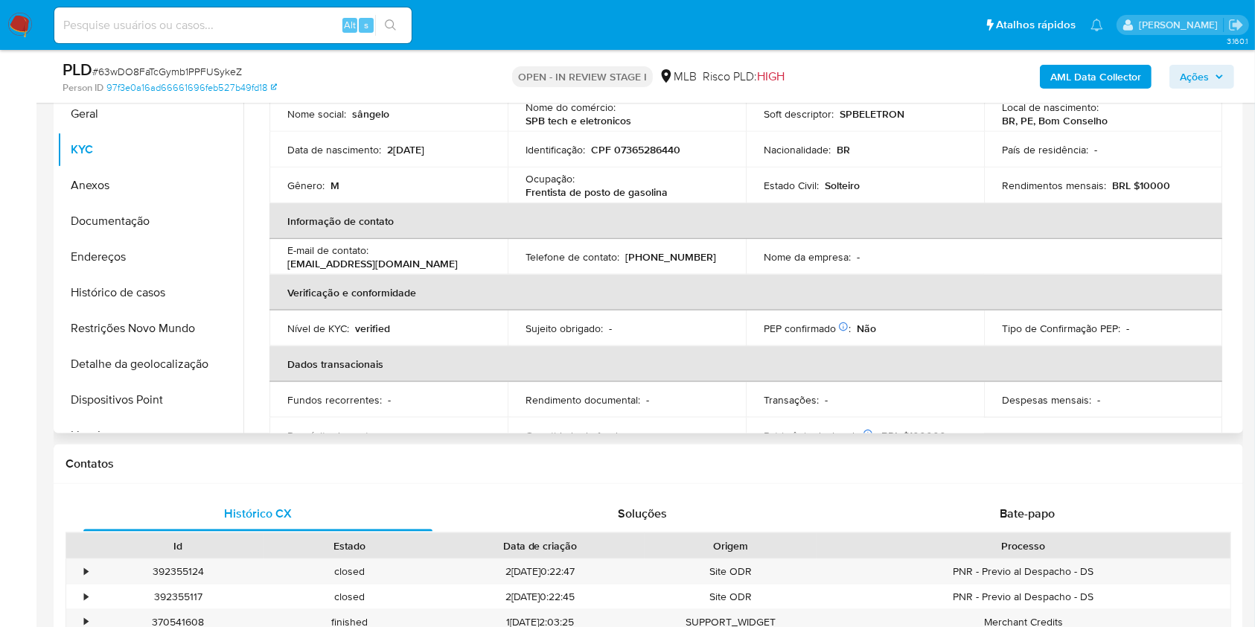
click at [438, 315] on td "Nível de KYC : verified" at bounding box center [388, 328] width 238 height 36
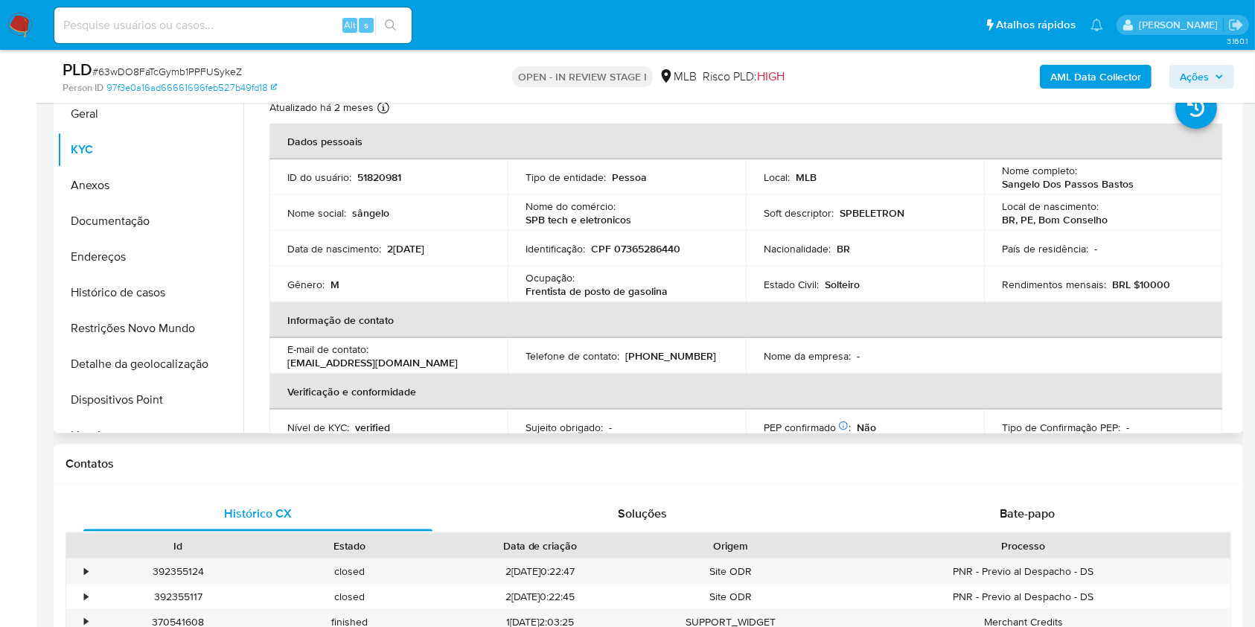
scroll to position [633, 0]
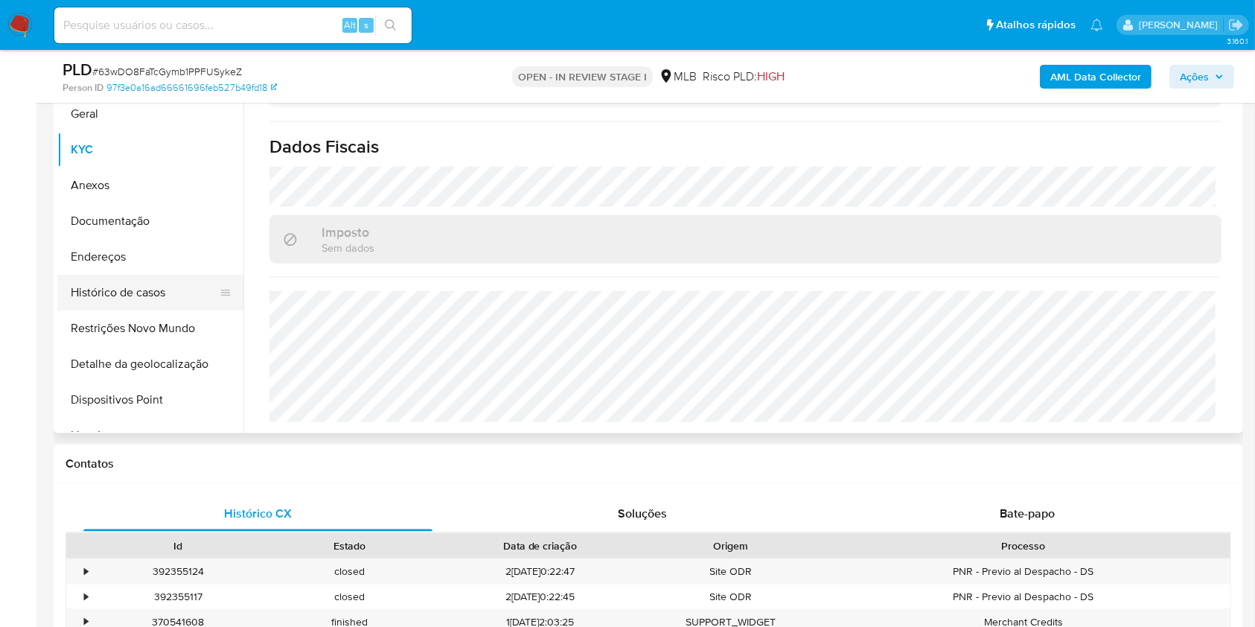
click at [153, 276] on button "Histórico de casos" at bounding box center [144, 293] width 174 height 36
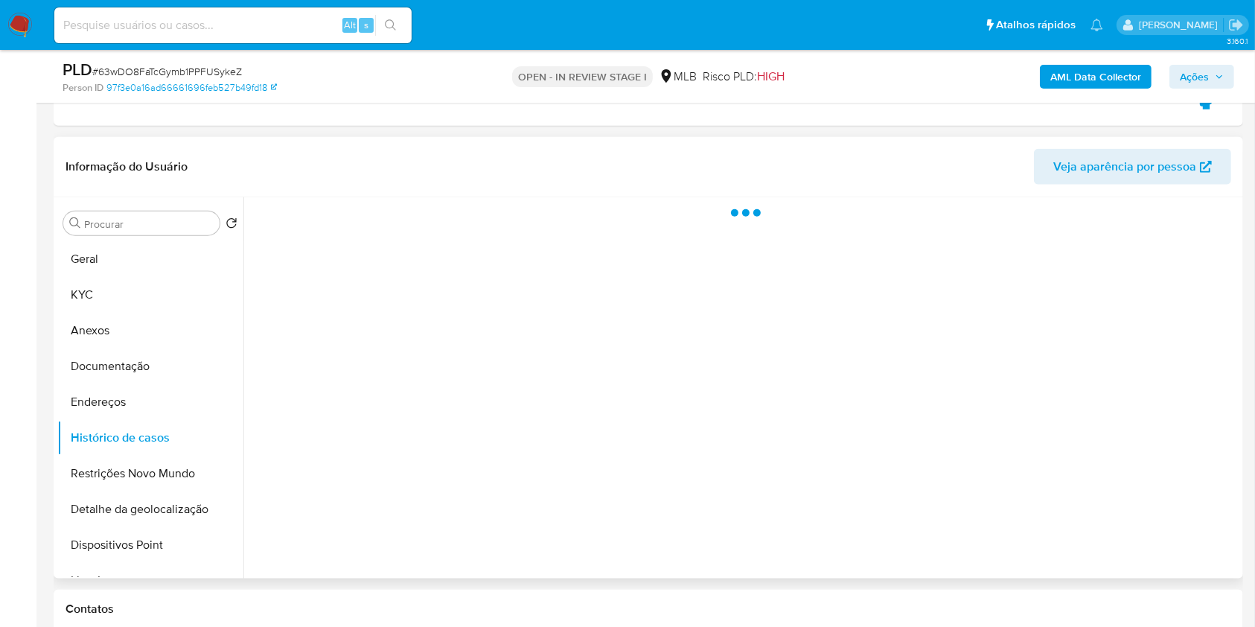
scroll to position [1689, 0]
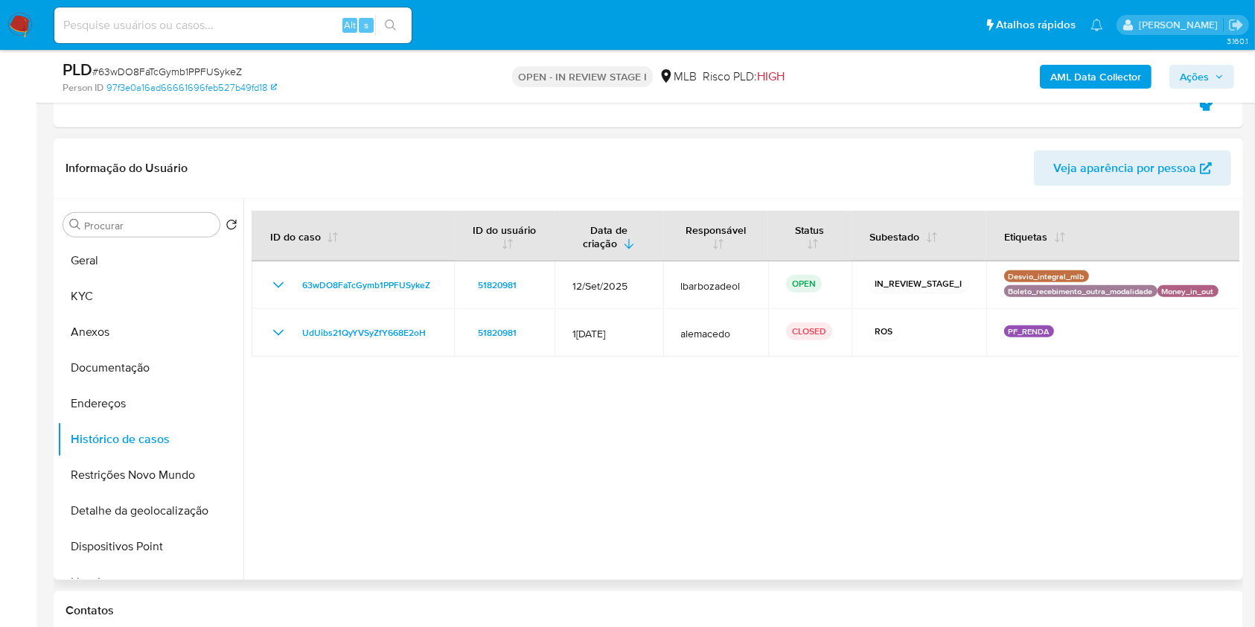
click at [1195, 414] on div at bounding box center [741, 389] width 996 height 381
click at [144, 249] on button "Geral" at bounding box center [144, 261] width 174 height 36
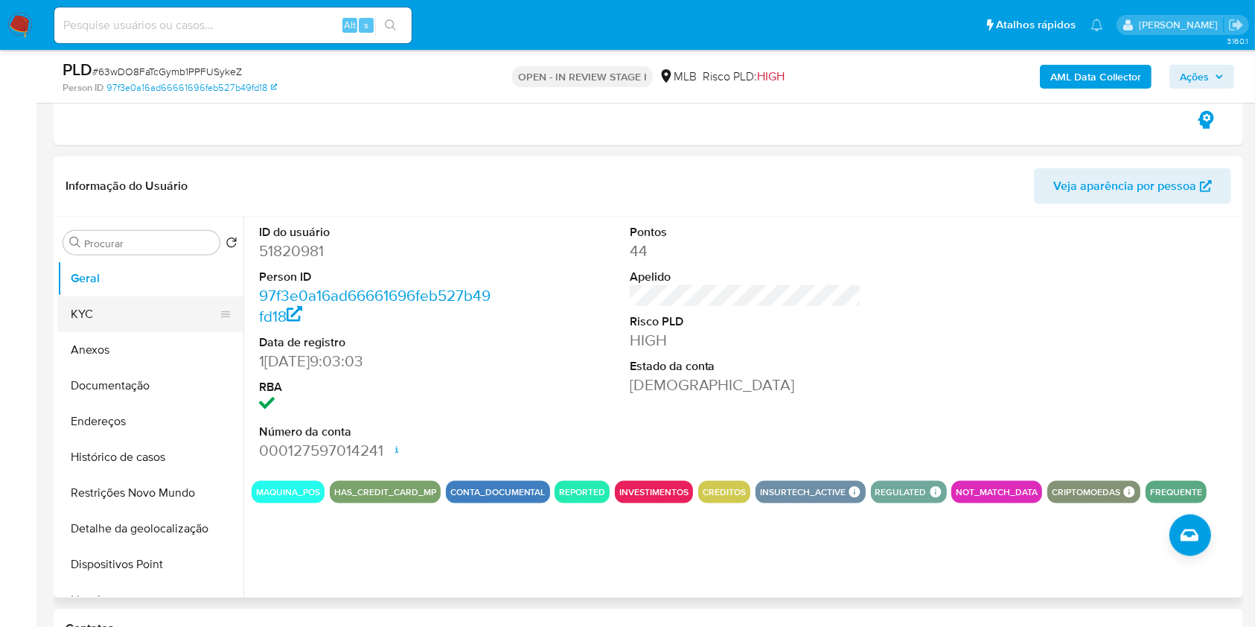
click at [133, 310] on button "KYC" at bounding box center [144, 314] width 174 height 36
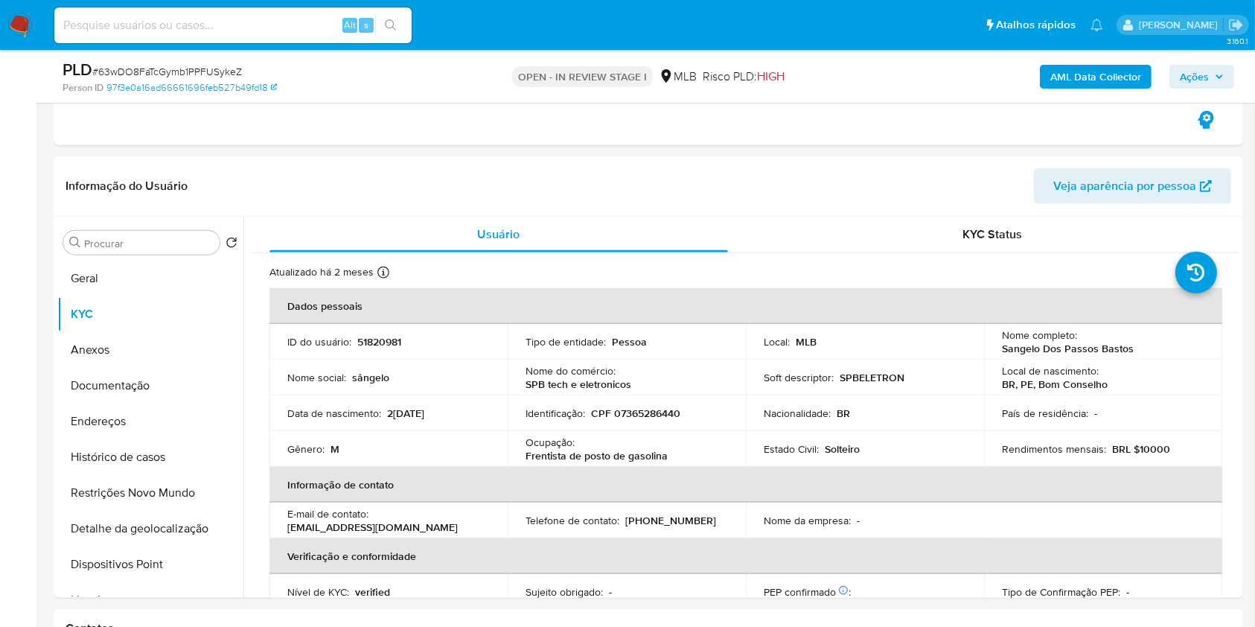
drag, startPoint x: 417, startPoint y: 228, endPoint x: 366, endPoint y: 144, distance: 97.5
click at [366, 144] on div "Atribuiu o lbarbozadeol Asignado el: 16/09/2025 16:25:41 Criou: 12/09/2025 Crio…" at bounding box center [648, 355] width 1189 height 3970
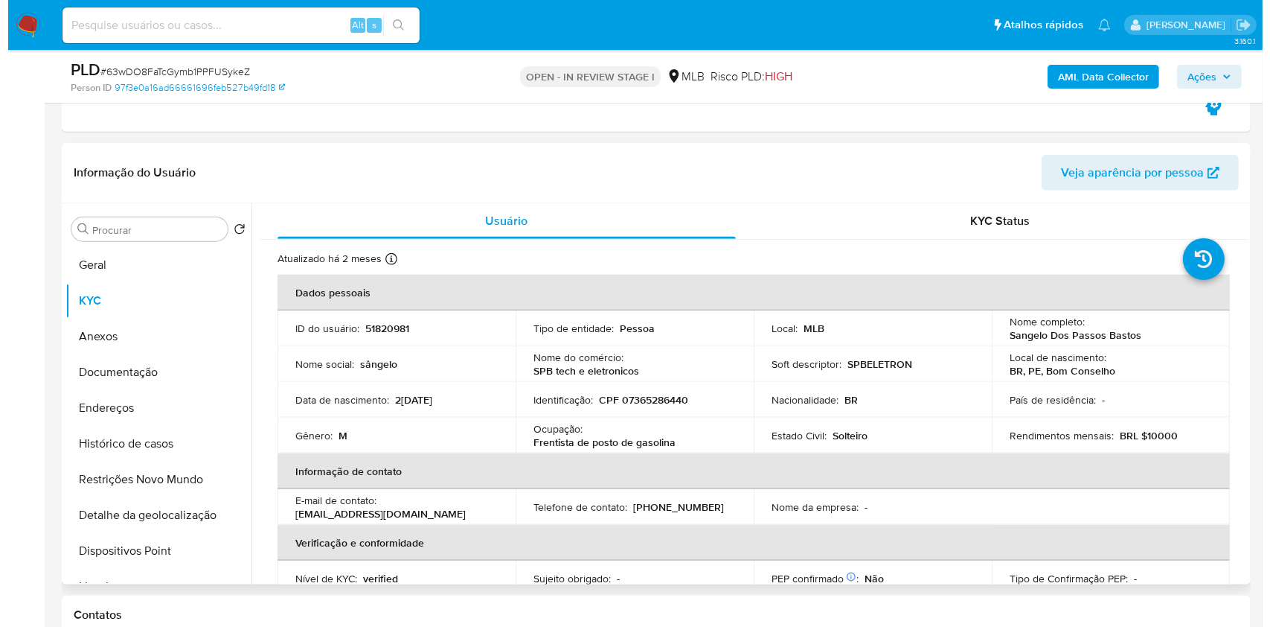
scroll to position [1721, 0]
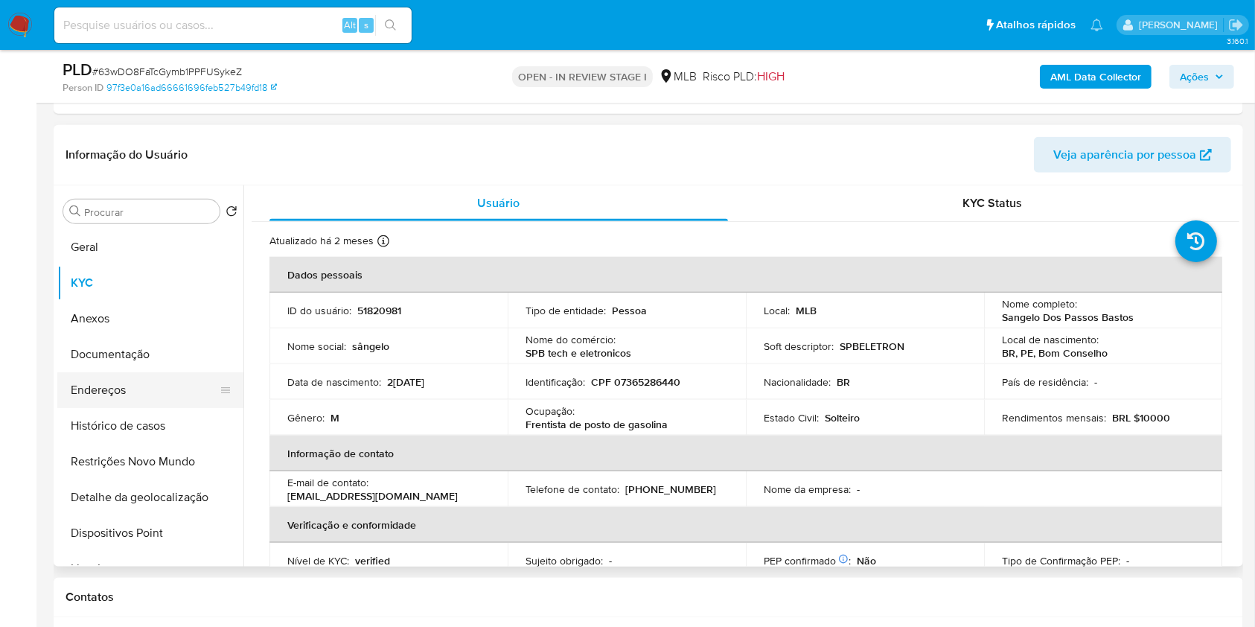
click at [126, 383] on button "Endereços" at bounding box center [144, 390] width 174 height 36
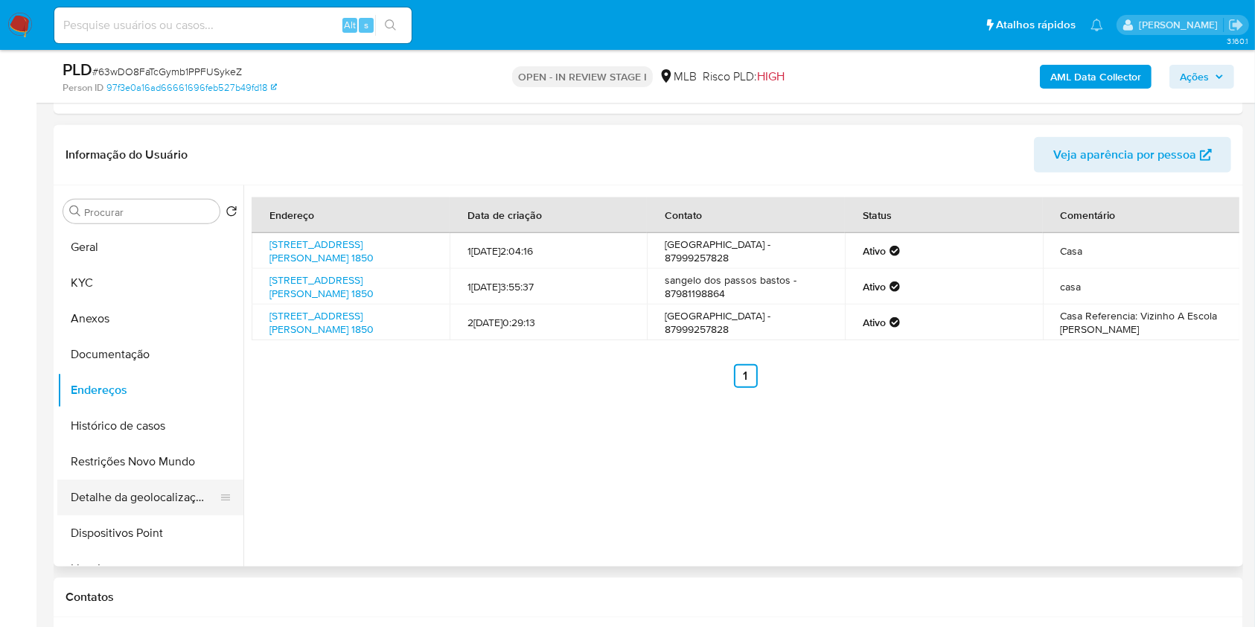
click at [154, 488] on button "Detalhe da geolocalização" at bounding box center [144, 497] width 174 height 36
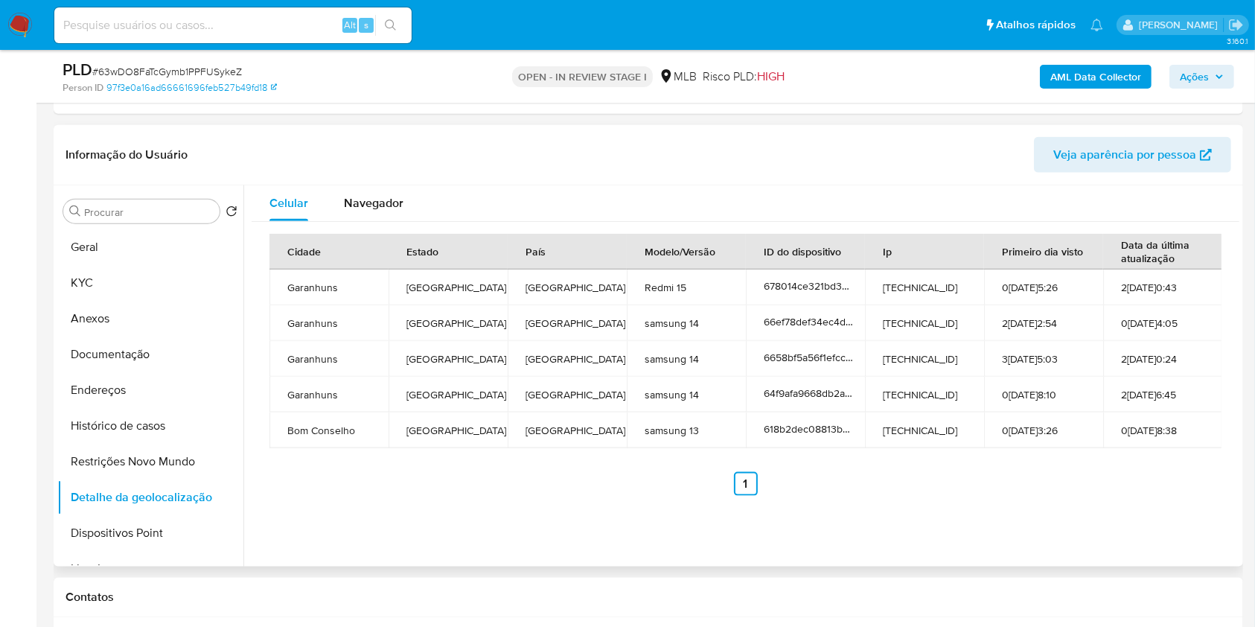
click at [618, 165] on header "Informação do Usuário Veja aparência por pessoa" at bounding box center [648, 155] width 1166 height 36
click at [141, 453] on button "Restrições Novo Mundo" at bounding box center [144, 462] width 174 height 36
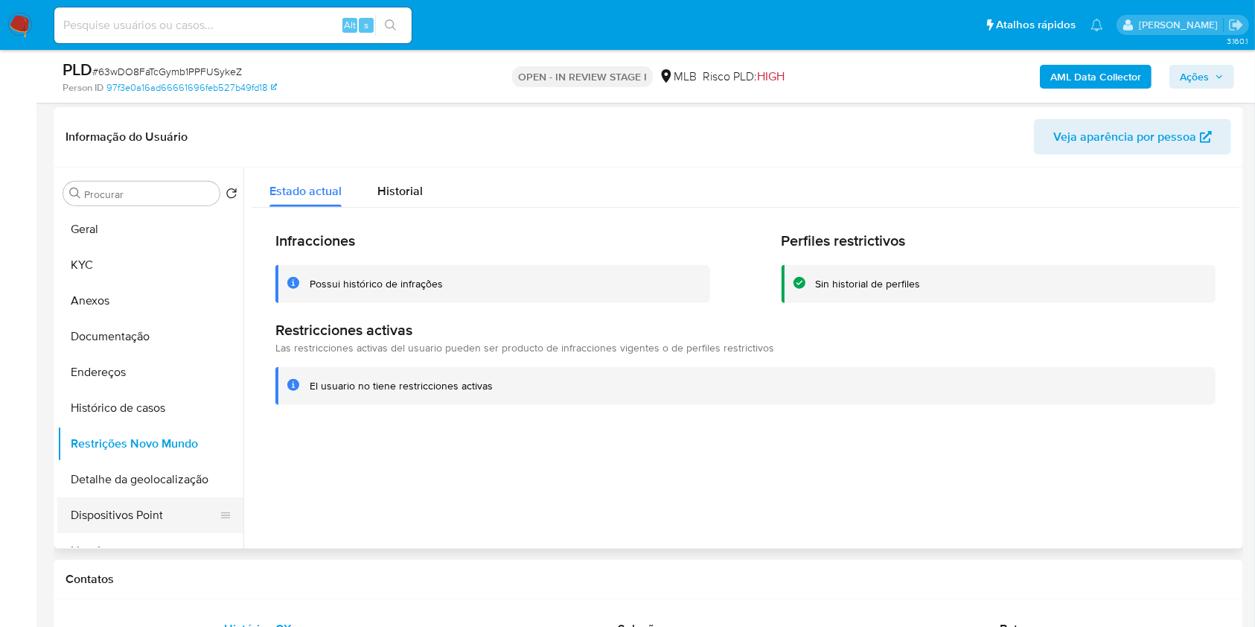
click at [161, 502] on button "Dispositivos Point" at bounding box center [144, 515] width 174 height 36
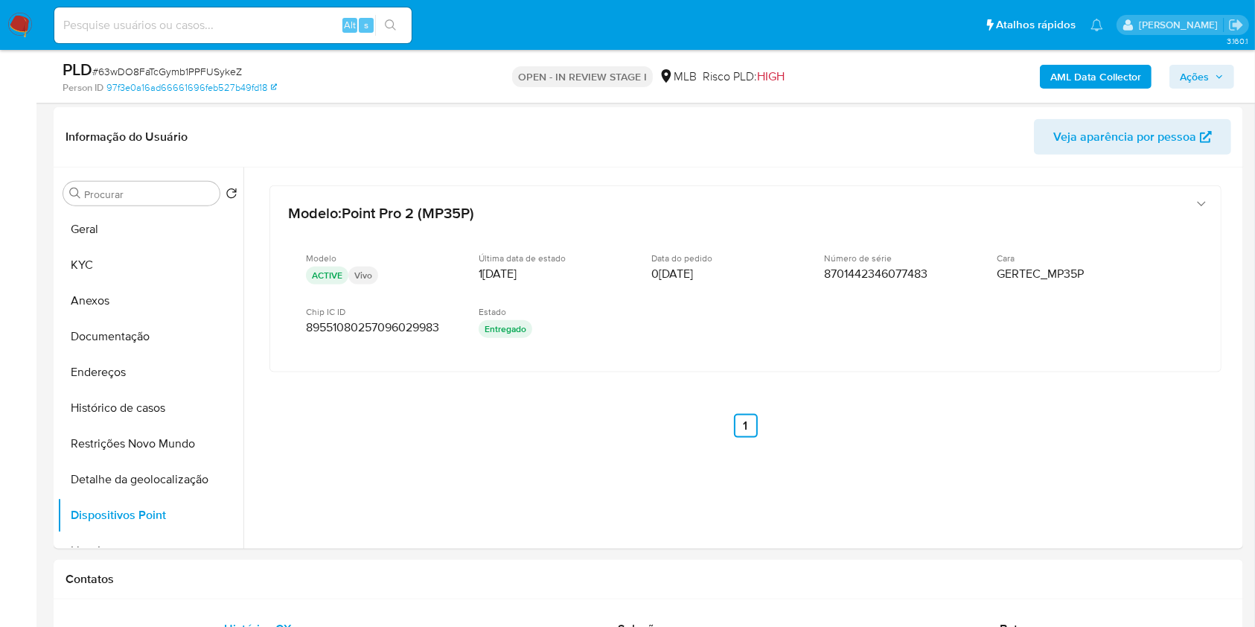
click at [1195, 75] on span "Ações" at bounding box center [1194, 77] width 29 height 24
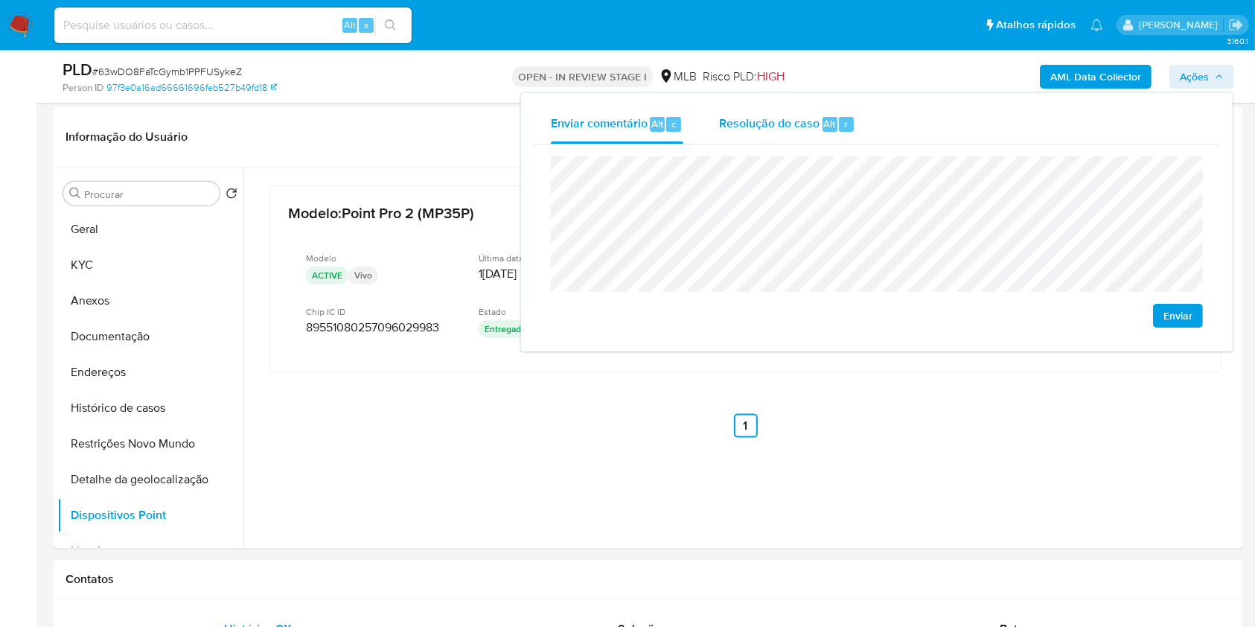
click at [829, 124] on span "Alt" at bounding box center [830, 124] width 12 height 14
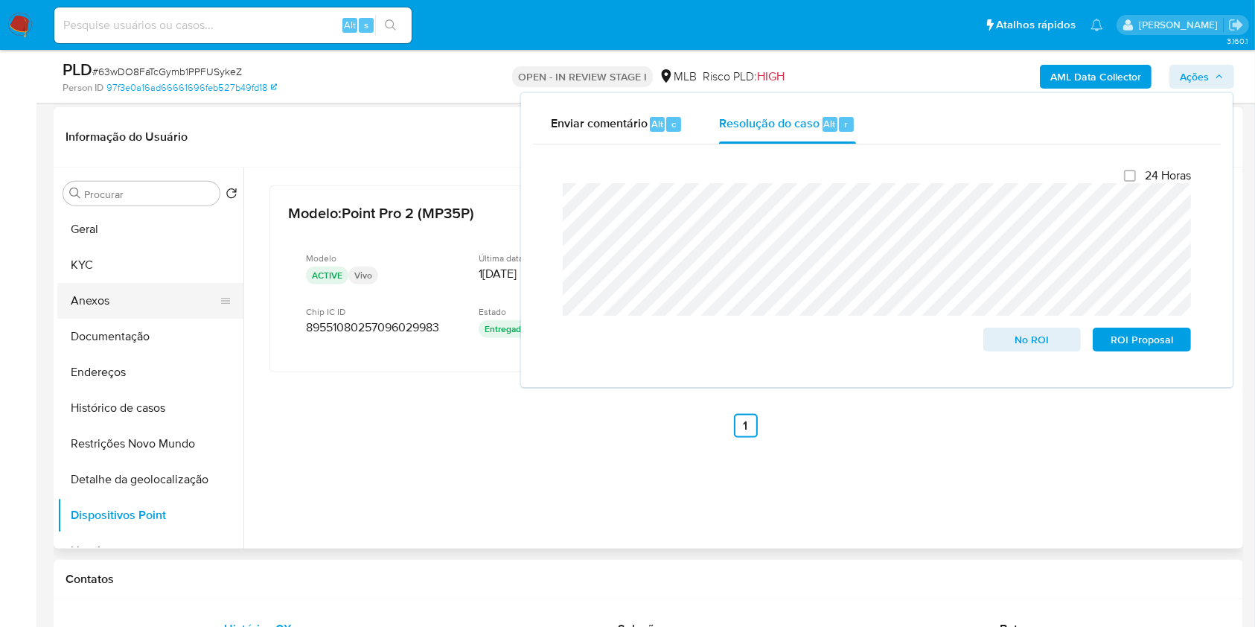
click at [134, 293] on button "Anexos" at bounding box center [144, 301] width 174 height 36
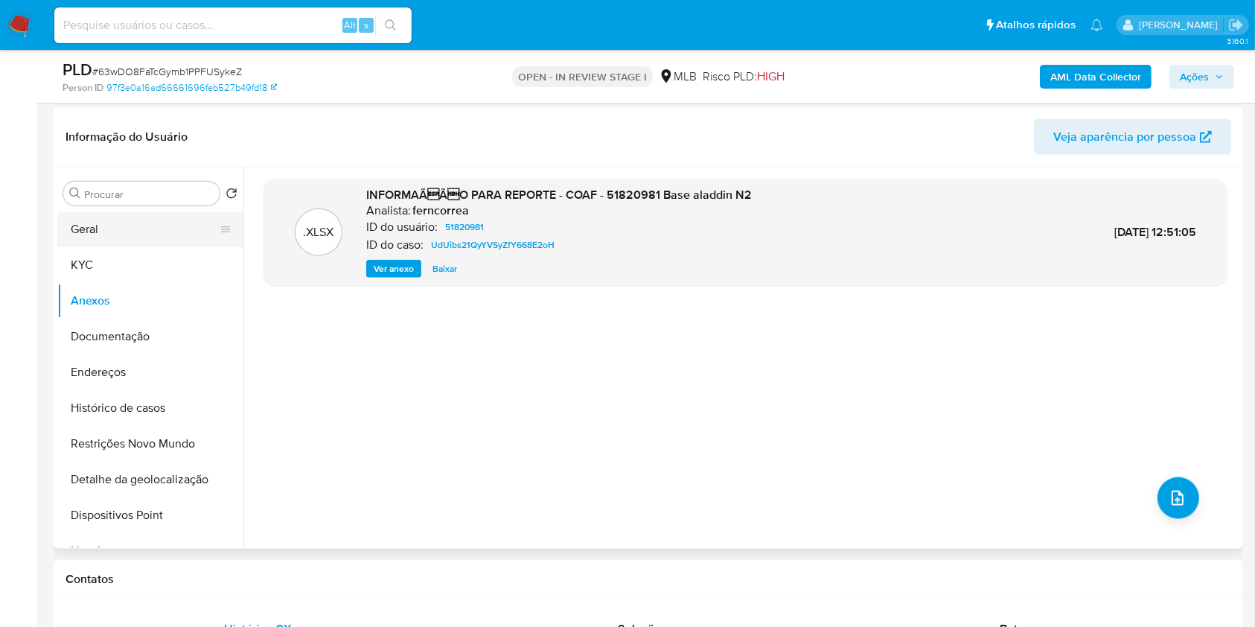
click at [109, 211] on button "Geral" at bounding box center [144, 229] width 174 height 36
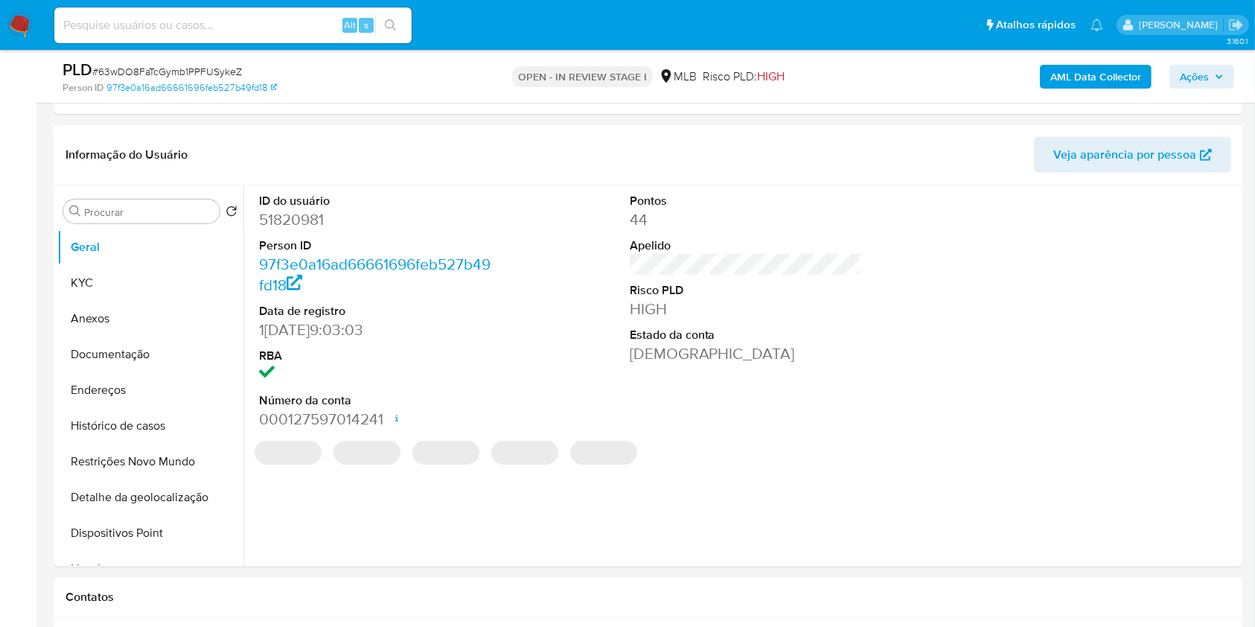
click at [1088, 73] on b "AML Data Collector" at bounding box center [1095, 77] width 91 height 24
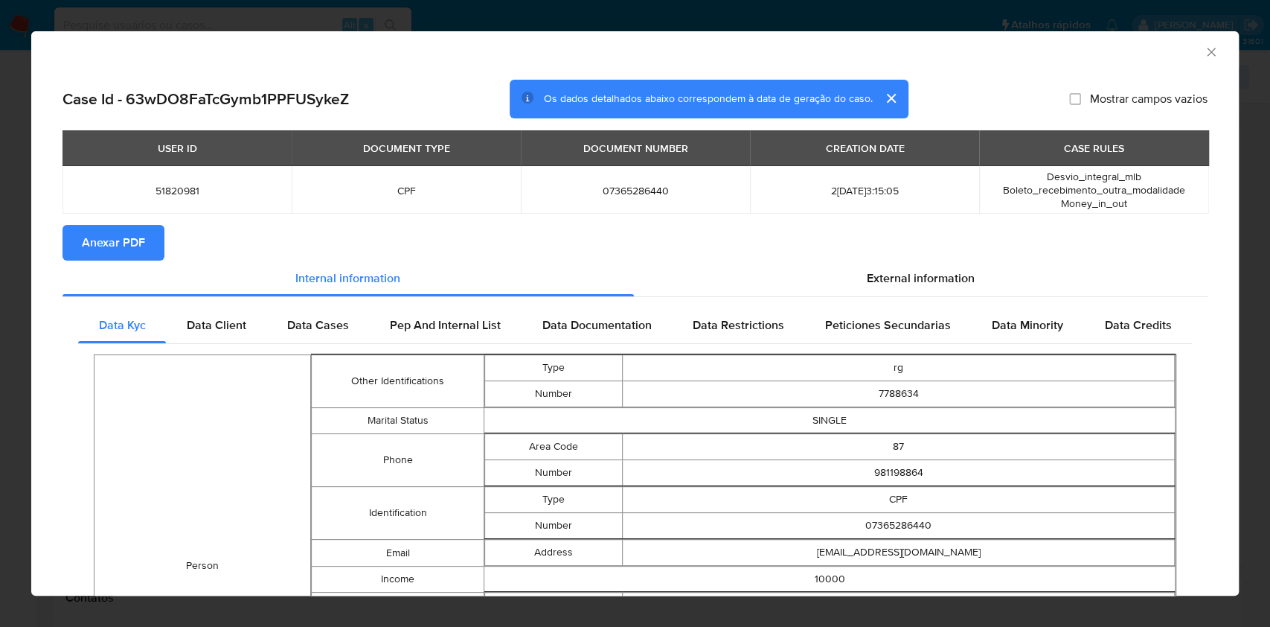
click at [141, 234] on span "Anexar PDF" at bounding box center [113, 242] width 63 height 33
click at [1204, 51] on icon "Fechar a janela" at bounding box center [1211, 52] width 15 height 15
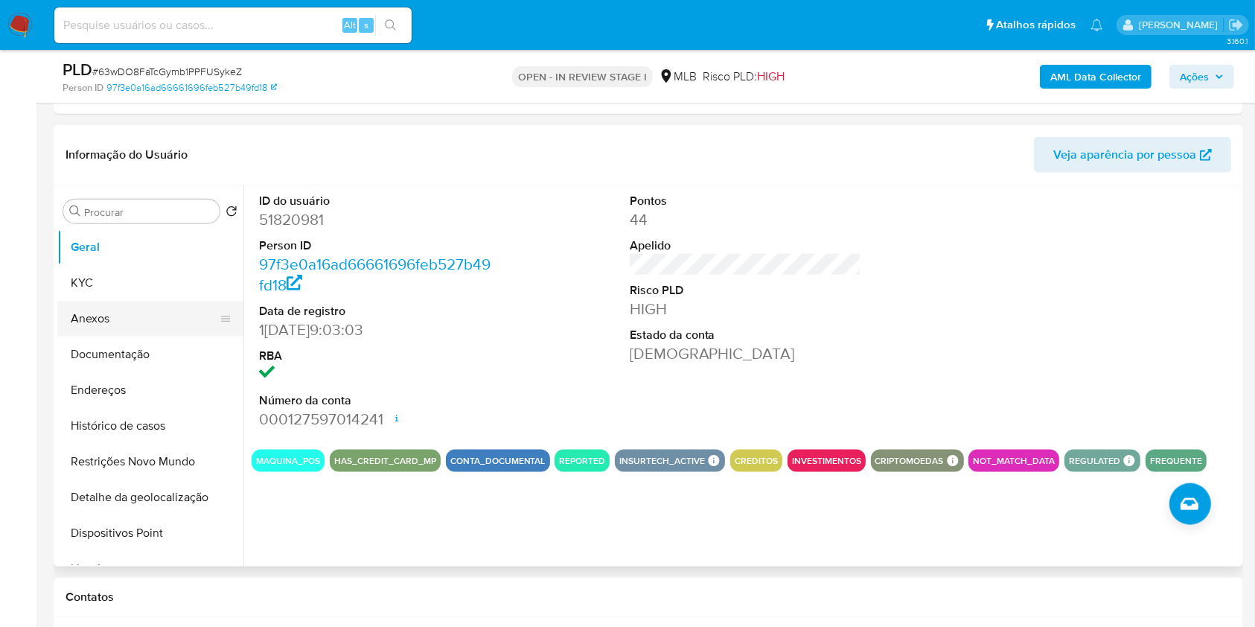
click at [128, 322] on button "Anexos" at bounding box center [144, 319] width 174 height 36
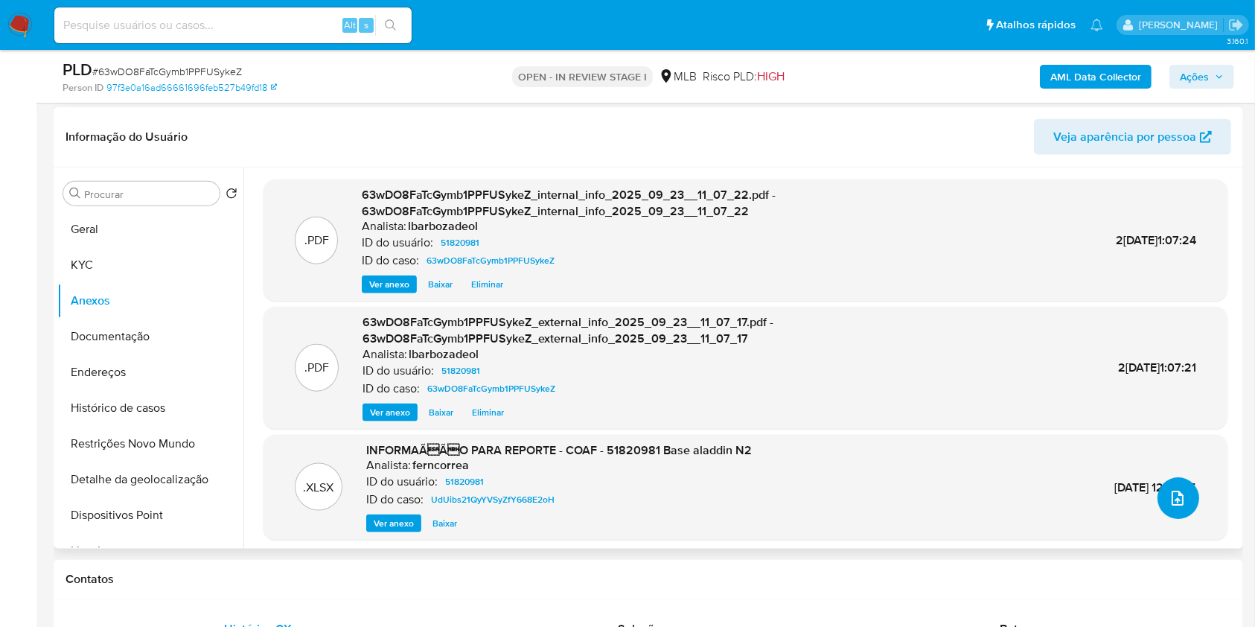
click at [1169, 494] on icon "upload-file" at bounding box center [1178, 498] width 18 height 18
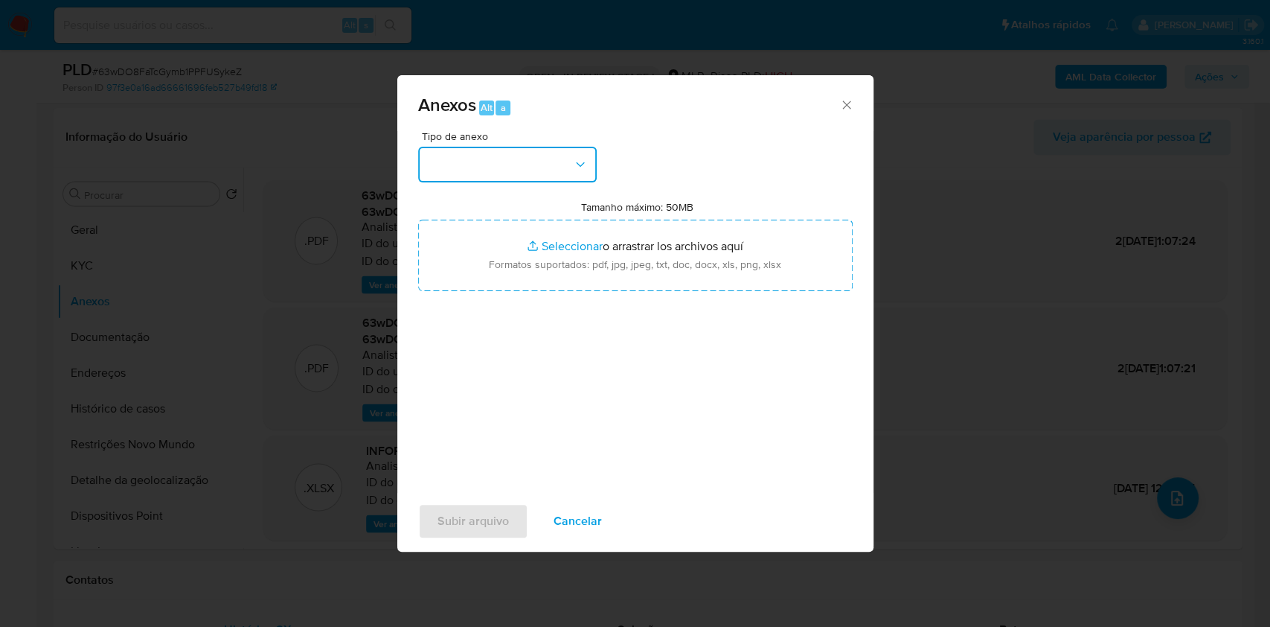
click at [568, 172] on button "button" at bounding box center [507, 165] width 179 height 36
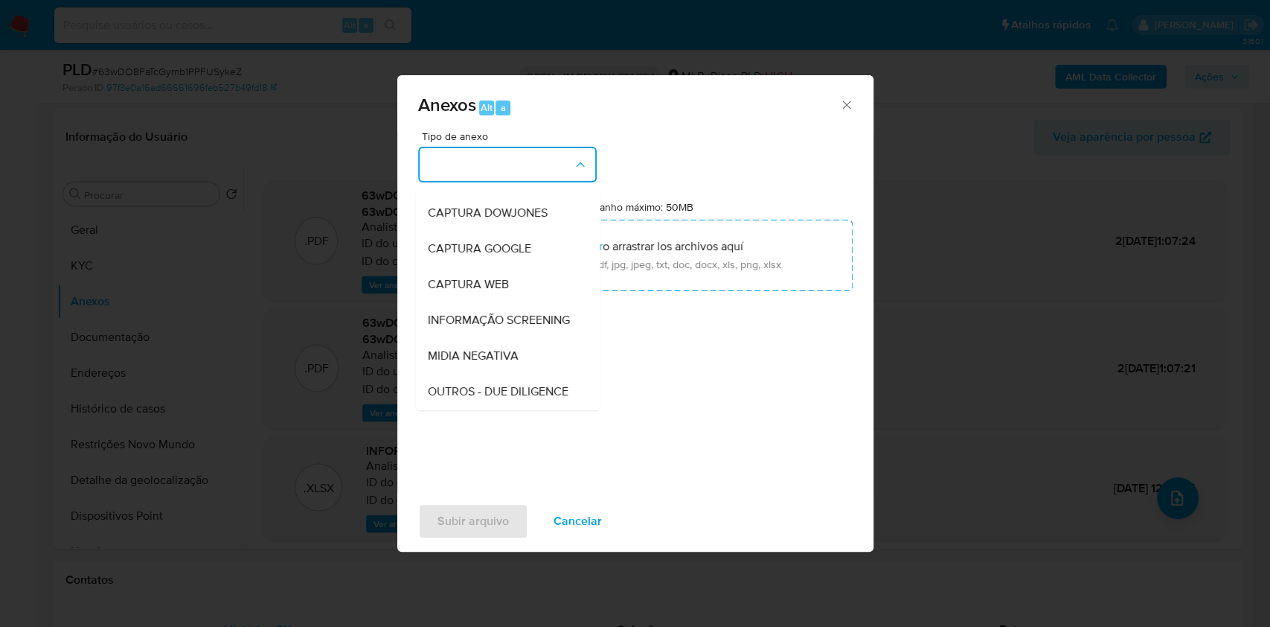
scroll to position [228, 0]
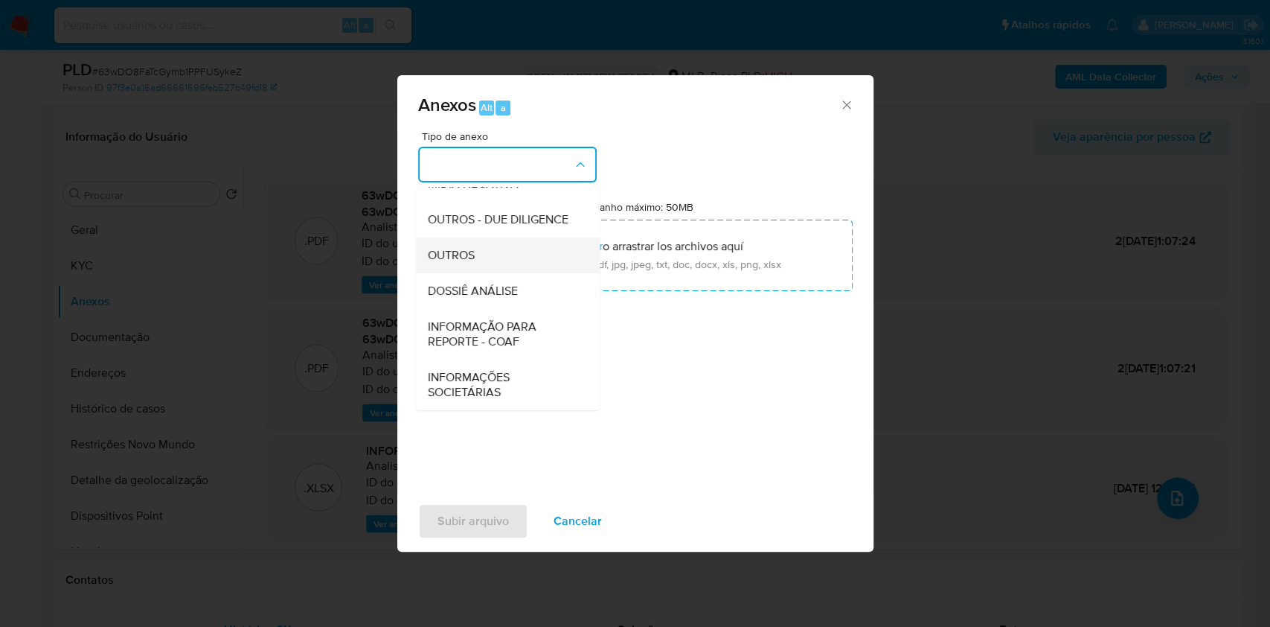
click at [496, 266] on div "OUTROS" at bounding box center [503, 255] width 152 height 36
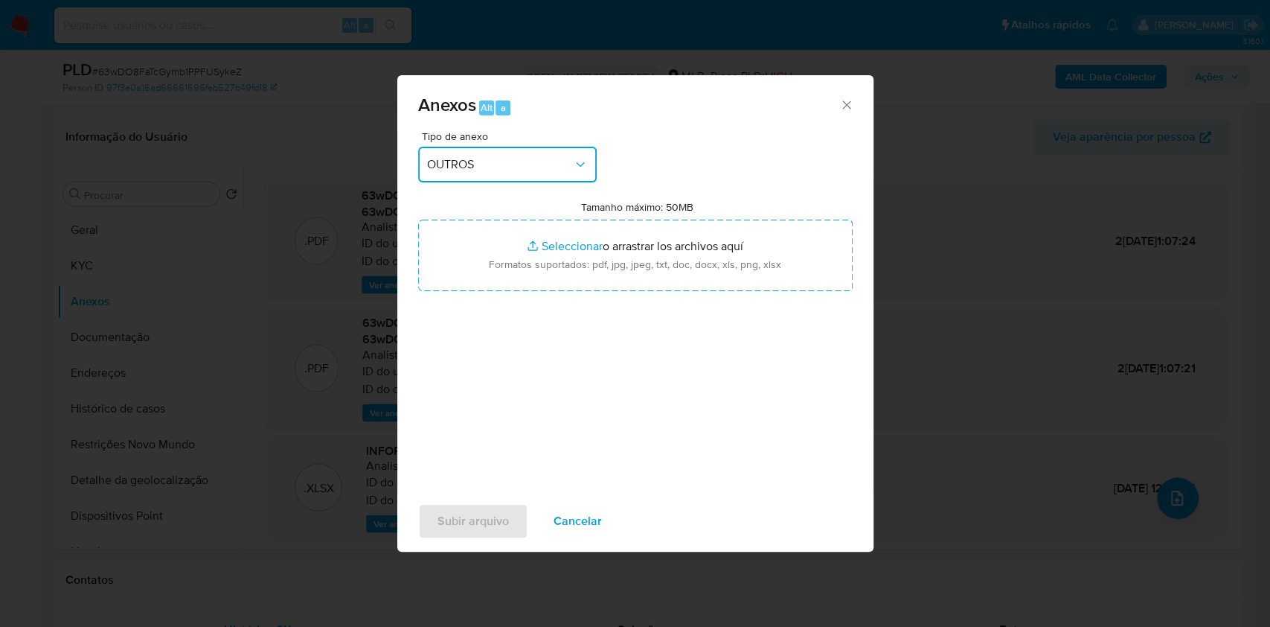
click at [506, 167] on span "OUTROS" at bounding box center [500, 164] width 146 height 15
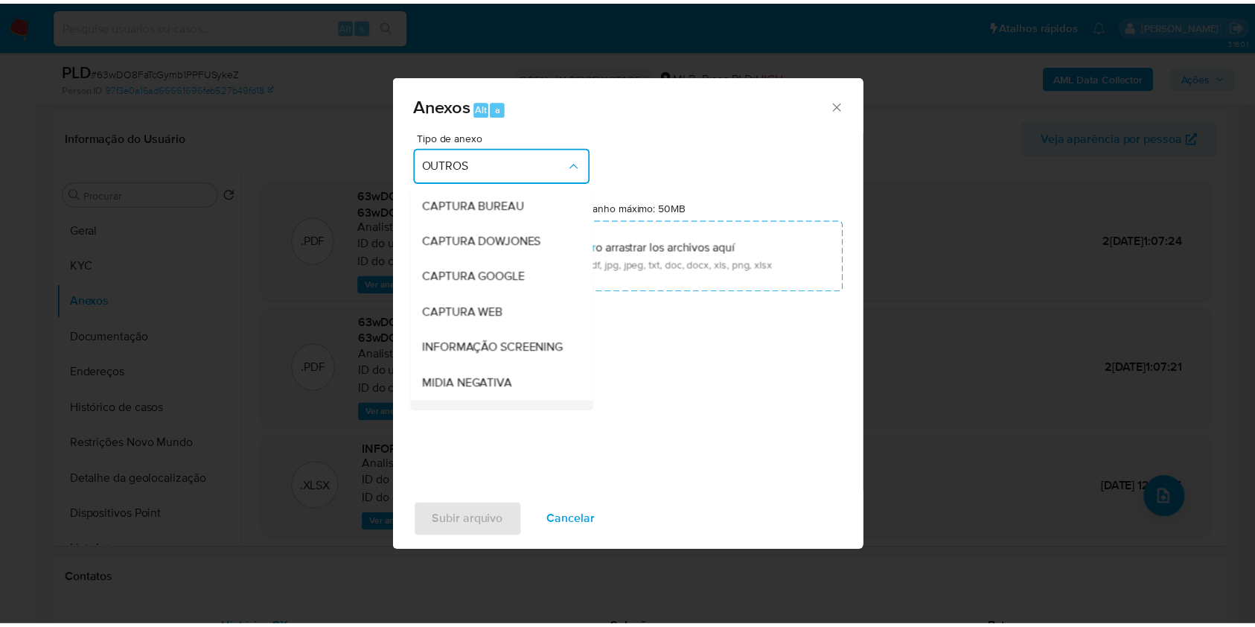
scroll to position [185, 0]
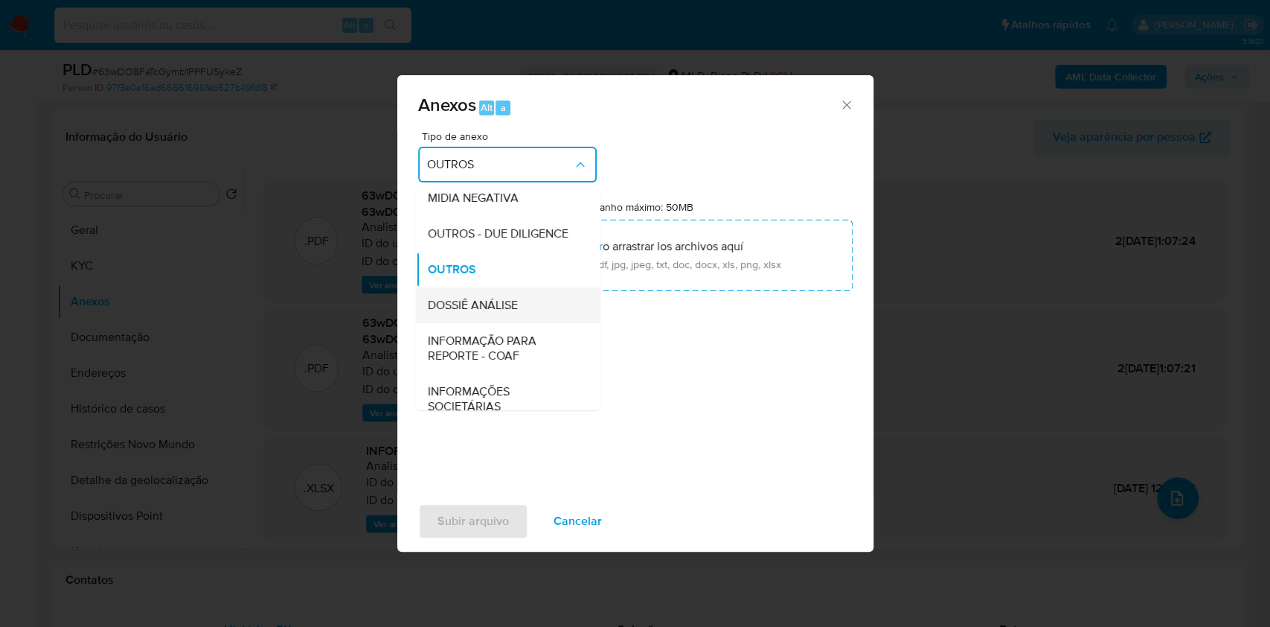
click at [494, 320] on div "DOSSIÊ ANÁLISE" at bounding box center [503, 305] width 152 height 36
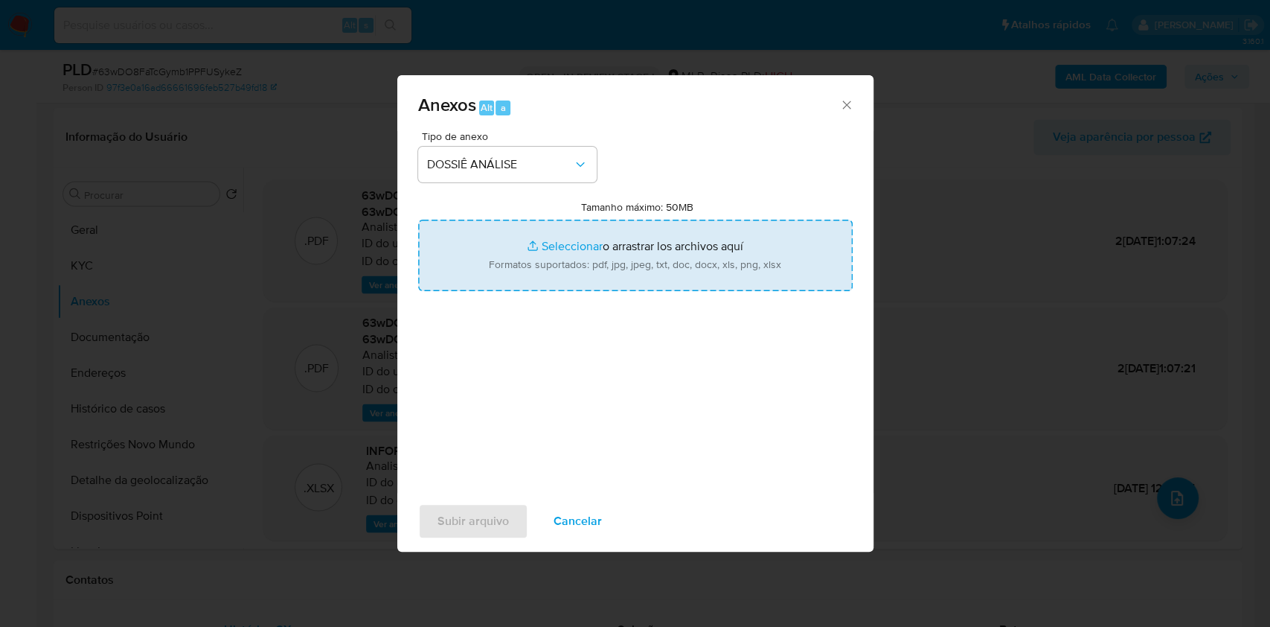
click at [505, 269] on input "Tamanho máximo: 50MB Seleccionar archivos" at bounding box center [635, 255] width 435 height 71
type input "C:\fakepath\2° SAR - XXXX - CPF 07365286440 - SANGELO DOS PASSOS BASTOS.pdf"
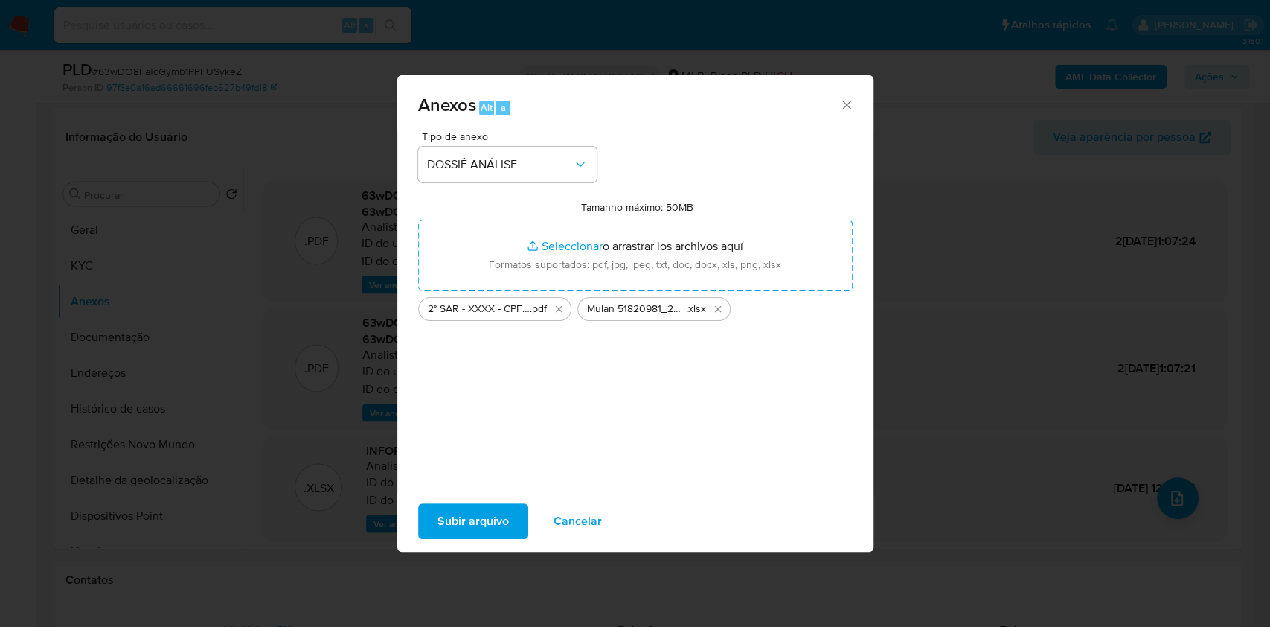
click at [477, 522] on span "Subir arquivo" at bounding box center [473, 521] width 71 height 33
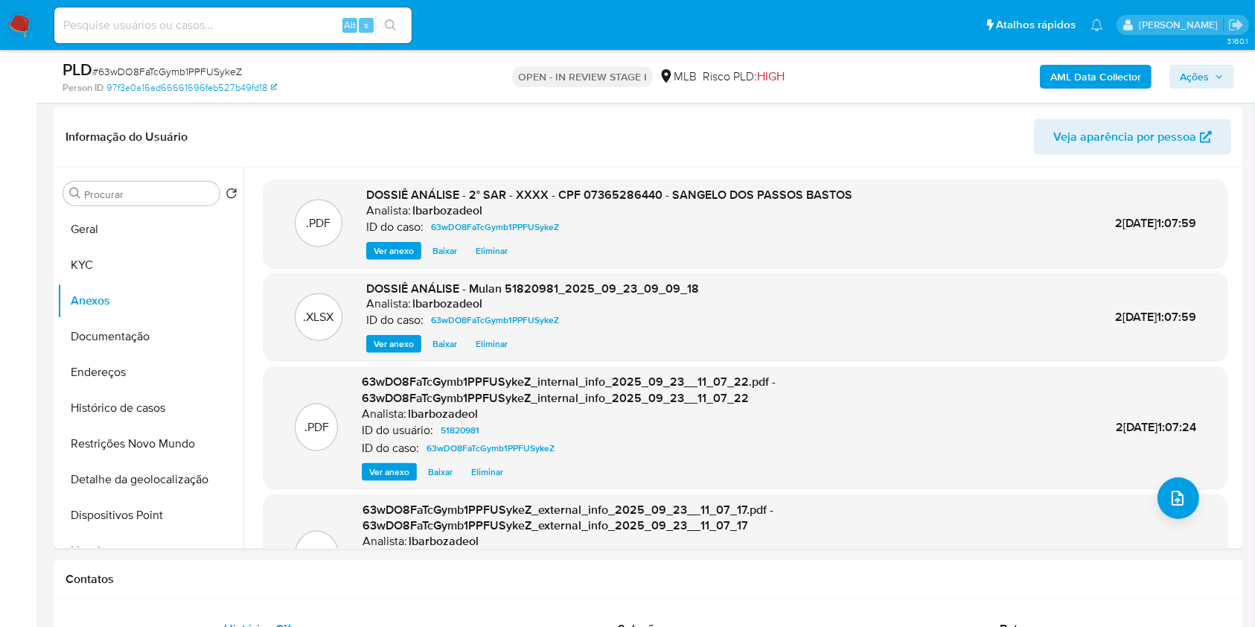
click at [1183, 72] on span "Ações" at bounding box center [1194, 77] width 29 height 24
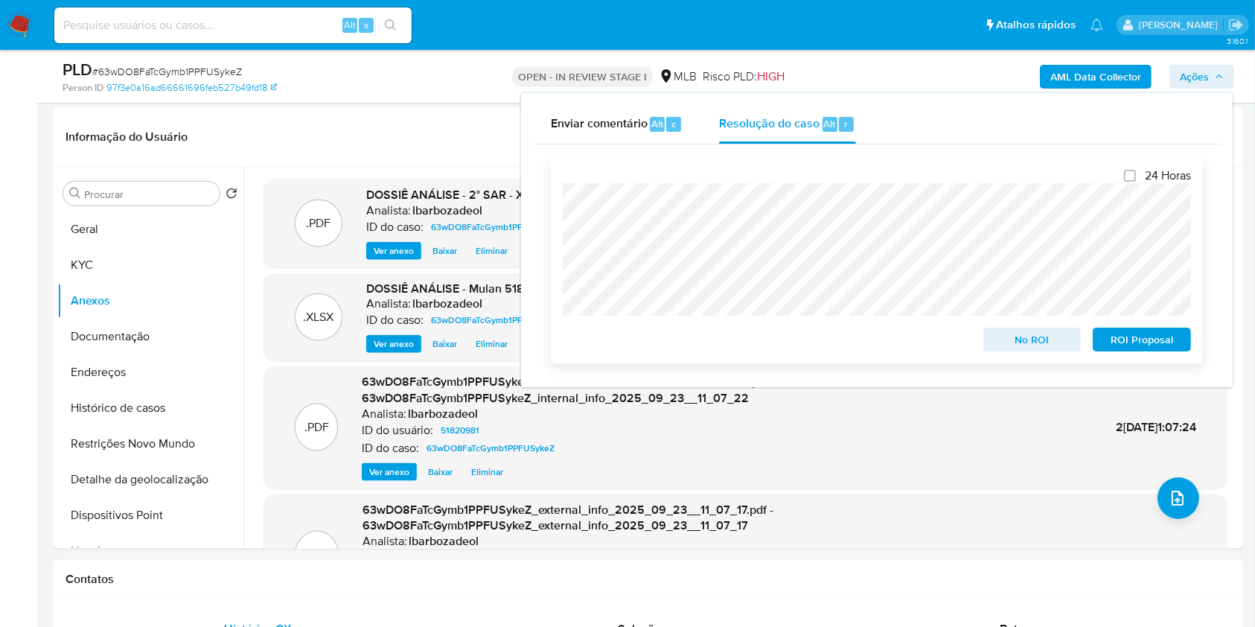
click at [1167, 346] on span "ROI Proposal" at bounding box center [1141, 339] width 77 height 21
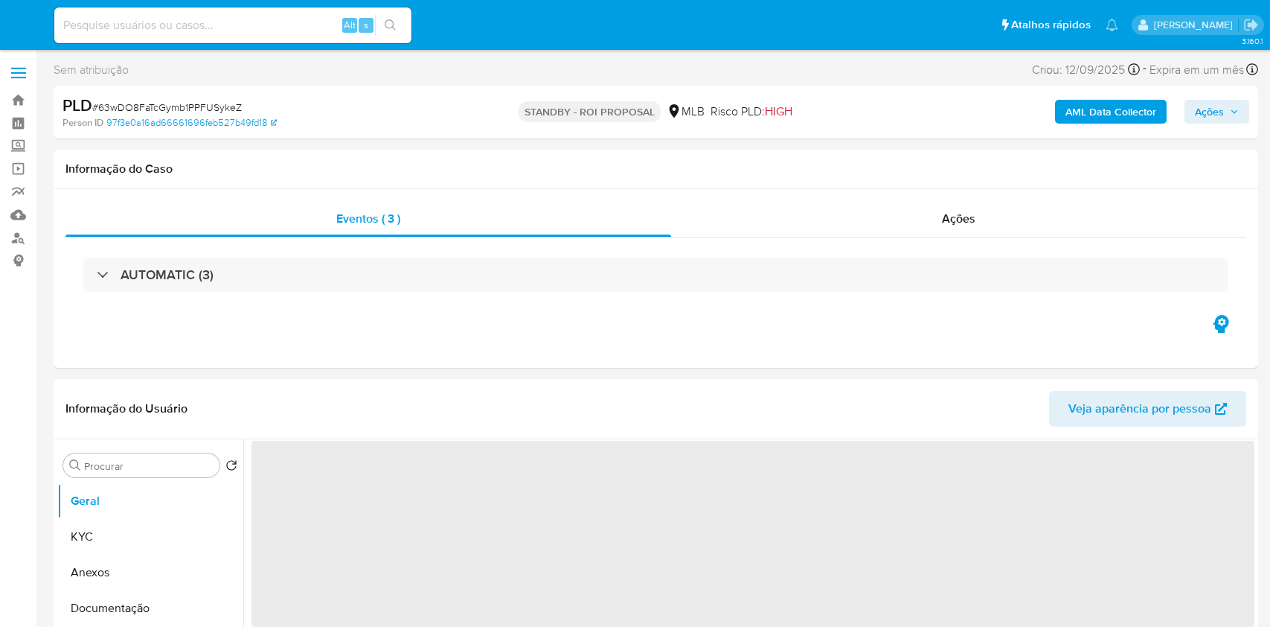
select select "10"
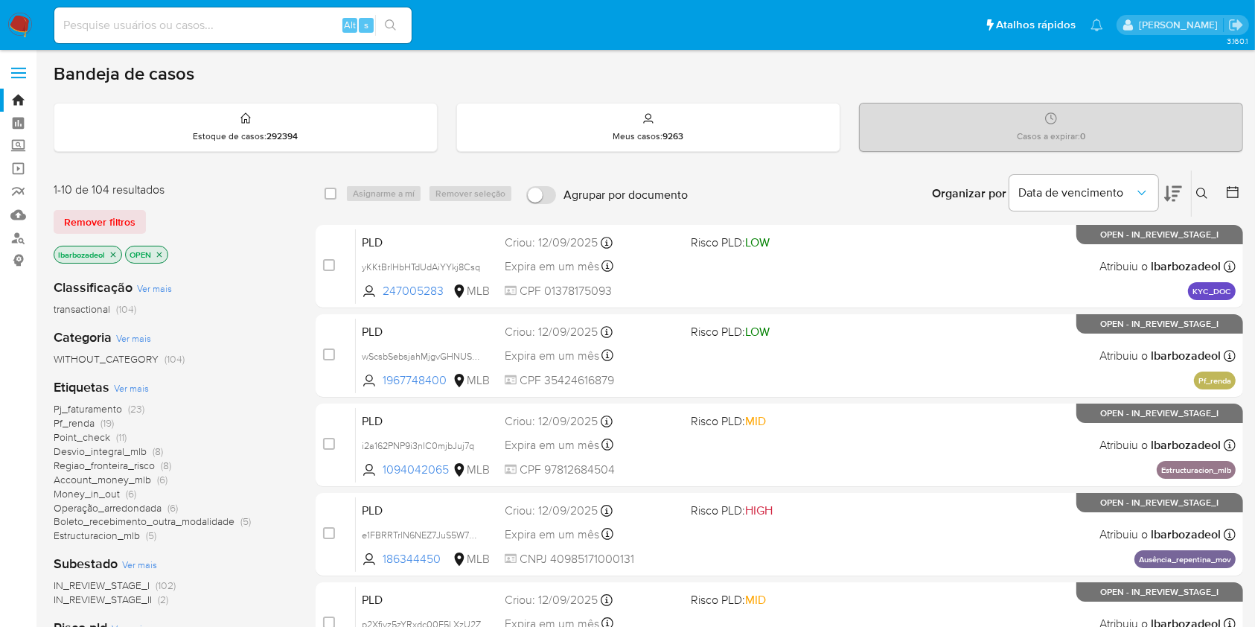
scroll to position [295, 0]
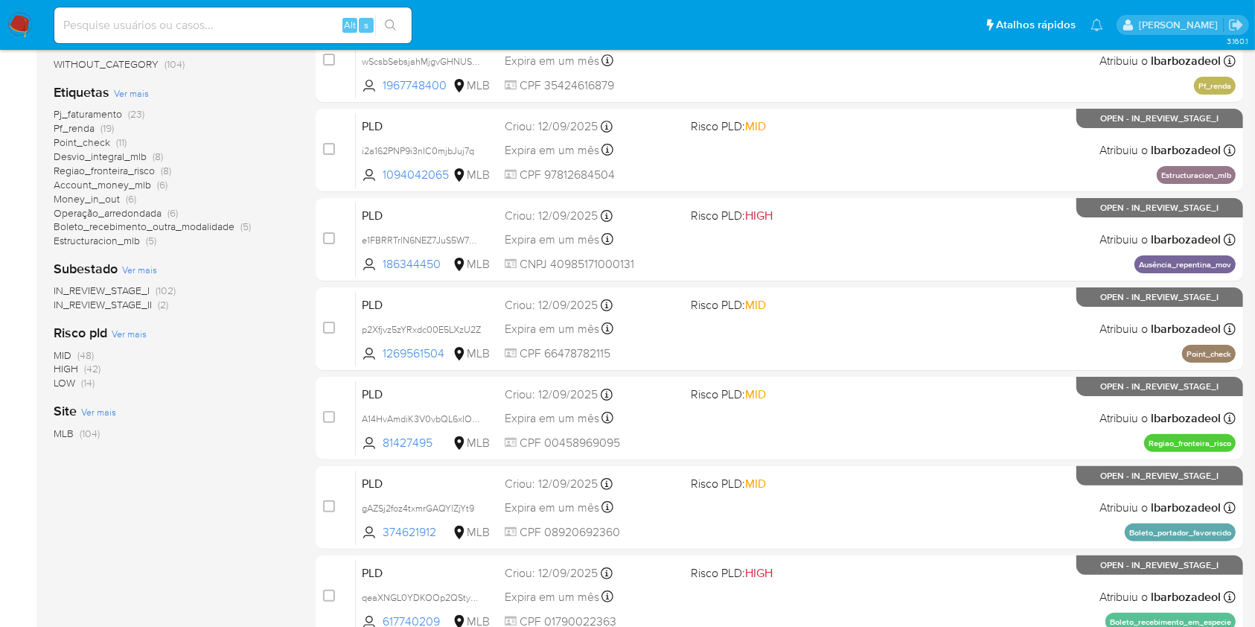
click at [95, 368] on span "(42)" at bounding box center [92, 368] width 16 height 15
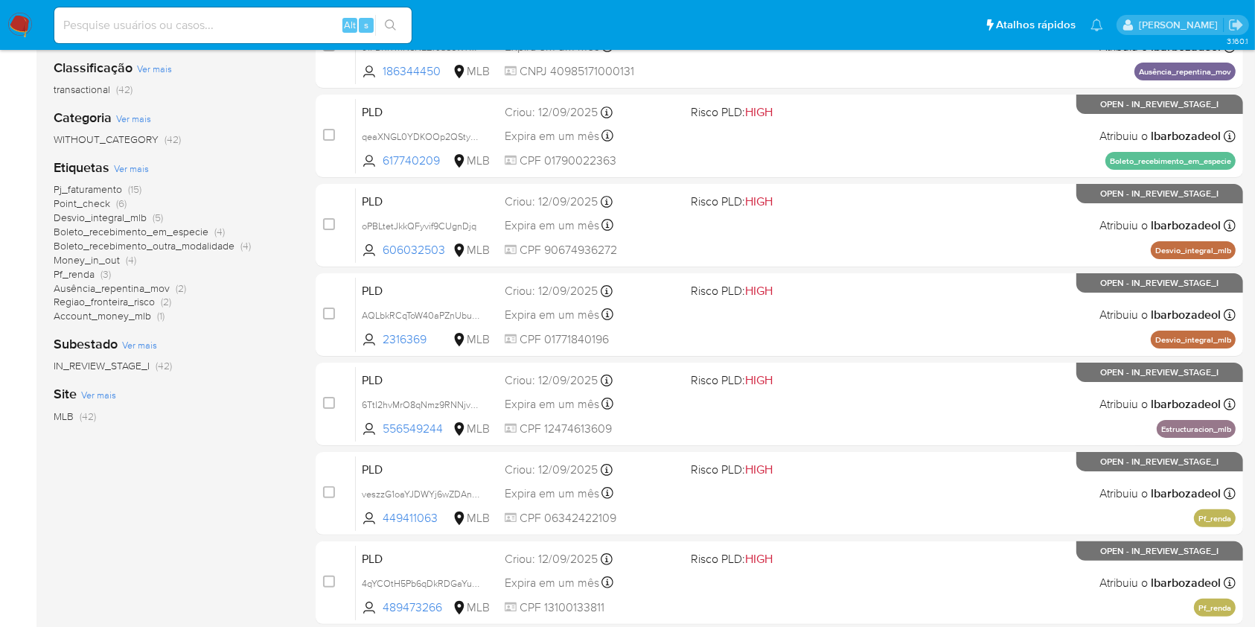
scroll to position [217, 0]
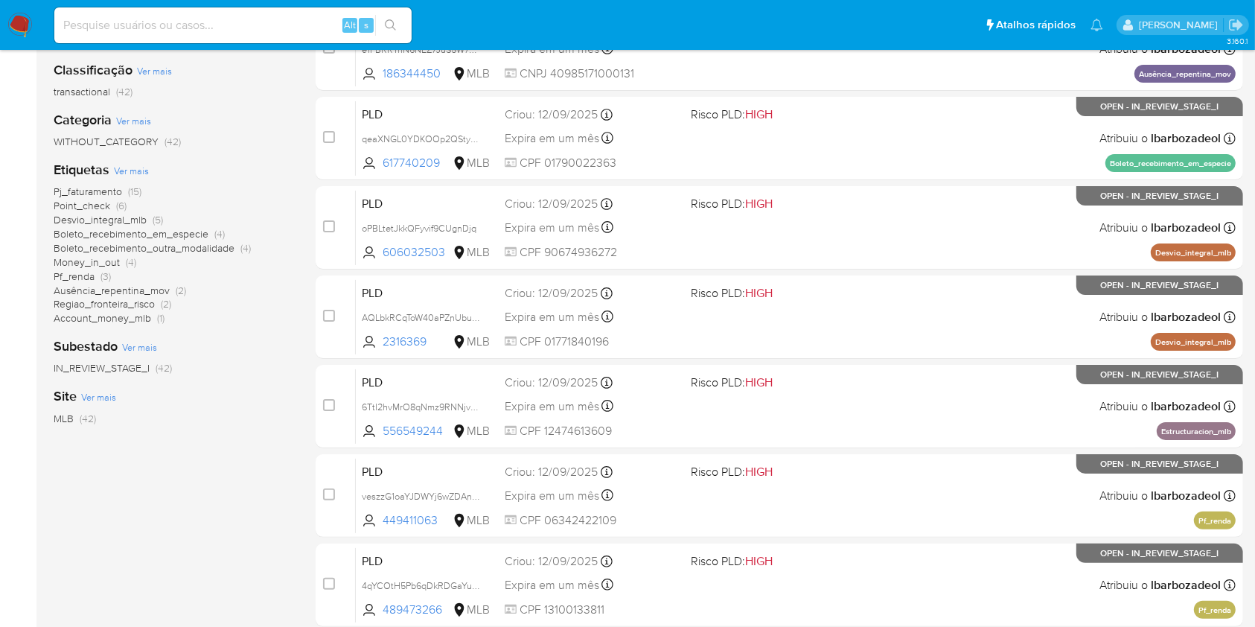
click at [118, 184] on span "Pj_faturamento" at bounding box center [88, 191] width 68 height 15
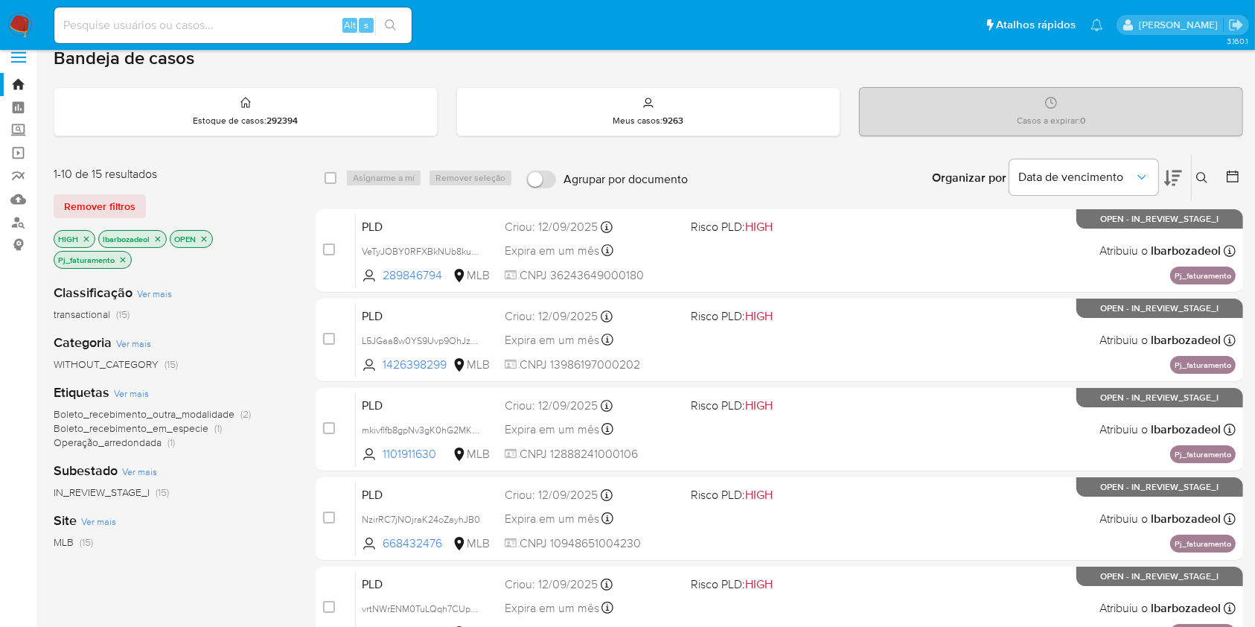
scroll to position [601, 0]
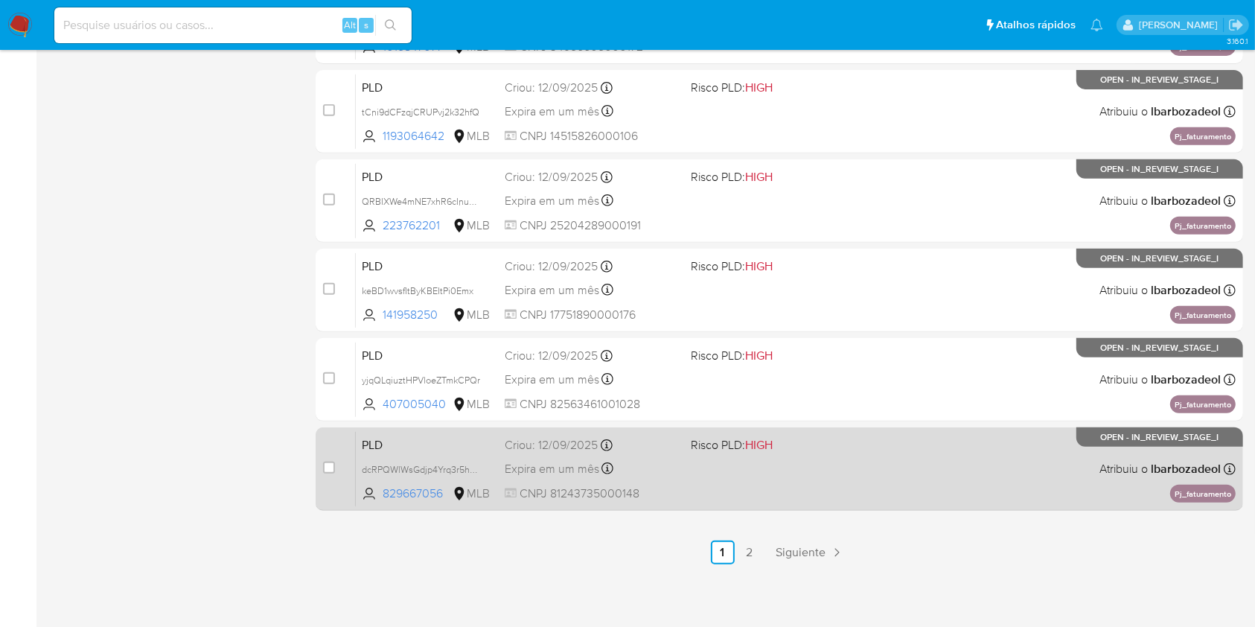
click at [839, 428] on div "case-item-checkbox Incapaz de atribuir o caso PLD dcRPQWlWsGdjp4Yrq3r5hLko 8296…" at bounding box center [779, 468] width 927 height 83
click at [838, 446] on span "Risco PLD: HIGH" at bounding box center [777, 443] width 173 height 19
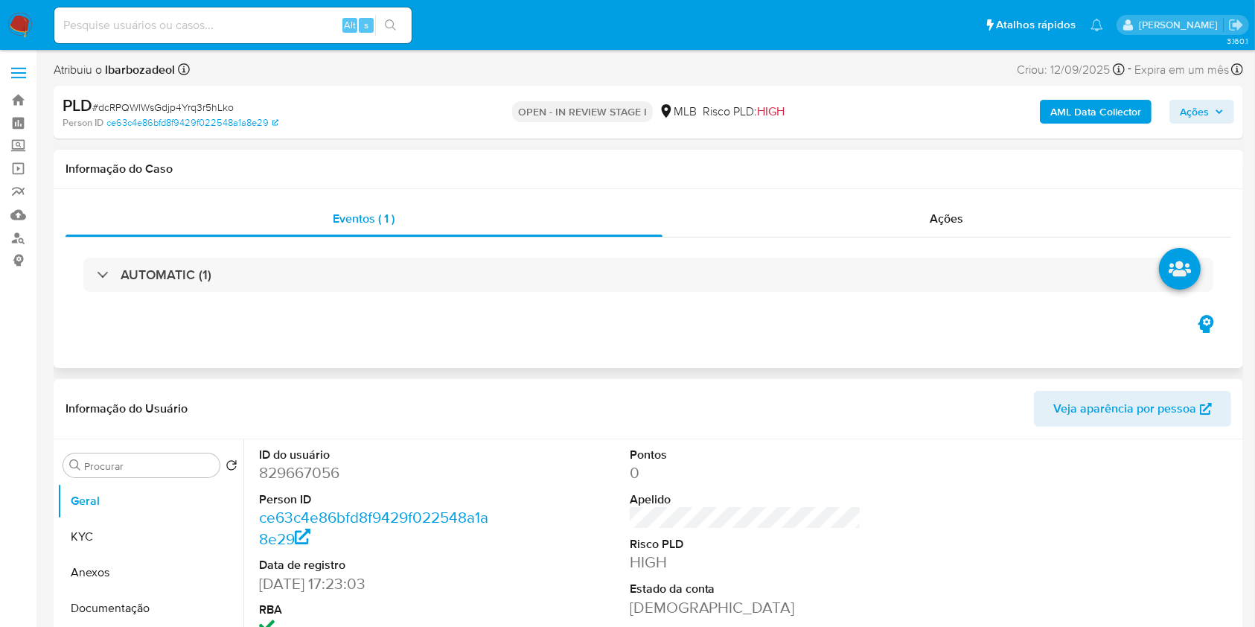
select select "10"
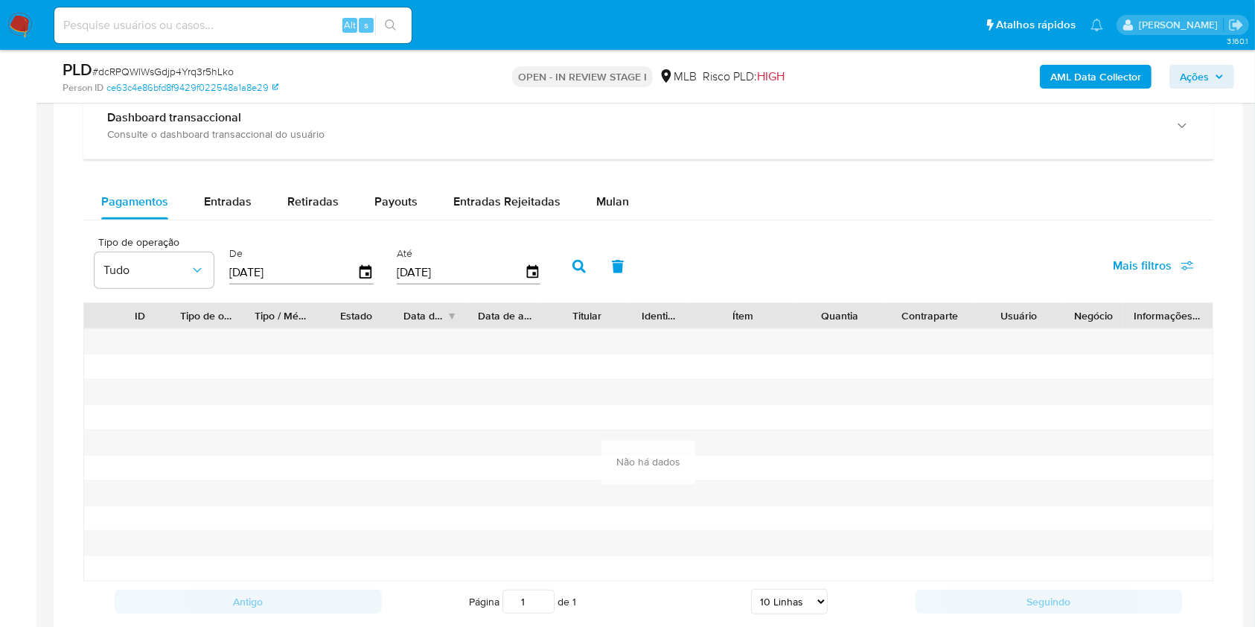
scroll to position [1096, 0]
click at [615, 219] on div "Mulan" at bounding box center [612, 203] width 33 height 36
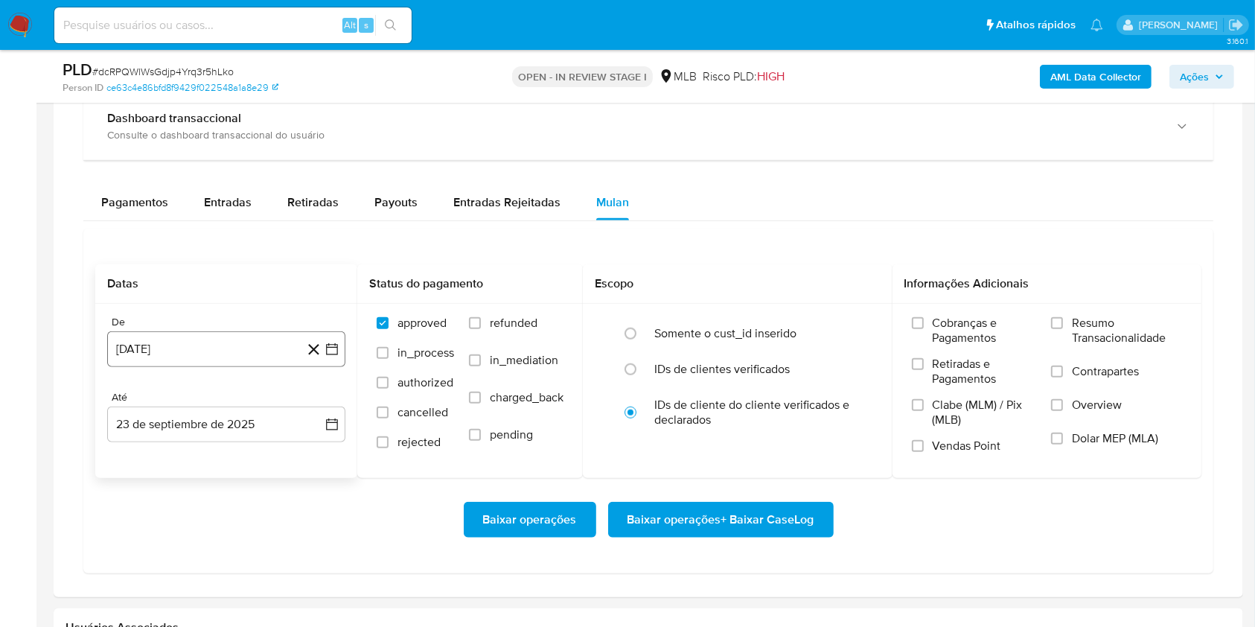
click at [232, 344] on button "[DATE]" at bounding box center [226, 349] width 238 height 36
click at [246, 396] on span "agosto 2024" at bounding box center [219, 403] width 68 height 15
click at [313, 407] on icon "Año siguiente" at bounding box center [316, 402] width 6 height 10
click at [218, 547] on button "ago" at bounding box center [225, 541] width 42 height 24
click at [249, 456] on button "1" at bounding box center [256, 459] width 24 height 24
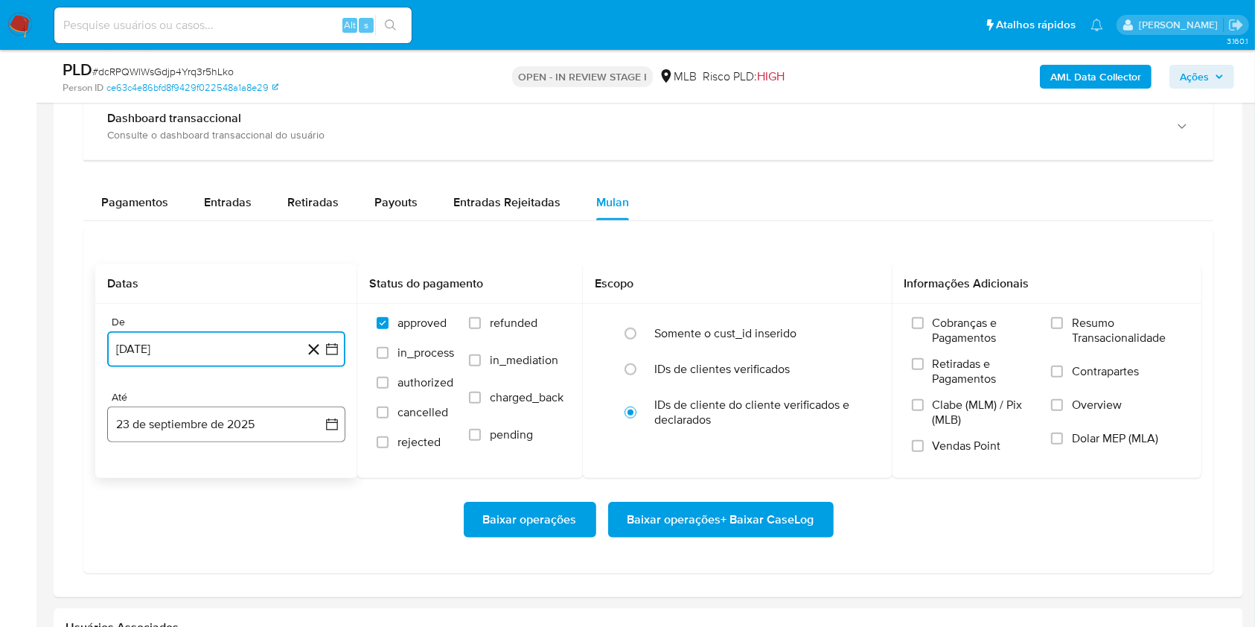
click at [222, 431] on button "23 de septiembre de 2025" at bounding box center [226, 424] width 238 height 36
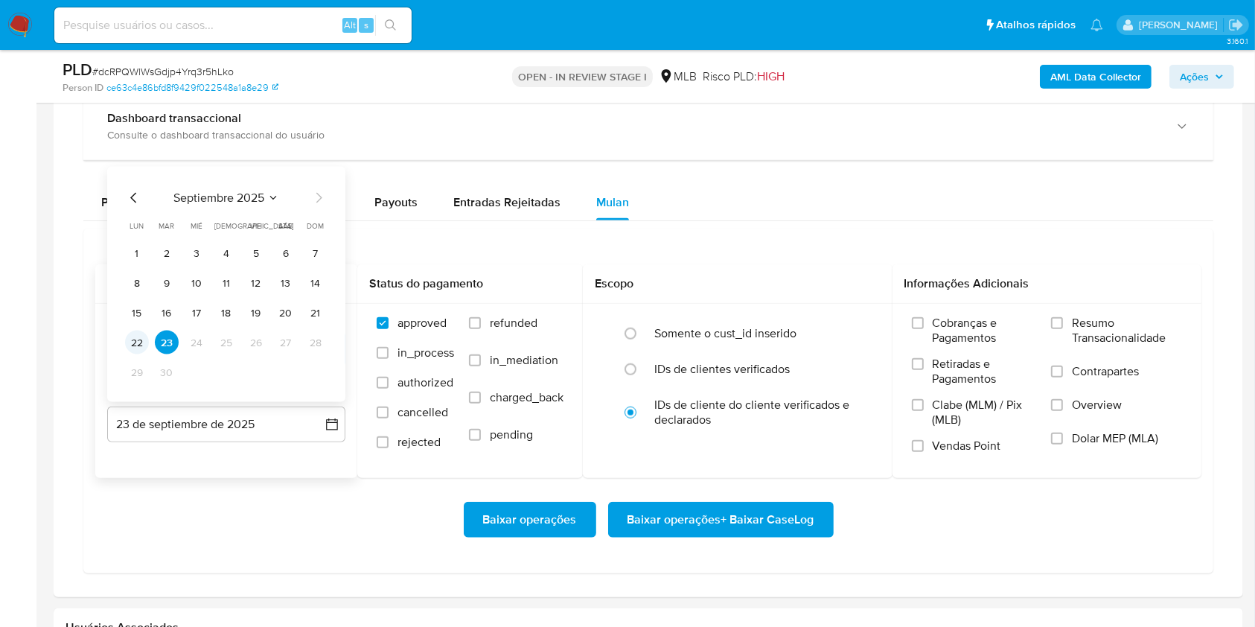
click at [138, 337] on button "22" at bounding box center [137, 342] width 24 height 24
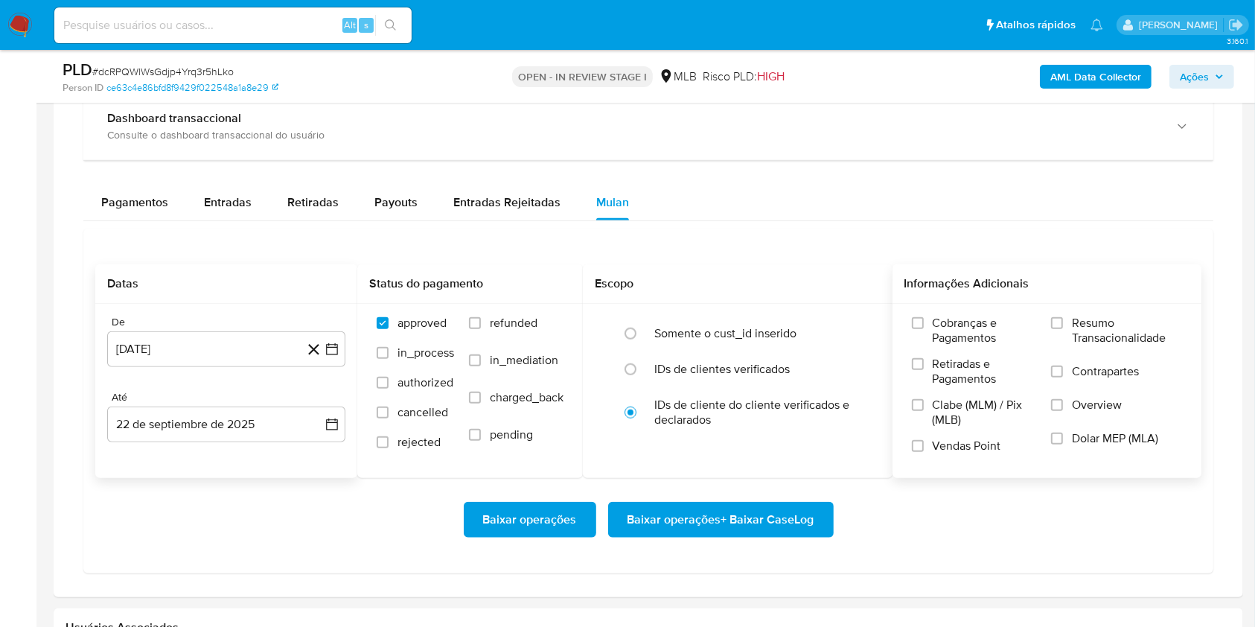
click at [1077, 311] on div "Cobranças e Pagamentos Retiradas e Pagamentos Clabe (MLM) / Pix (MLB) Vendas Po…" at bounding box center [1047, 390] width 310 height 173
click at [1087, 339] on span "Resumo Transacionalidade" at bounding box center [1127, 331] width 110 height 30
click at [1063, 329] on input "Resumo Transacionalidade" at bounding box center [1057, 323] width 12 height 12
click at [782, 503] on span "Baixar operações + Baixar CaseLog" at bounding box center [720, 519] width 187 height 33
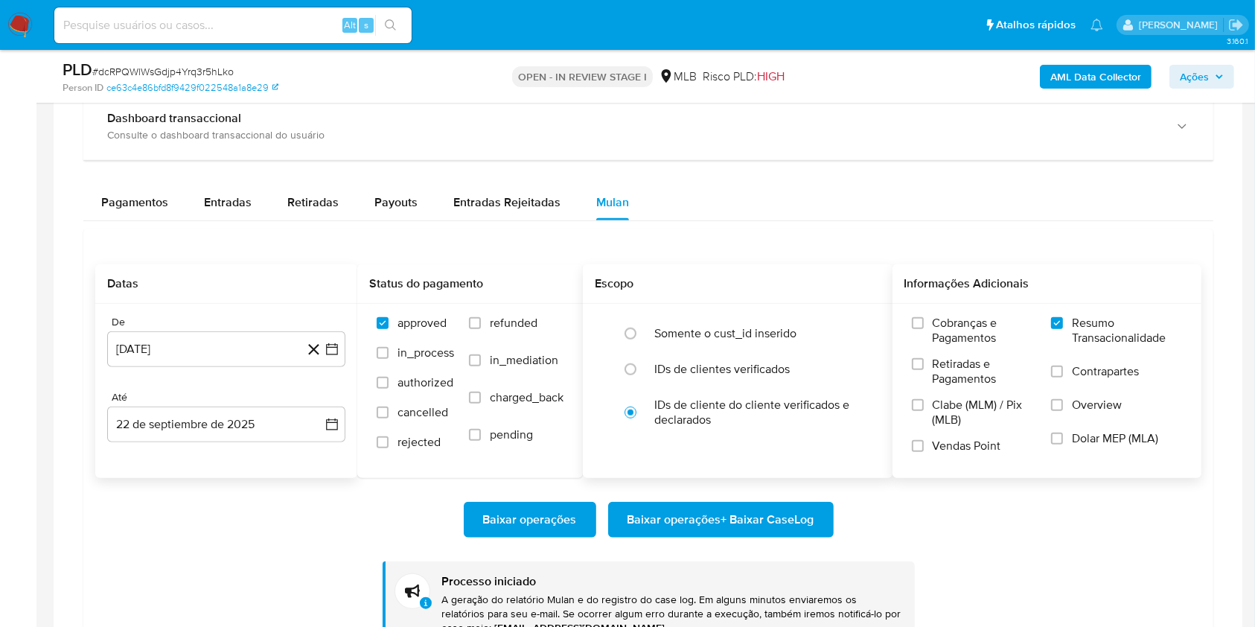
scroll to position [0, 0]
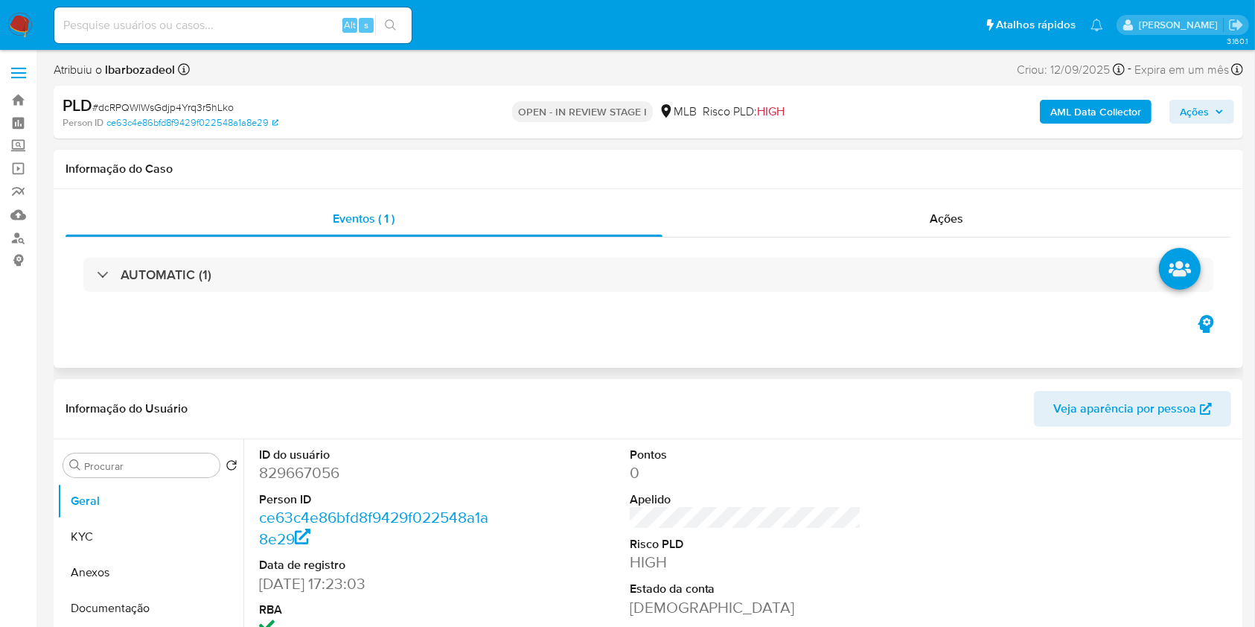
click at [1201, 159] on div "Informação do Caso" at bounding box center [648, 169] width 1189 height 39
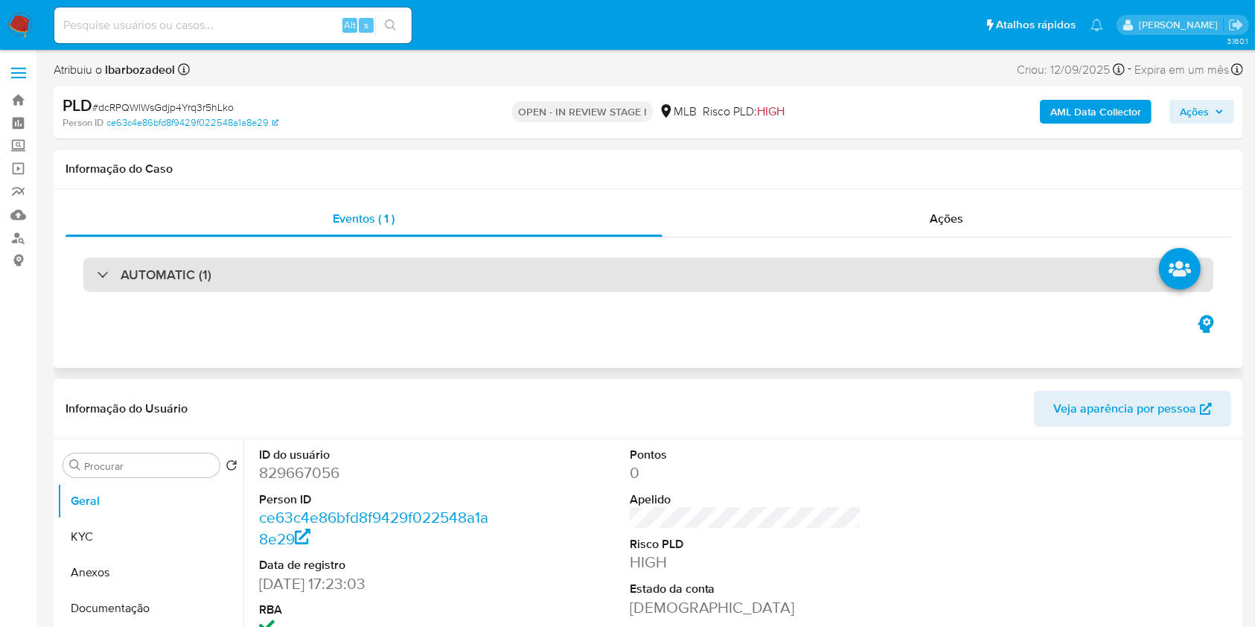
click at [760, 284] on div "AUTOMATIC (1)" at bounding box center [648, 275] width 1130 height 34
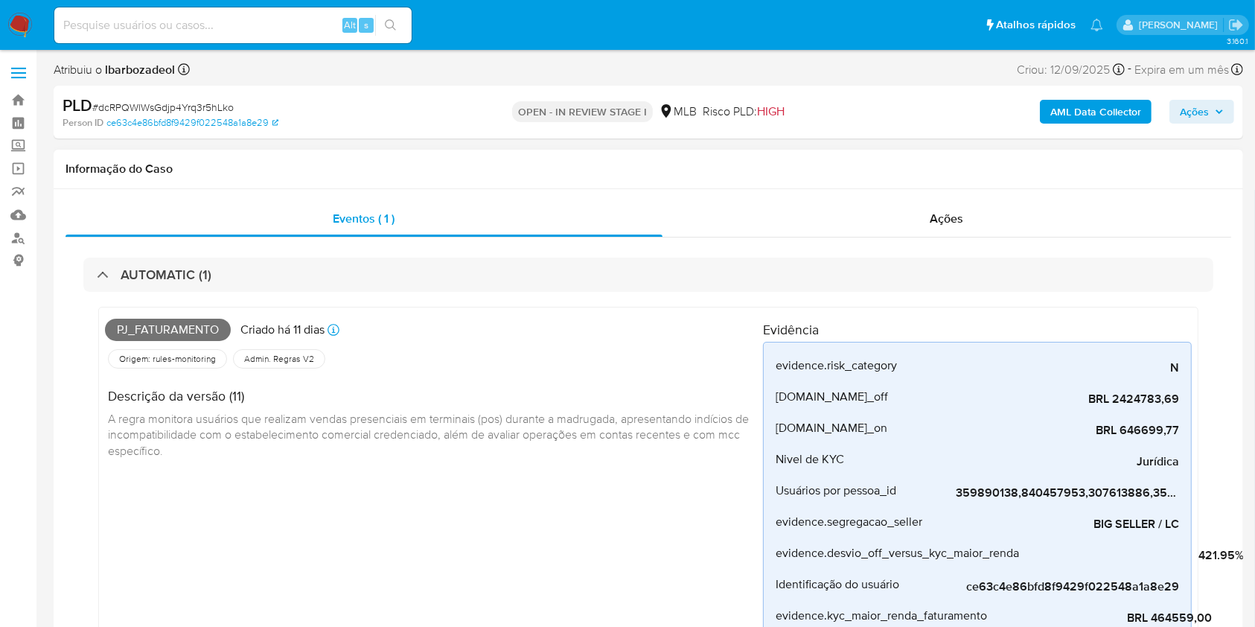
click at [199, 327] on span "Pj_faturamento" at bounding box center [168, 330] width 126 height 22
copy span "Pj_faturamento"
click at [196, 325] on span "Pj_faturamento" at bounding box center [168, 330] width 126 height 22
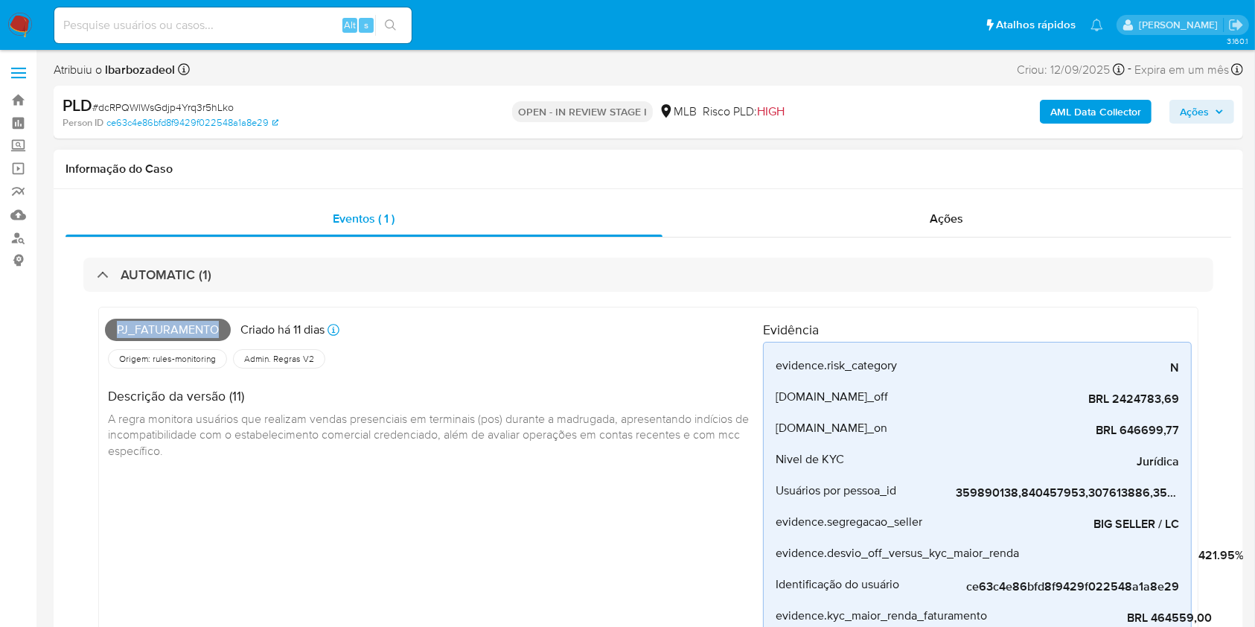
click at [196, 325] on span "Pj_faturamento" at bounding box center [168, 330] width 126 height 22
click at [1206, 117] on span "Ações" at bounding box center [1194, 112] width 29 height 24
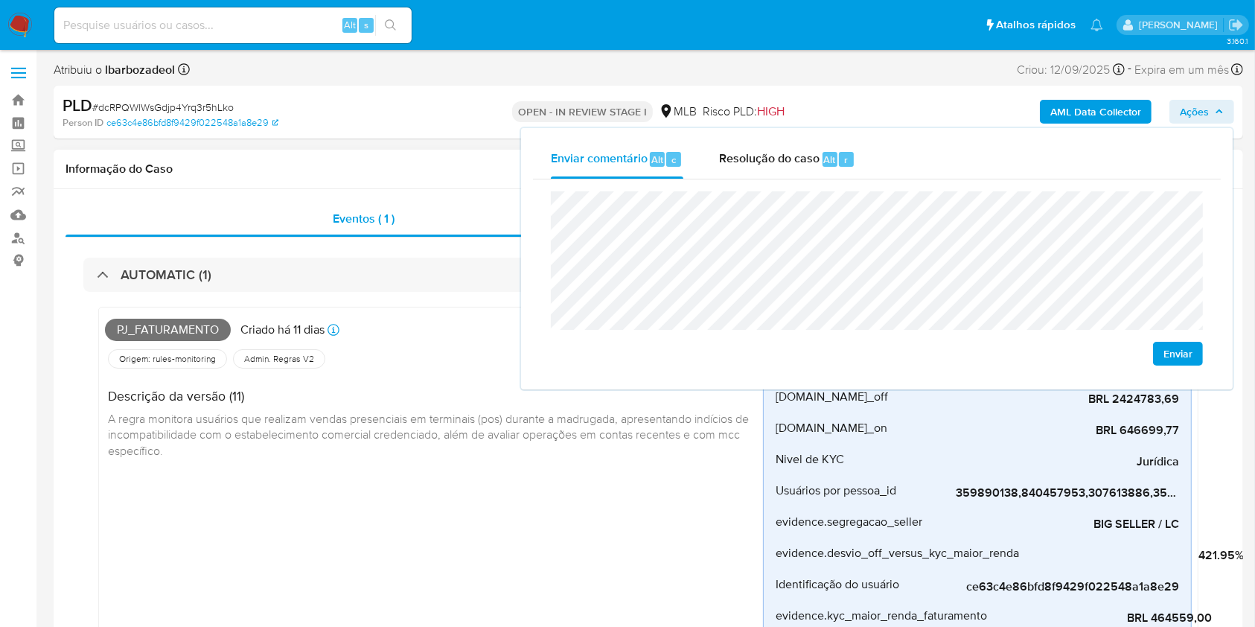
click at [449, 420] on span "A regra monitora usuários que realizam vendas presenciais em terminais (pos) du…" at bounding box center [430, 434] width 644 height 48
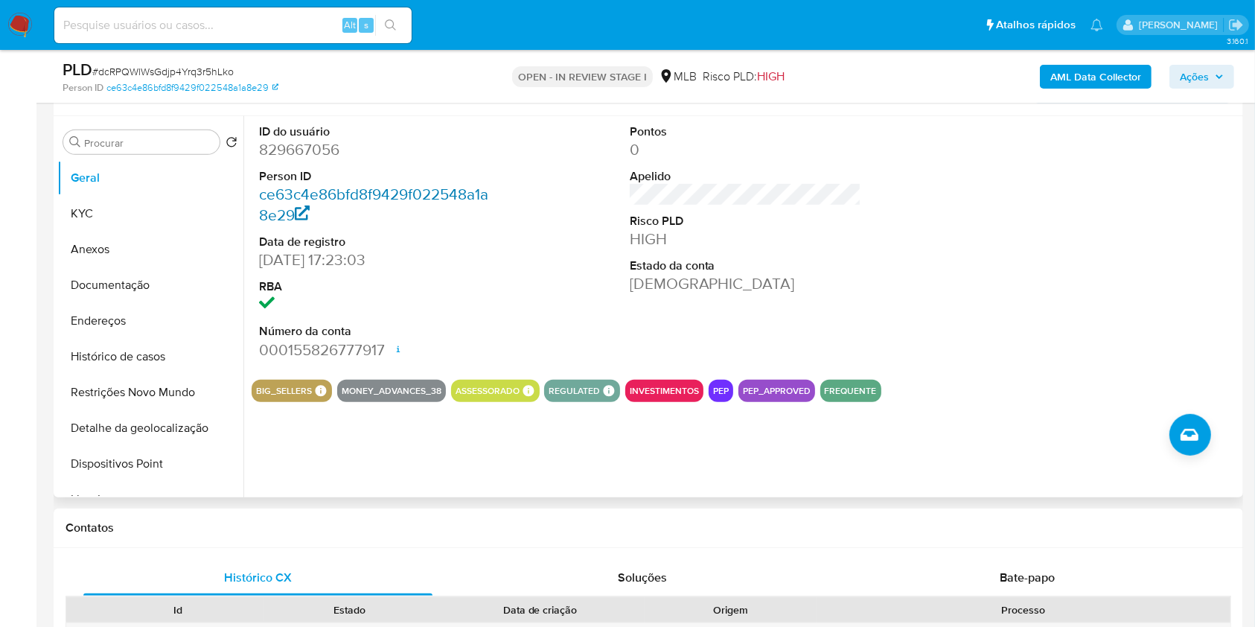
scroll to position [740, 0]
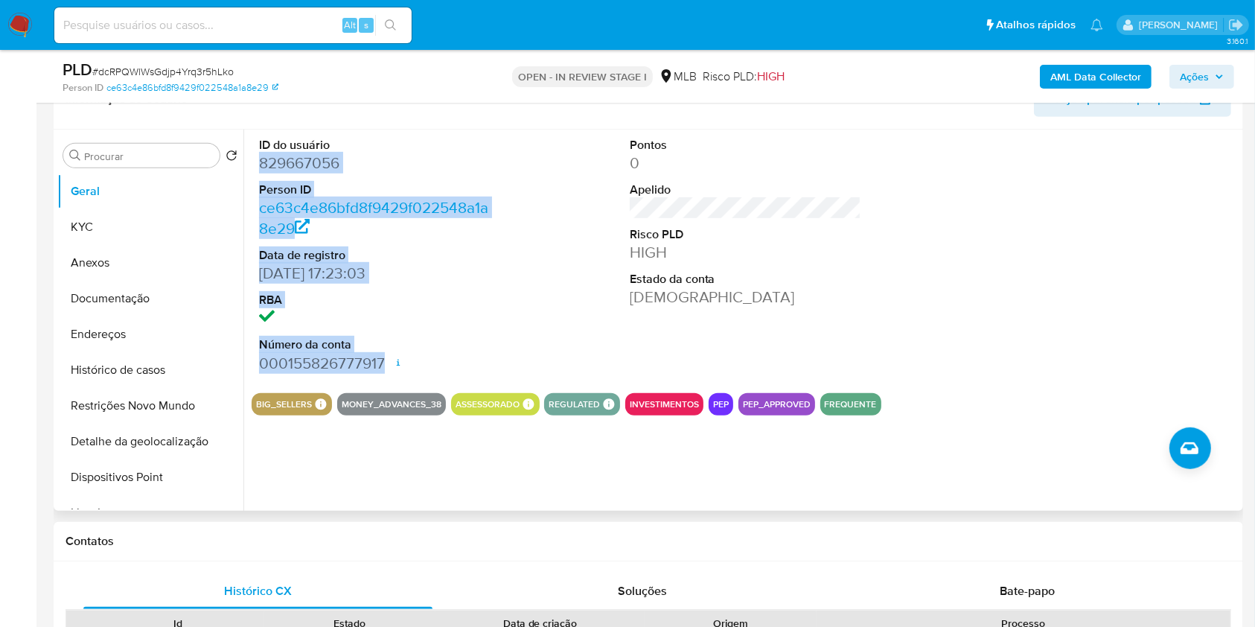
drag, startPoint x: 255, startPoint y: 161, endPoint x: 384, endPoint y: 360, distance: 237.4
click at [384, 360] on div "ID do usuário 829667056 Person ID ce63c4e86bfd8f9429f022548a1a8e29 Data de regi…" at bounding box center [375, 256] width 247 height 252
copy dl "829667056 Person ID ce63c4e86bfd8f9429f022548a1a8e29 Data de registro 23/09/202…"
click at [1212, 79] on span "Ações" at bounding box center [1202, 76] width 44 height 21
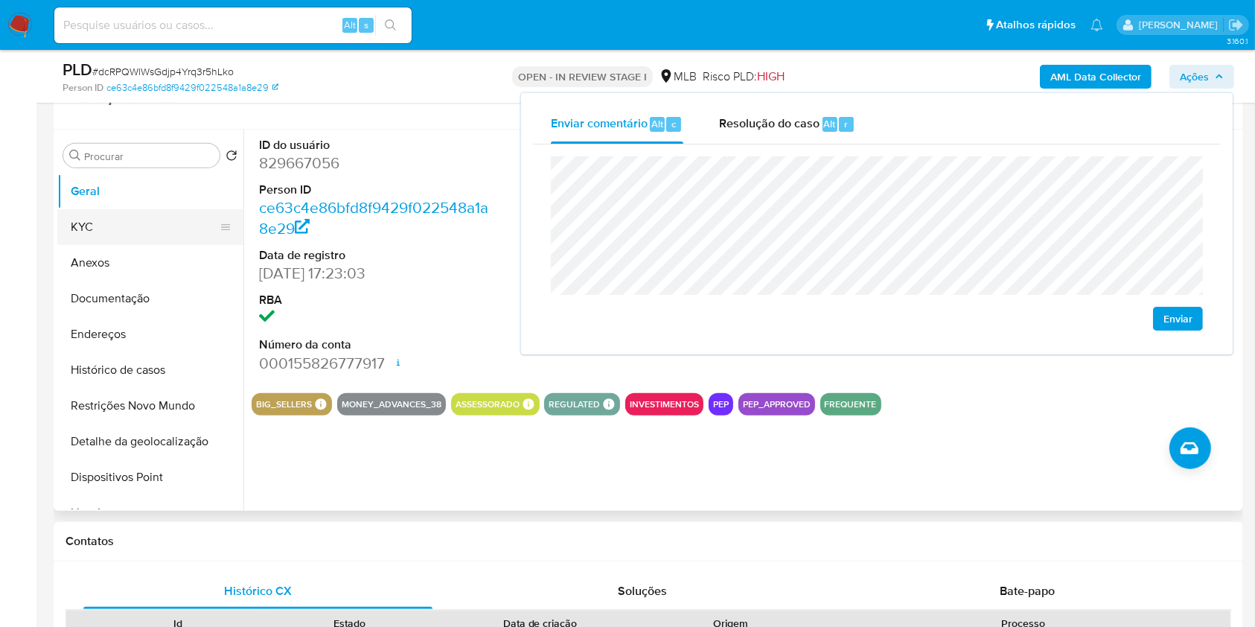
click at [136, 228] on button "KYC" at bounding box center [144, 227] width 174 height 36
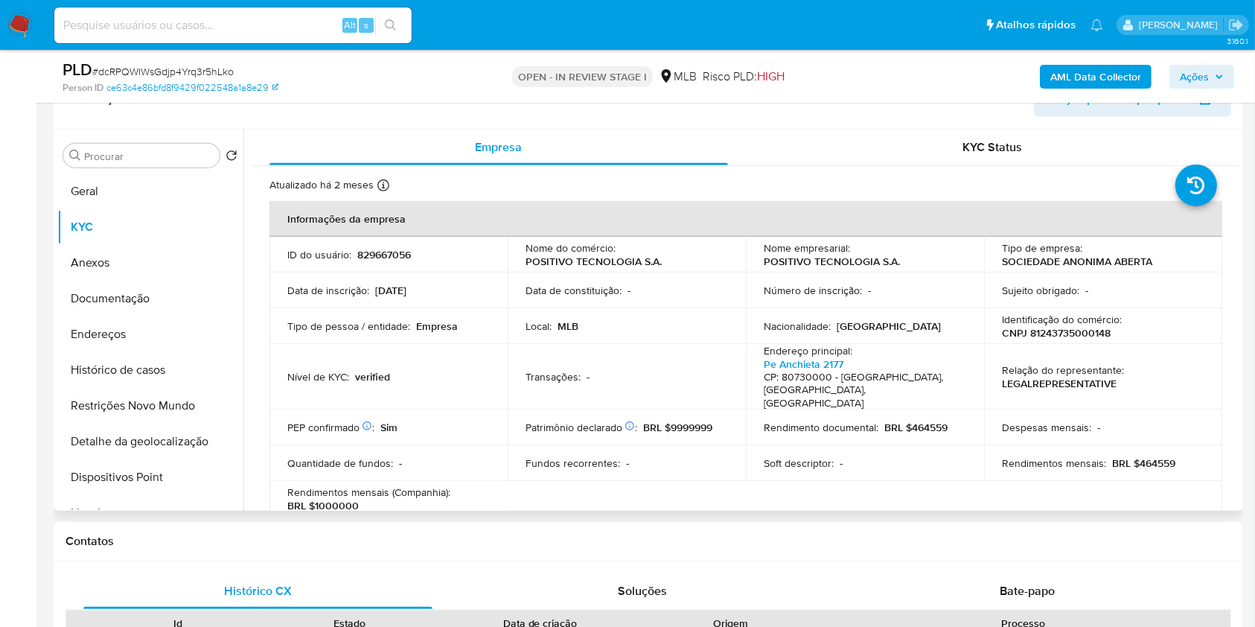
click at [1087, 333] on p "CNPJ 81243735000148" at bounding box center [1056, 332] width 109 height 13
copy p "81243735000148"
drag, startPoint x: 1045, startPoint y: 319, endPoint x: 1068, endPoint y: 331, distance: 26.3
click at [1068, 331] on p "CNPJ 81243735000148" at bounding box center [1056, 332] width 109 height 13
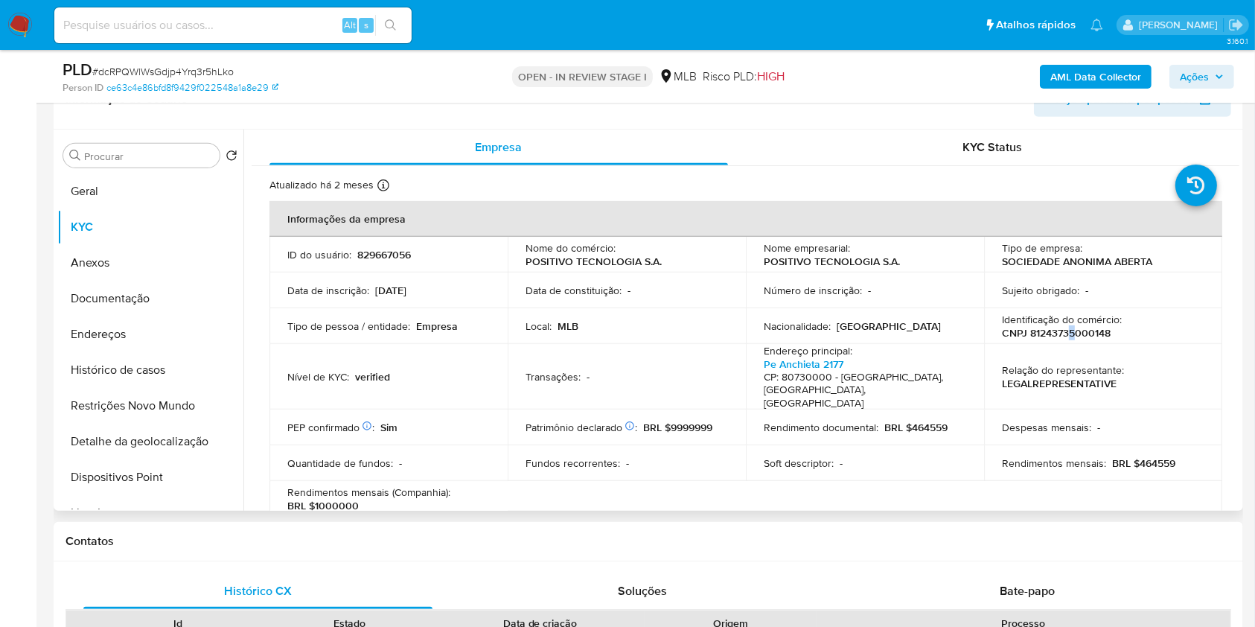
click at [1068, 331] on p "CNPJ 81243735000148" at bounding box center [1056, 332] width 109 height 13
click at [1069, 331] on p "CNPJ 81243735000148" at bounding box center [1056, 332] width 109 height 13
click at [1209, 74] on span "Ações" at bounding box center [1202, 76] width 44 height 21
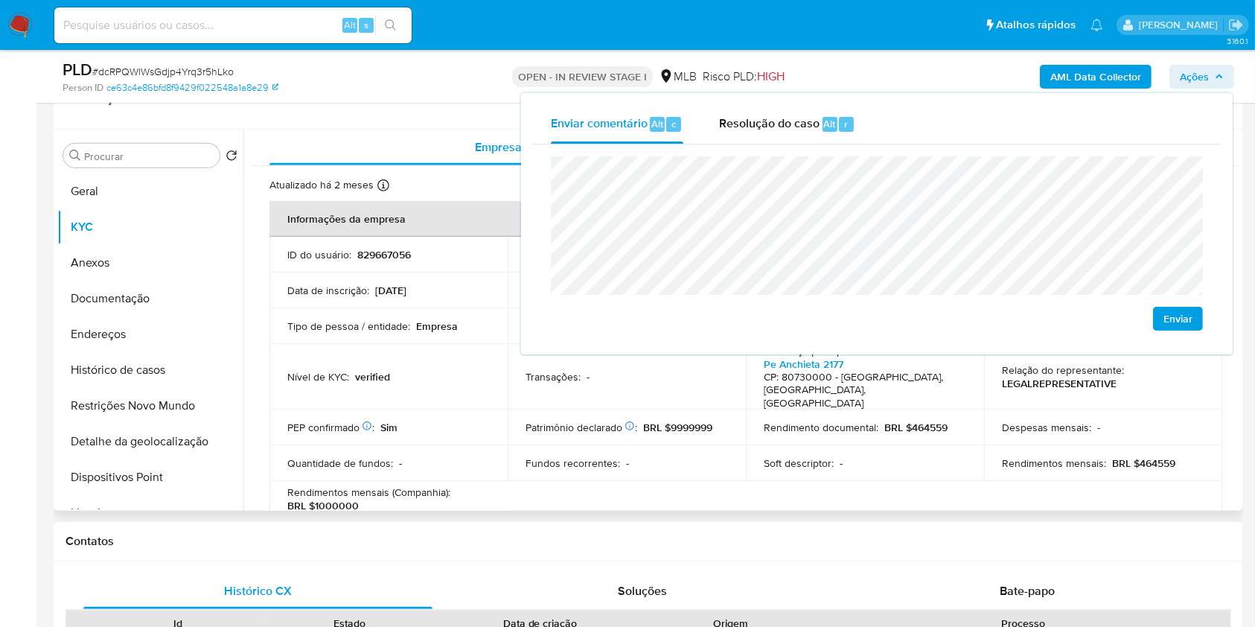
click at [578, 377] on td "Transações : -" at bounding box center [627, 377] width 238 height 66
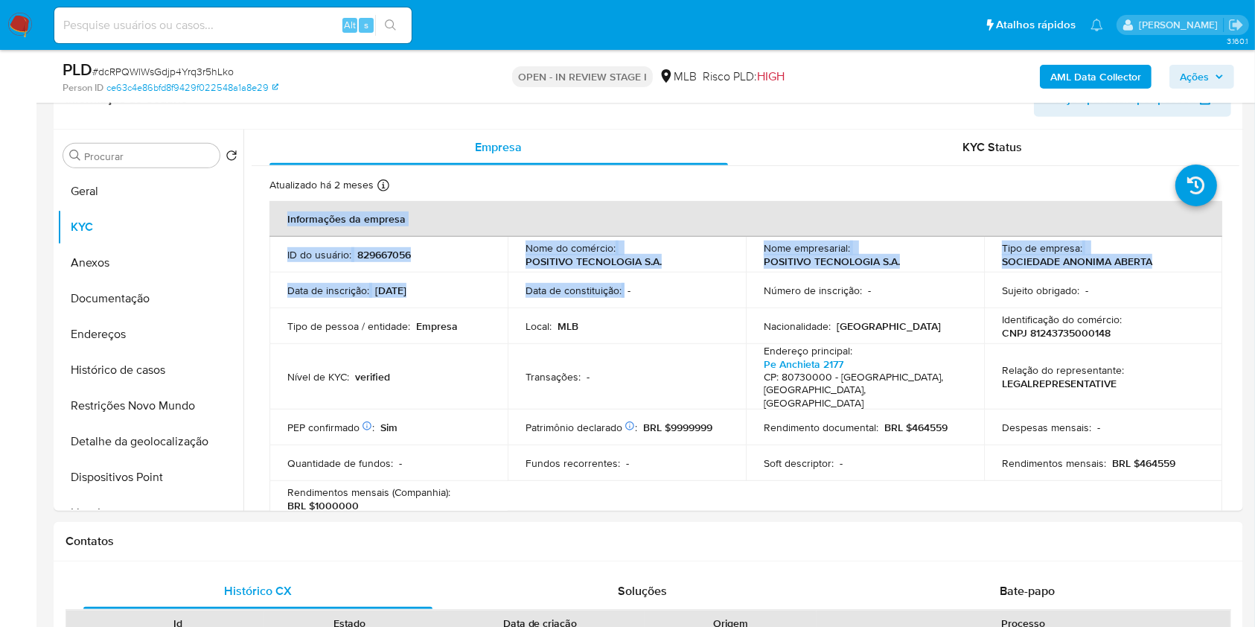
drag, startPoint x: 622, startPoint y: 295, endPoint x: 866, endPoint y: -56, distance: 426.8
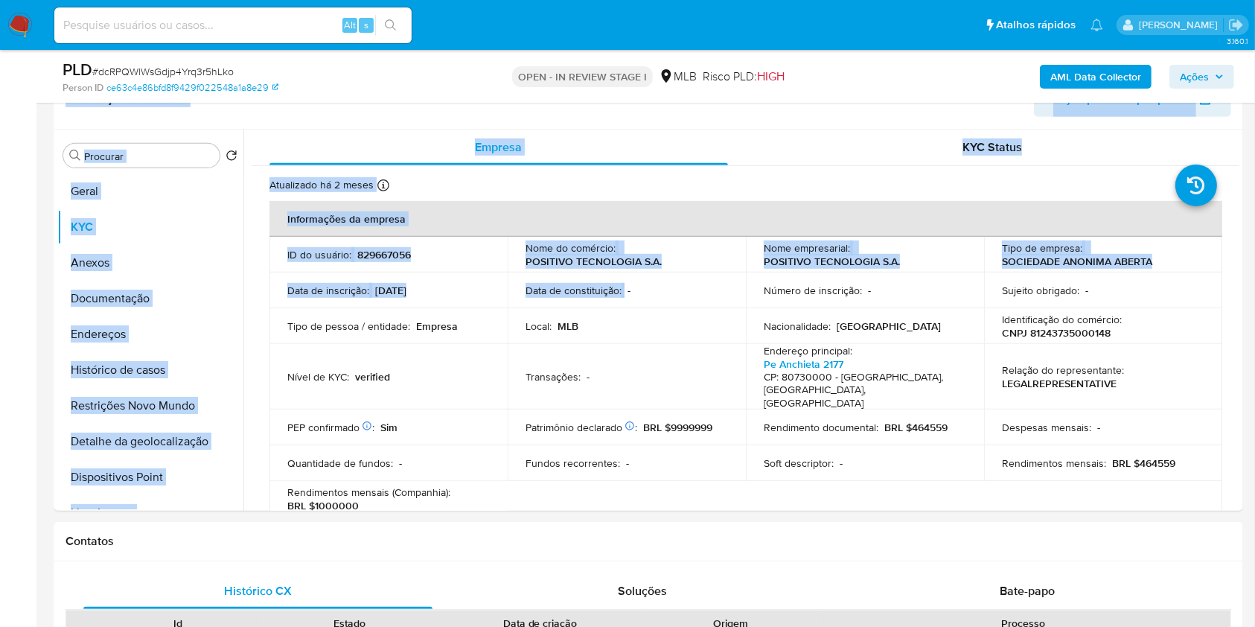
scroll to position [697, 0]
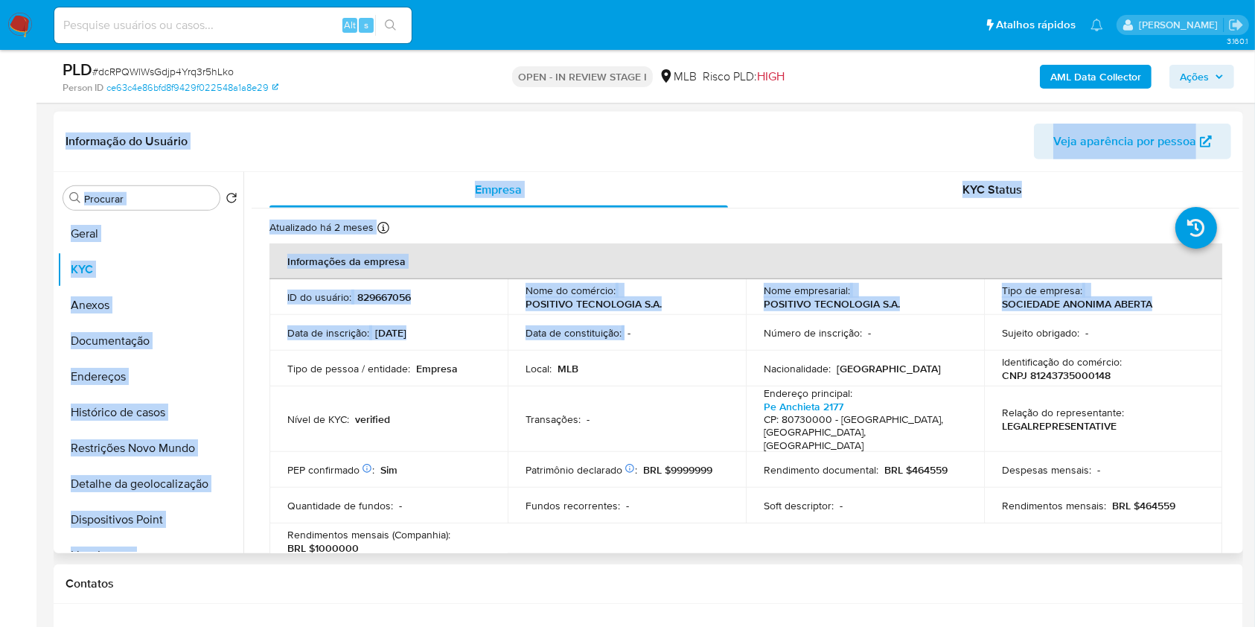
click at [738, 140] on header "Informação do Usuário Veja aparência por pessoa" at bounding box center [648, 142] width 1166 height 36
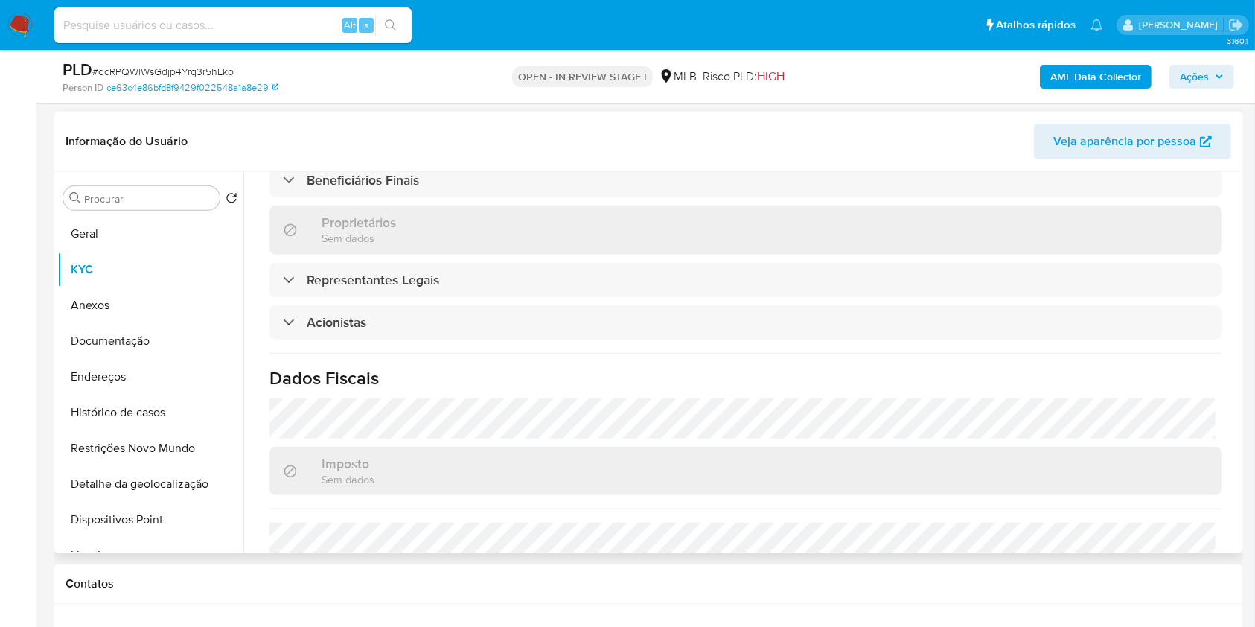
scroll to position [704, 0]
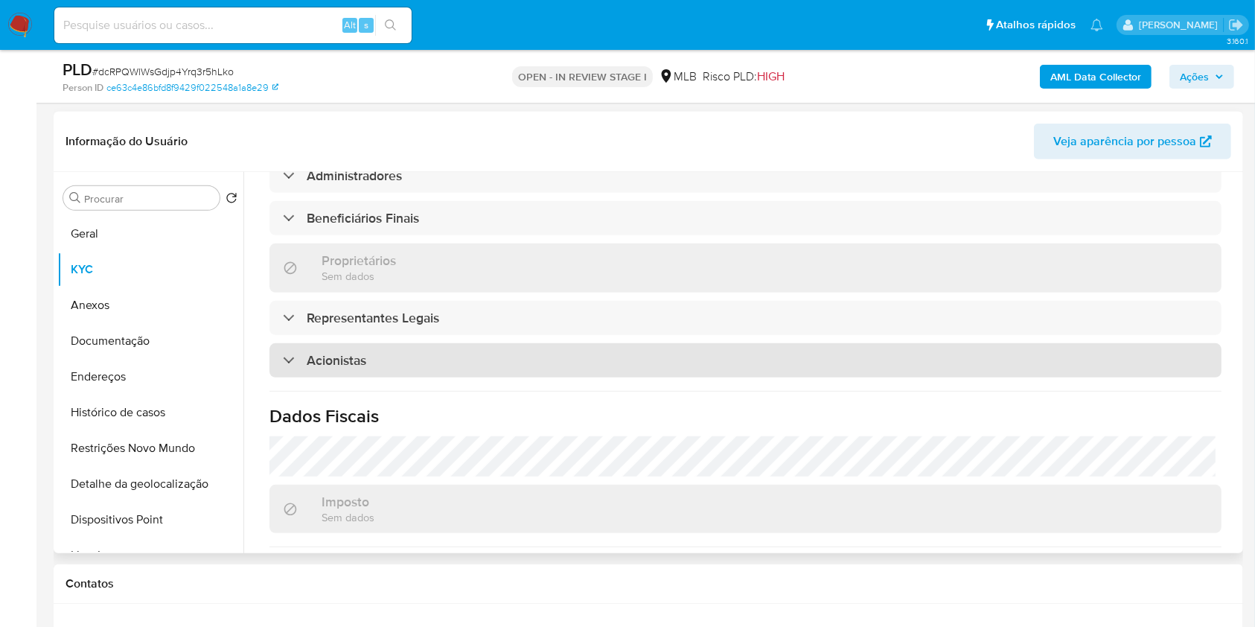
click at [600, 343] on div "Acionistas" at bounding box center [745, 360] width 952 height 34
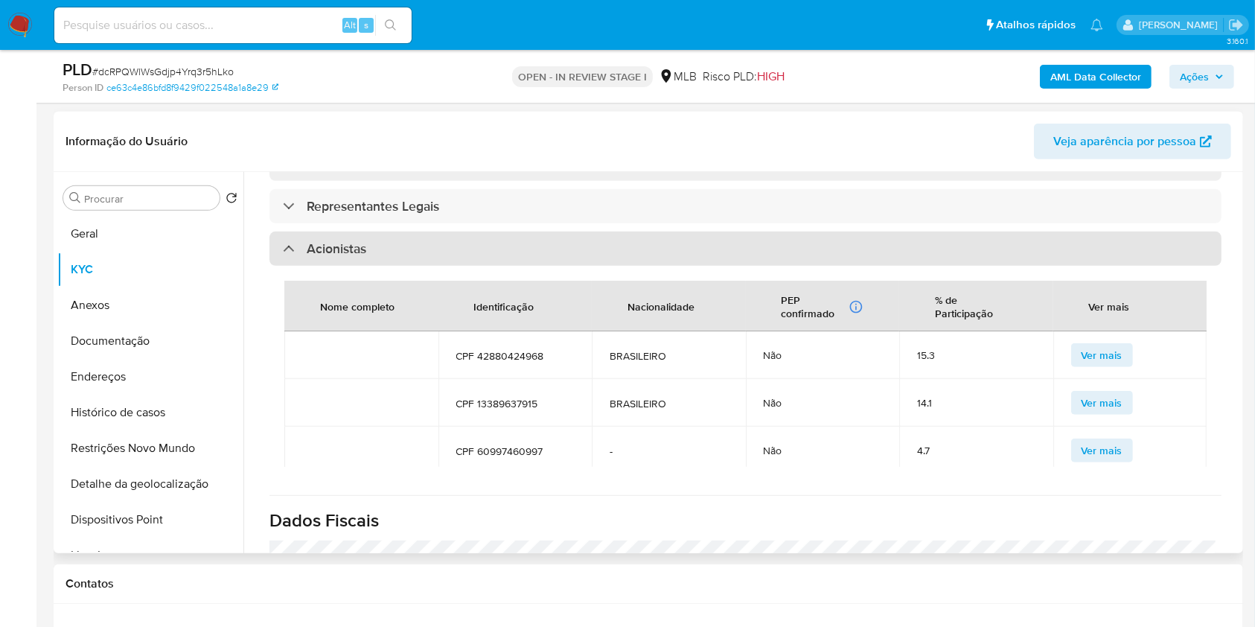
scroll to position [738, 0]
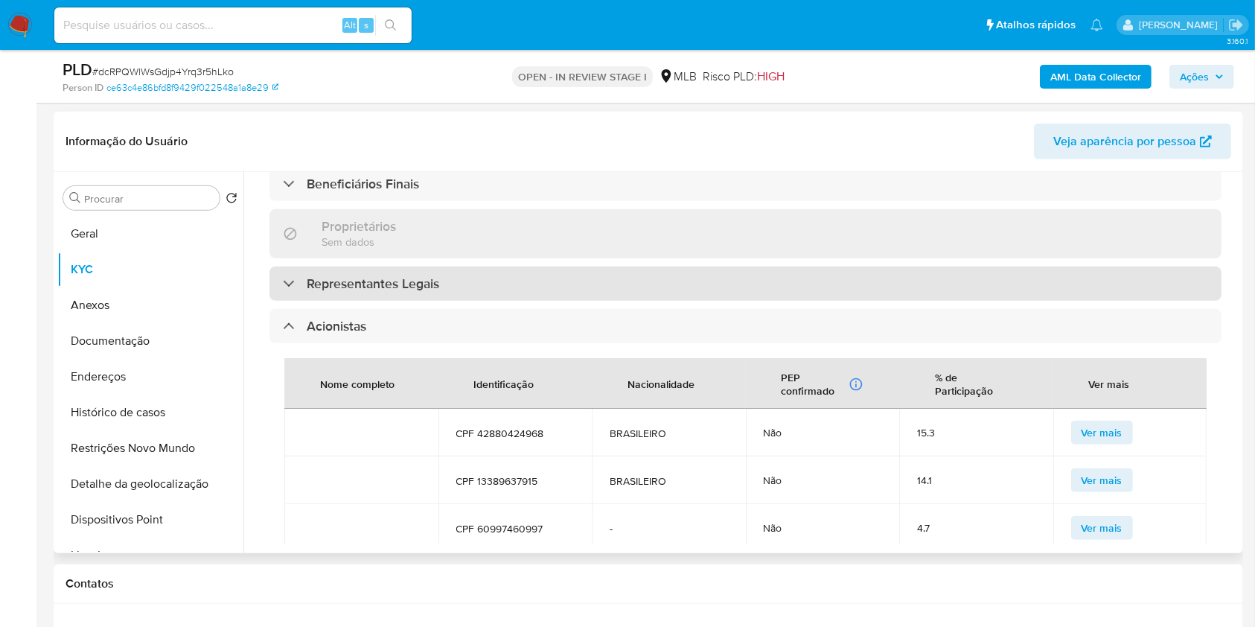
click at [599, 266] on div "Representantes Legais" at bounding box center [745, 283] width 952 height 34
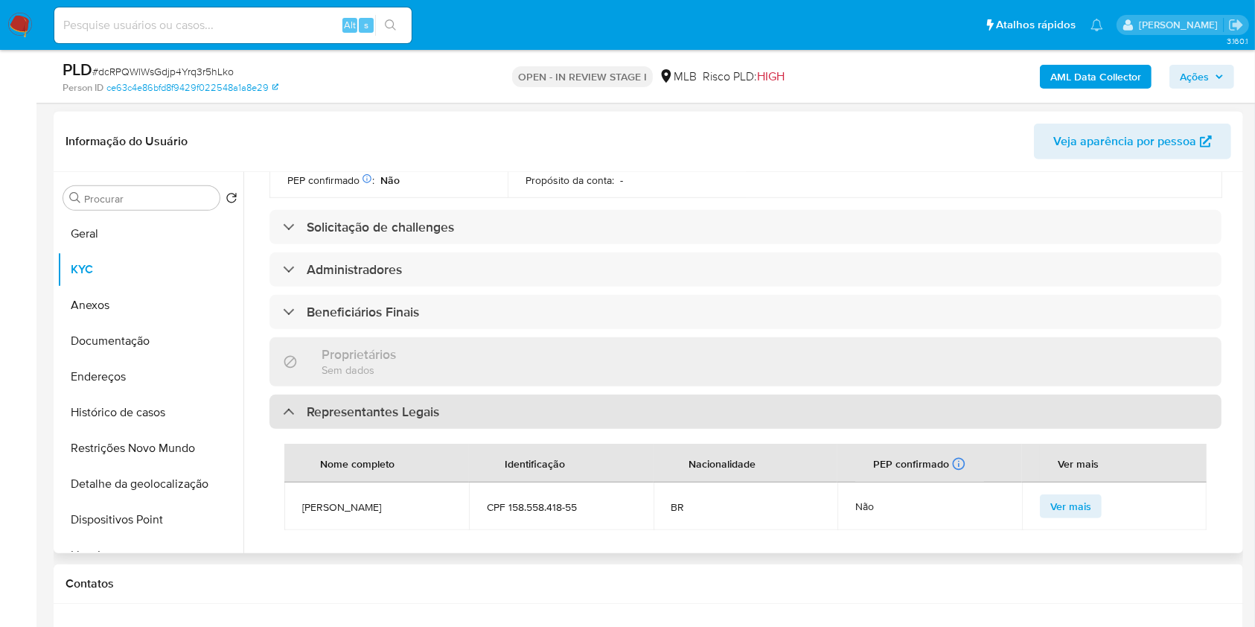
scroll to position [589, 0]
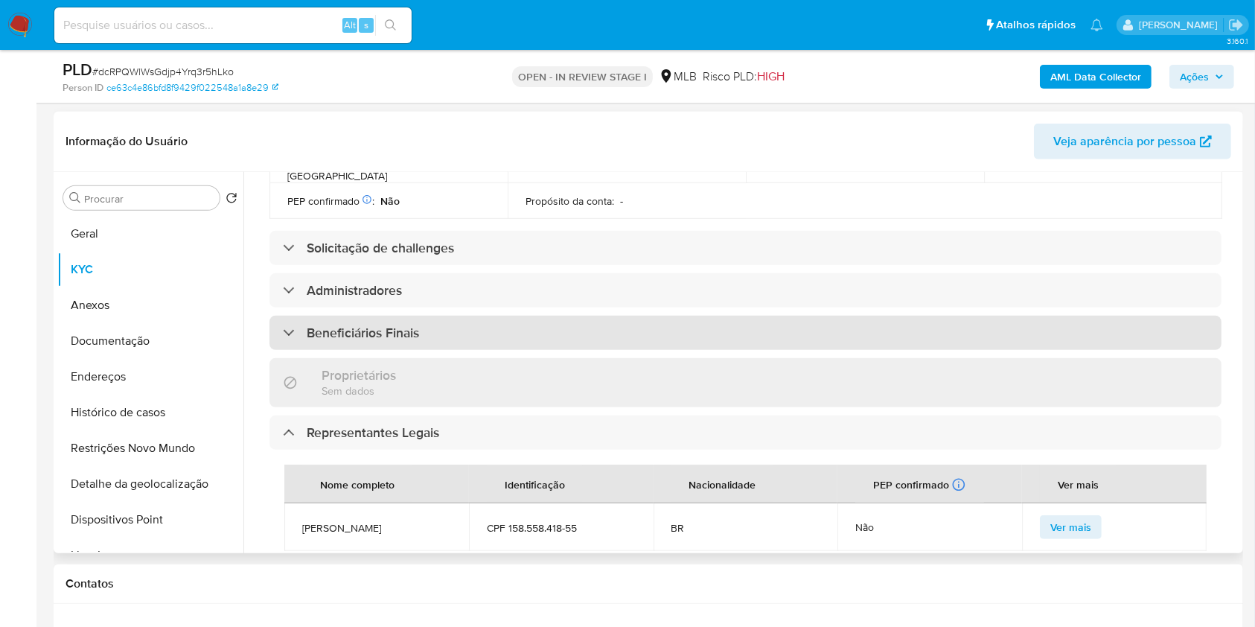
click at [584, 316] on div "Beneficiários Finais" at bounding box center [745, 333] width 952 height 34
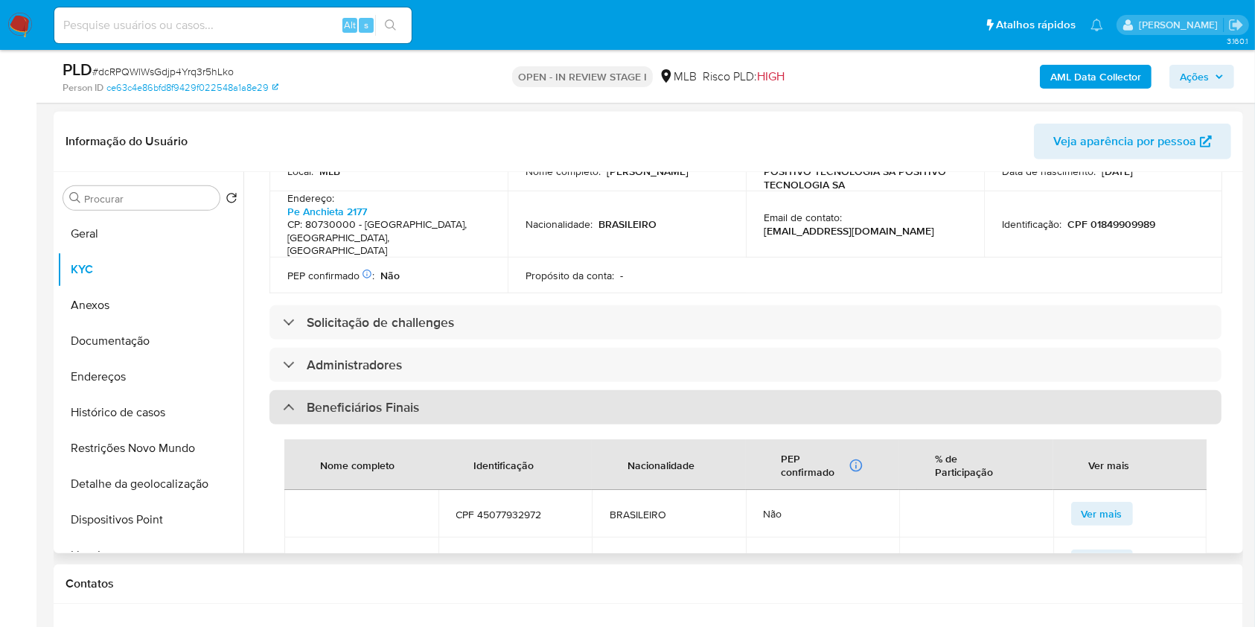
scroll to position [514, 0]
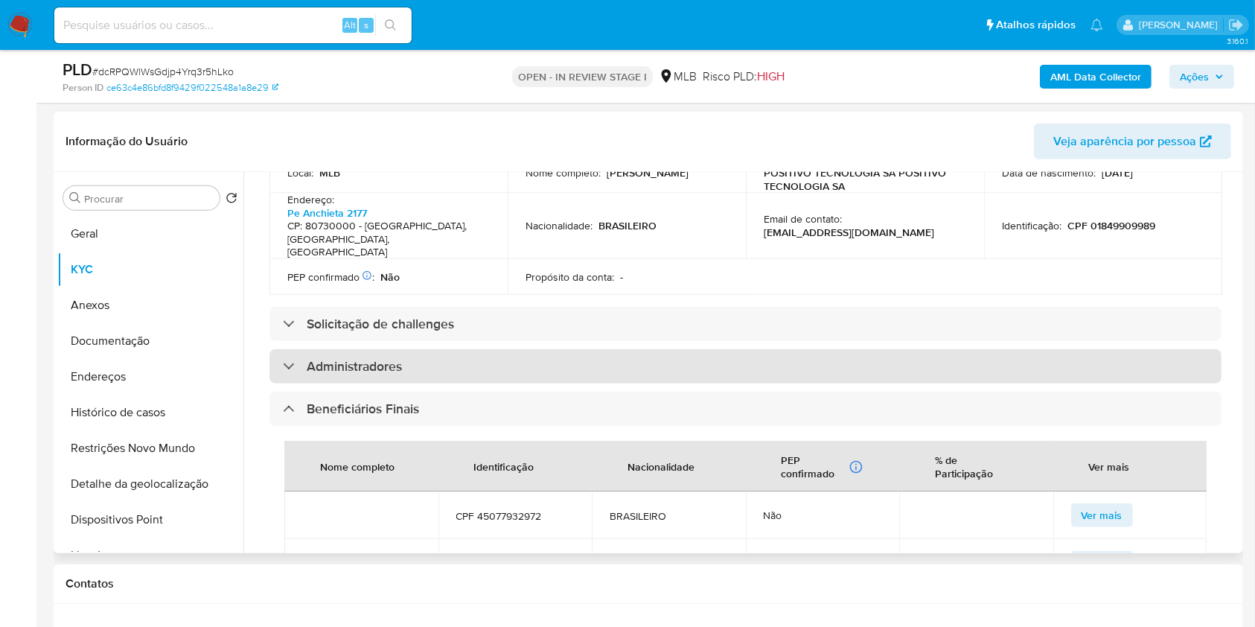
click at [551, 349] on div "Administradores" at bounding box center [745, 366] width 952 height 34
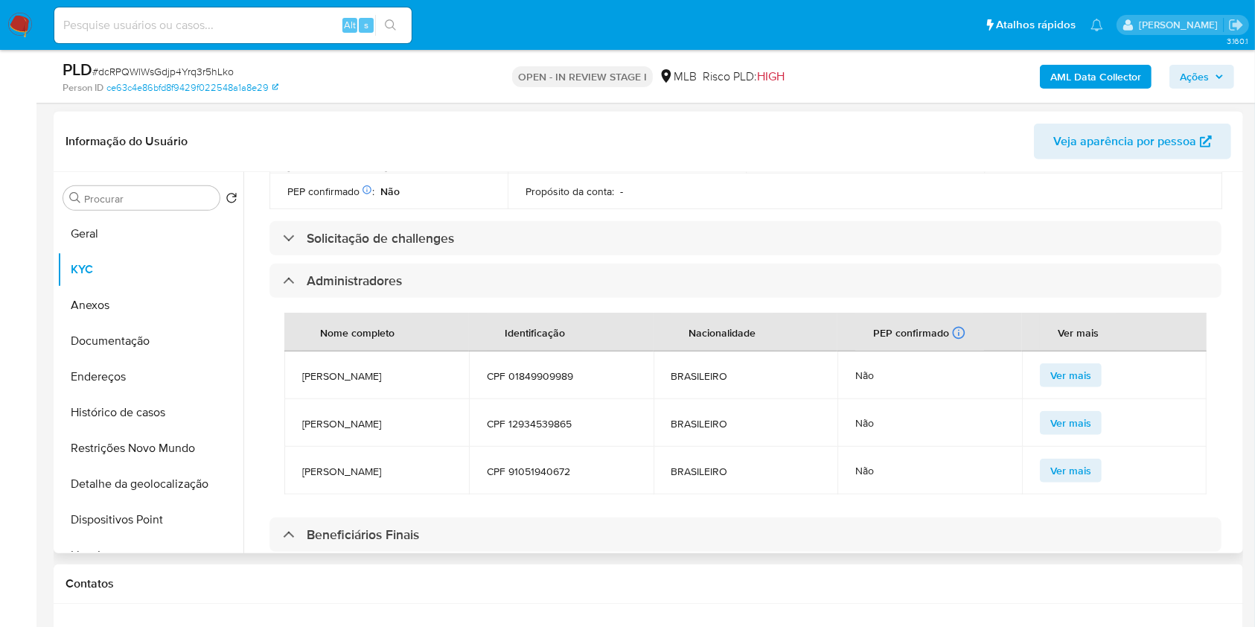
scroll to position [0, 0]
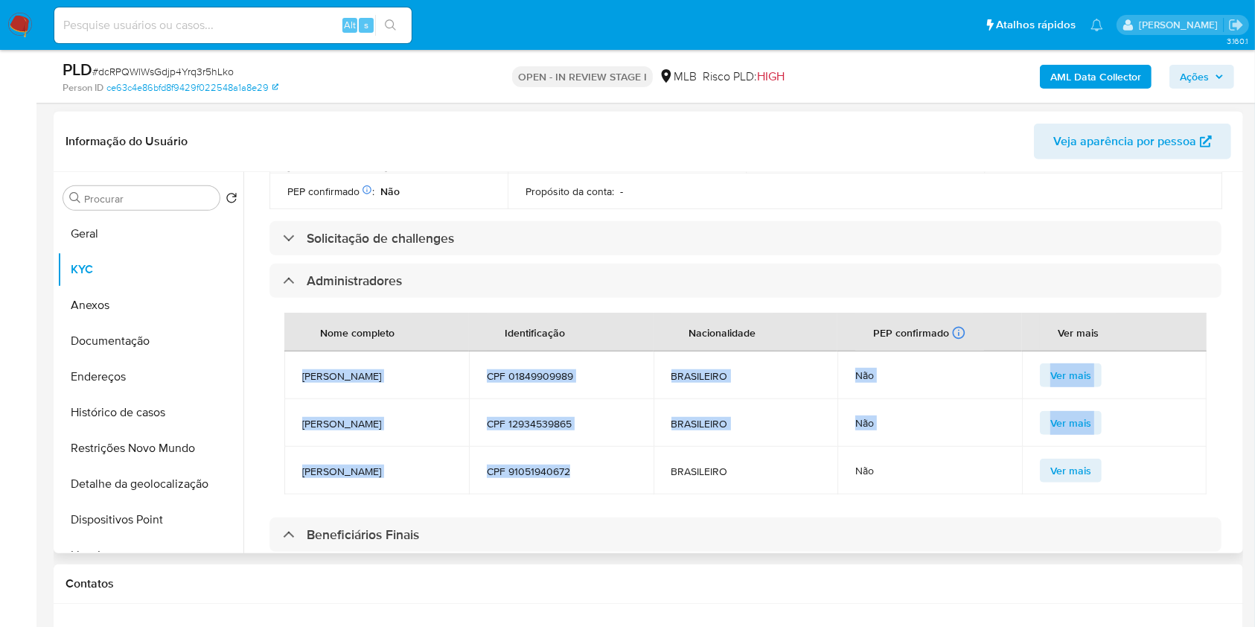
drag, startPoint x: 581, startPoint y: 423, endPoint x: 299, endPoint y: 319, distance: 300.3
click at [299, 351] on tbody "NORBERTO MARASCHIN FILHO CPF 01849909989 BRASILEIRO Não Ver mais FERNANDO COSTA…" at bounding box center [745, 422] width 922 height 143
copy tbody "NORBERTO MARASCHIN FILHO CPF 01849909989 BRASILEIRO Não Ver mais FERNANDO COSTA…"
click at [368, 399] on td "FERNANDO COSTA DE FREITAS" at bounding box center [376, 423] width 185 height 48
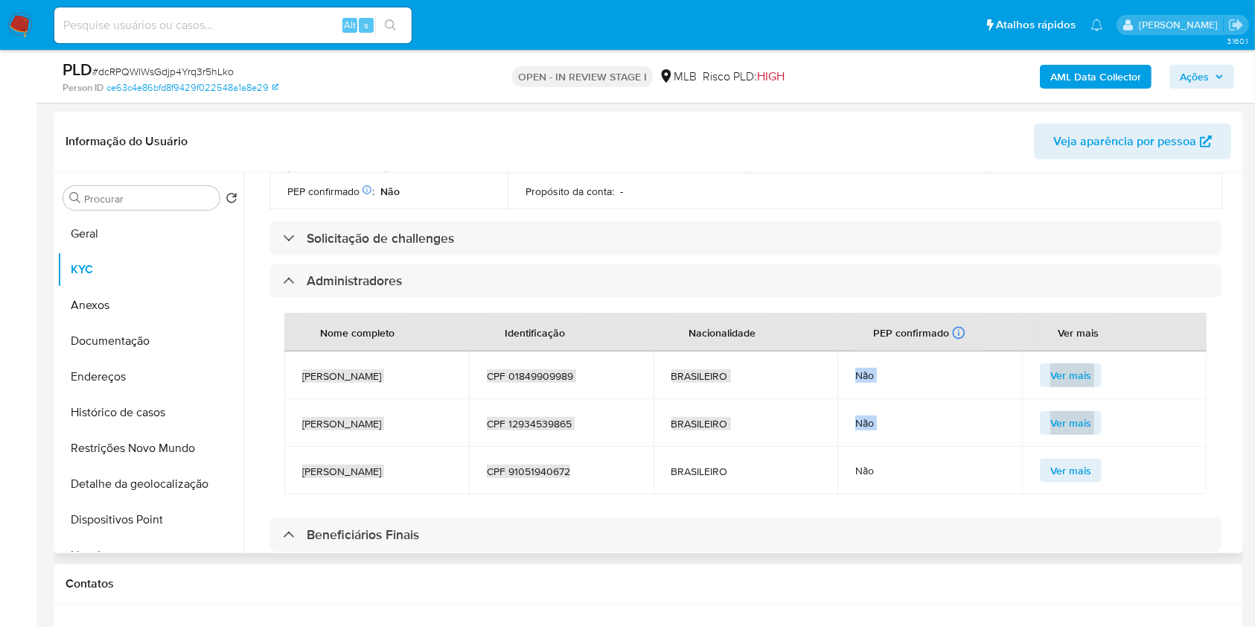
click at [453, 351] on td "NORBERTO MARASCHIN FILHO" at bounding box center [376, 375] width 185 height 48
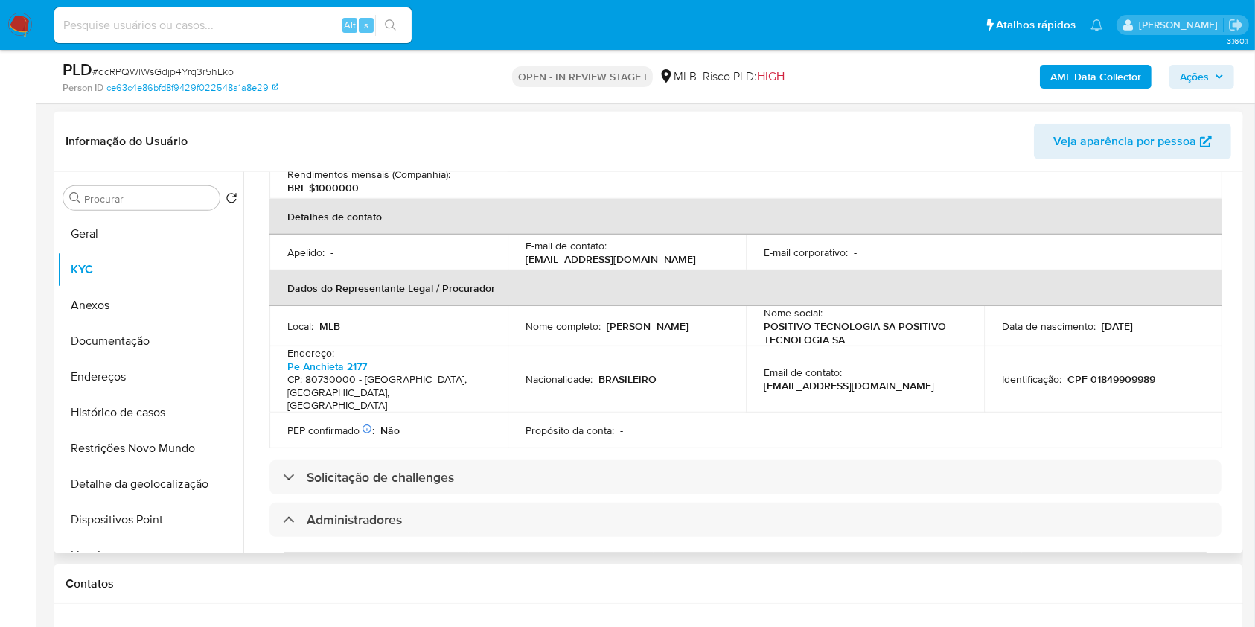
scroll to position [359, 0]
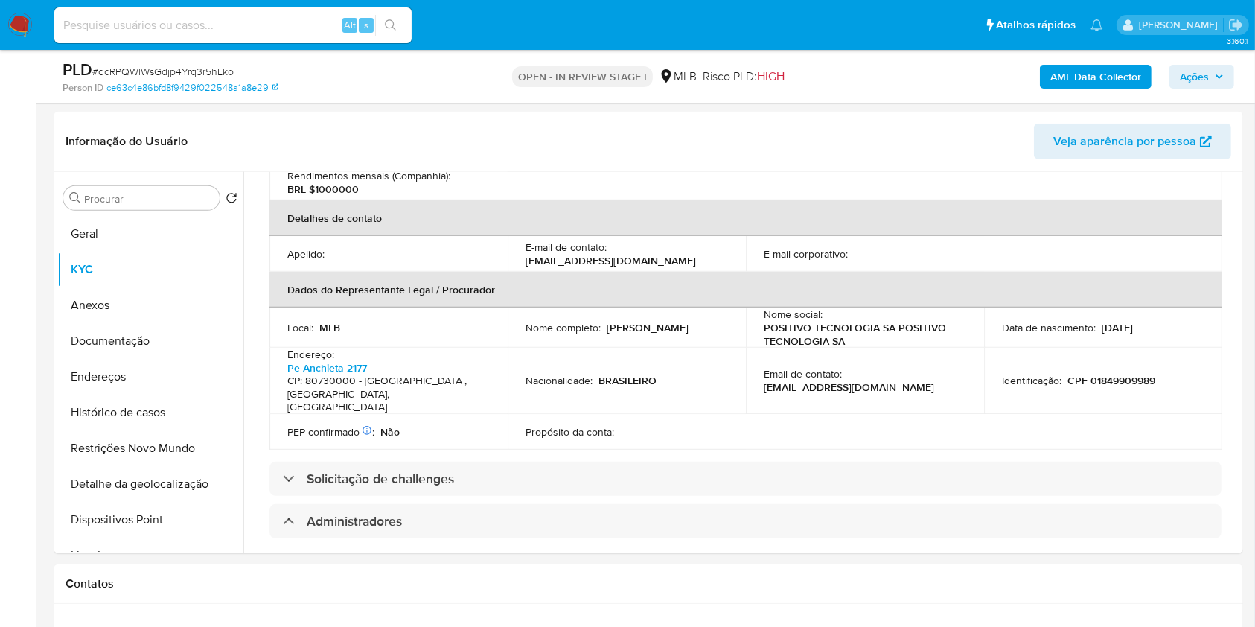
click at [1180, 84] on span "Ações" at bounding box center [1194, 77] width 29 height 24
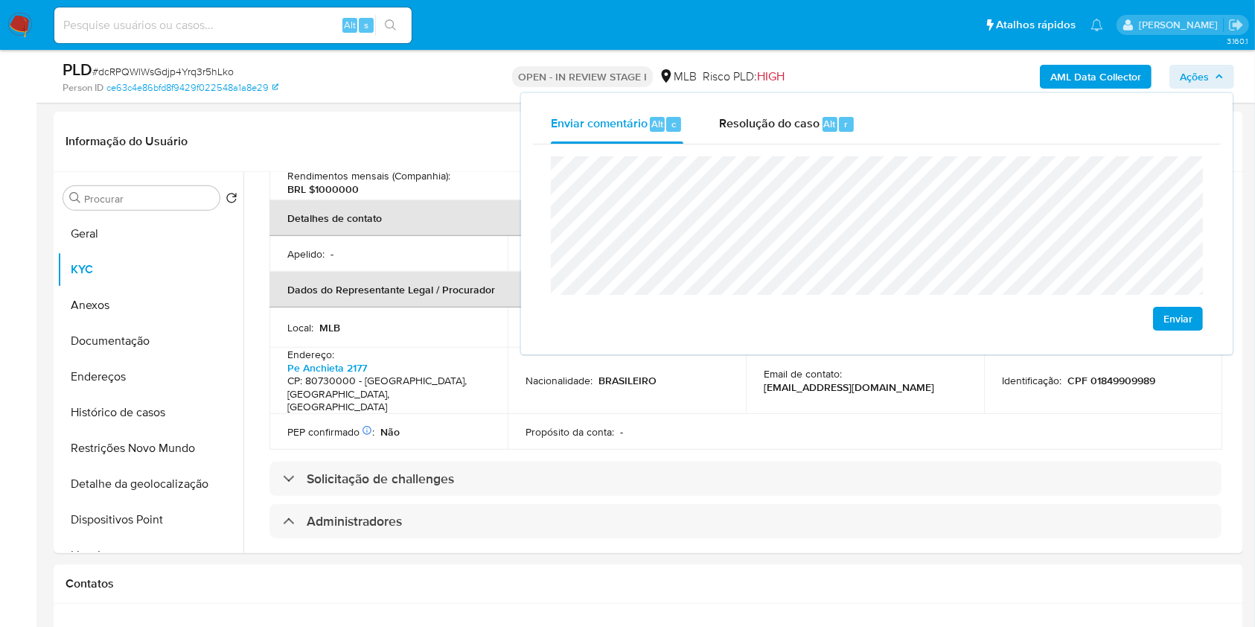
drag, startPoint x: 1175, startPoint y: 110, endPoint x: 1169, endPoint y: 115, distance: 8.1
click at [1175, 110] on div "Enviar comentário Alt c Resolução do caso Alt r" at bounding box center [877, 124] width 688 height 39
click at [0, 0] on lt-span "econômica" at bounding box center [0, 0] width 0 height 0
click at [467, 321] on div "Local : MLB" at bounding box center [388, 327] width 202 height 13
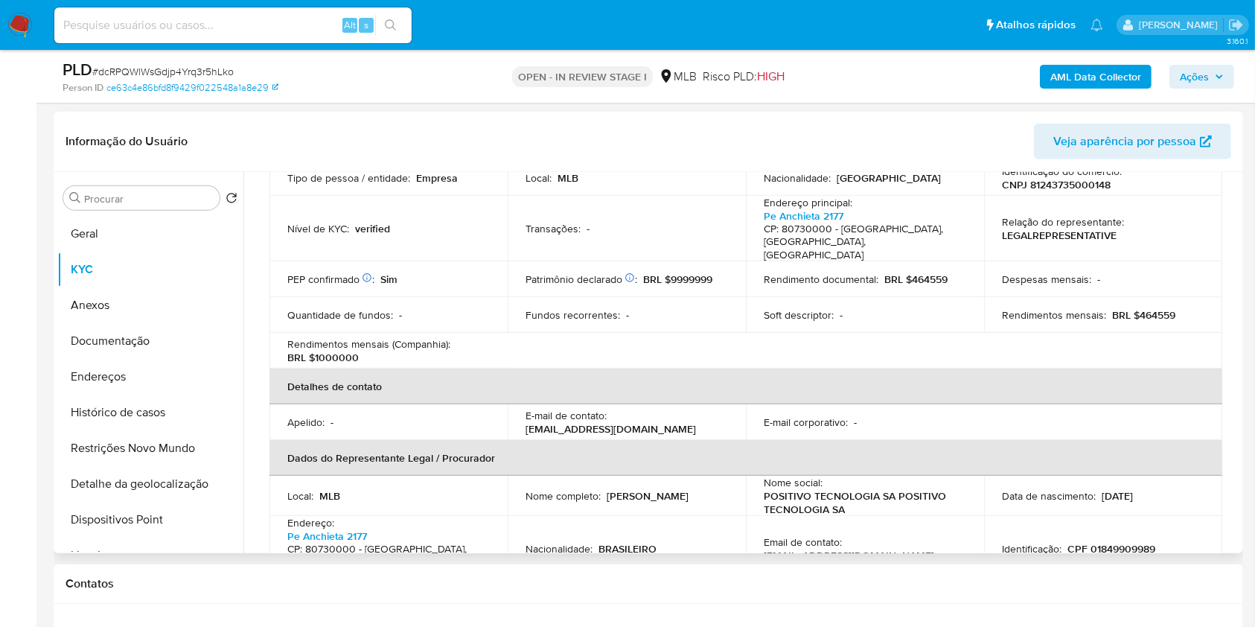
scroll to position [188, 0]
drag, startPoint x: 1134, startPoint y: 289, endPoint x: 1183, endPoint y: 287, distance: 49.9
click at [1183, 310] on div "Rendimentos mensais : BRL $464559" at bounding box center [1103, 316] width 202 height 13
copy p "464559"
click at [1181, 71] on span "Ações" at bounding box center [1194, 77] width 29 height 24
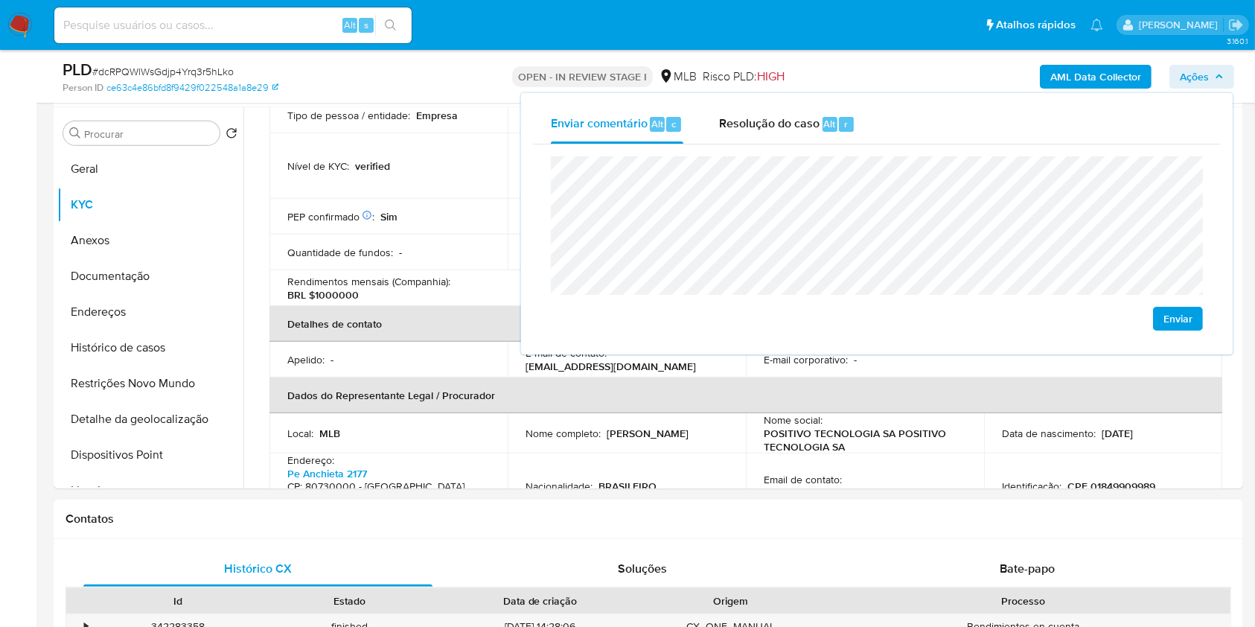
scroll to position [763, 0]
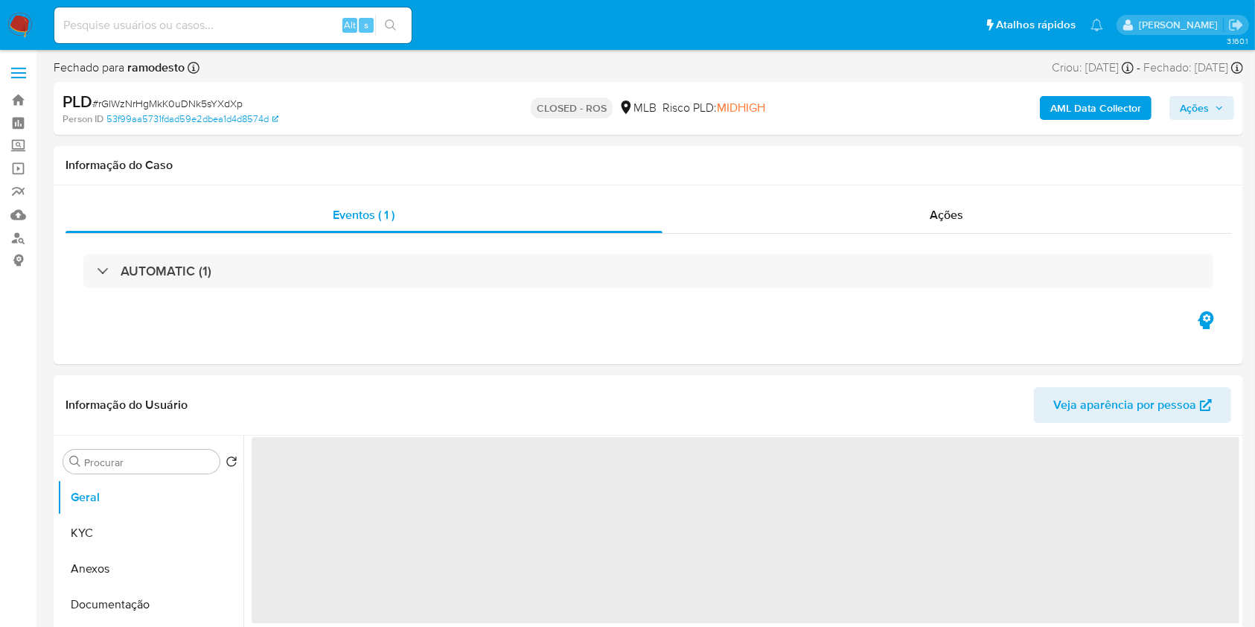
select select "10"
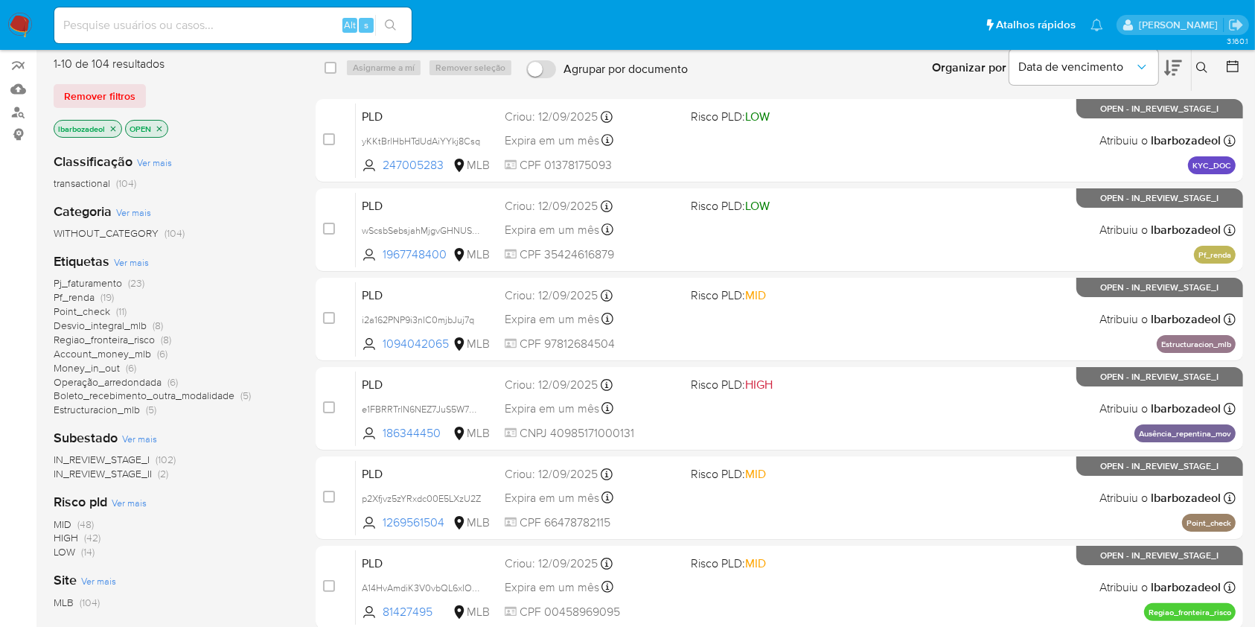
scroll to position [127, 0]
